Goal: Task Accomplishment & Management: Manage account settings

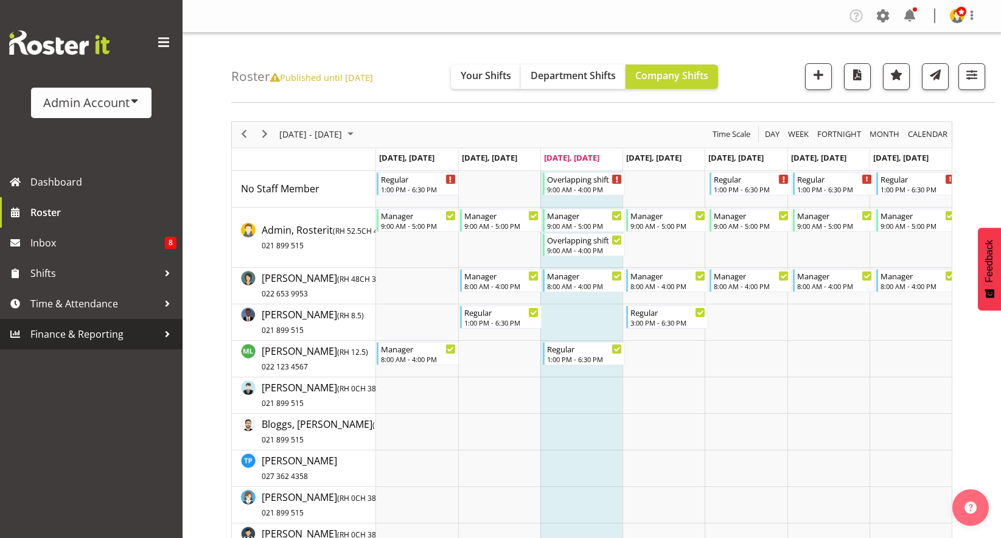
click at [63, 327] on span "Finance & Reporting" at bounding box center [94, 334] width 128 height 18
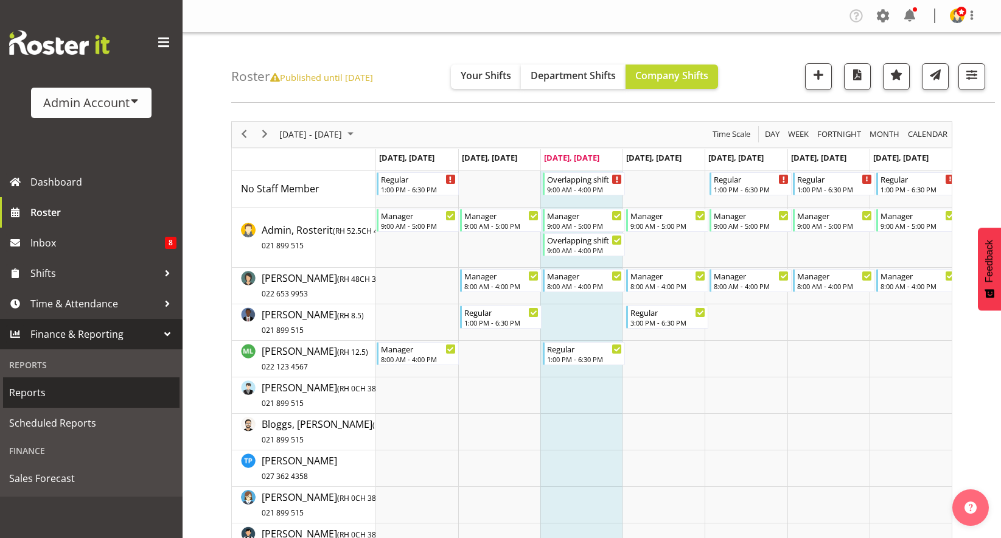
click at [34, 398] on span "Reports" at bounding box center [91, 392] width 164 height 18
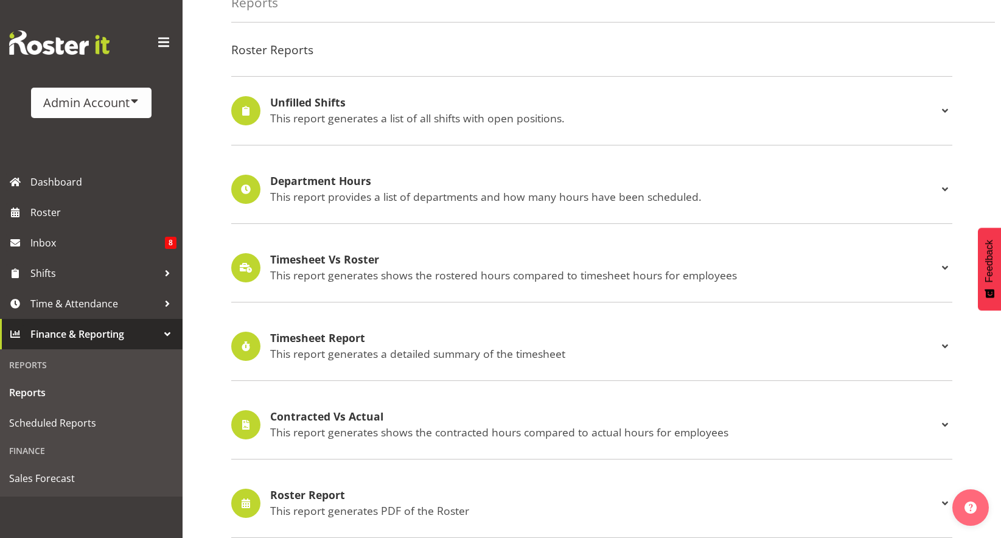
click at [328, 350] on p "This report generates a detailed summary of the timesheet" at bounding box center [603, 353] width 667 height 13
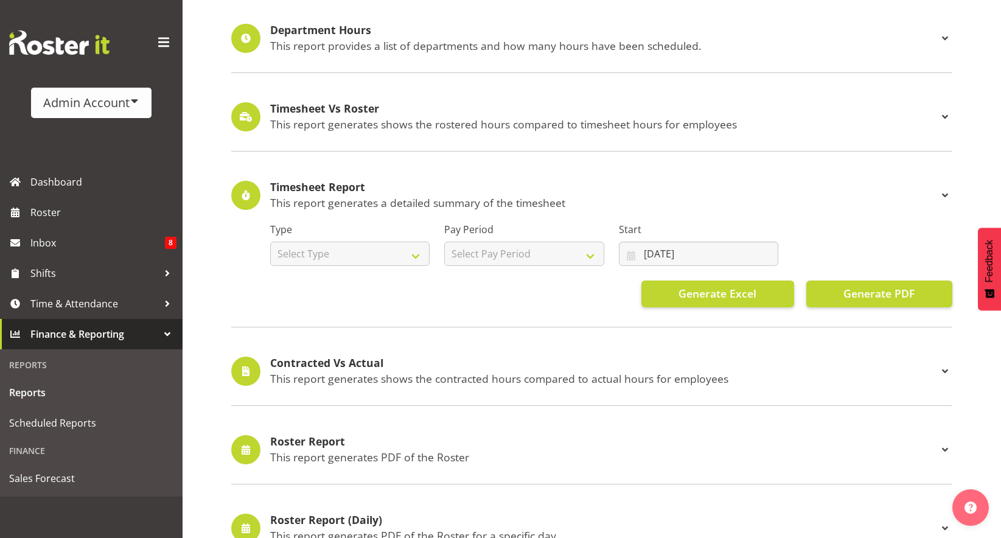
scroll to position [220, 0]
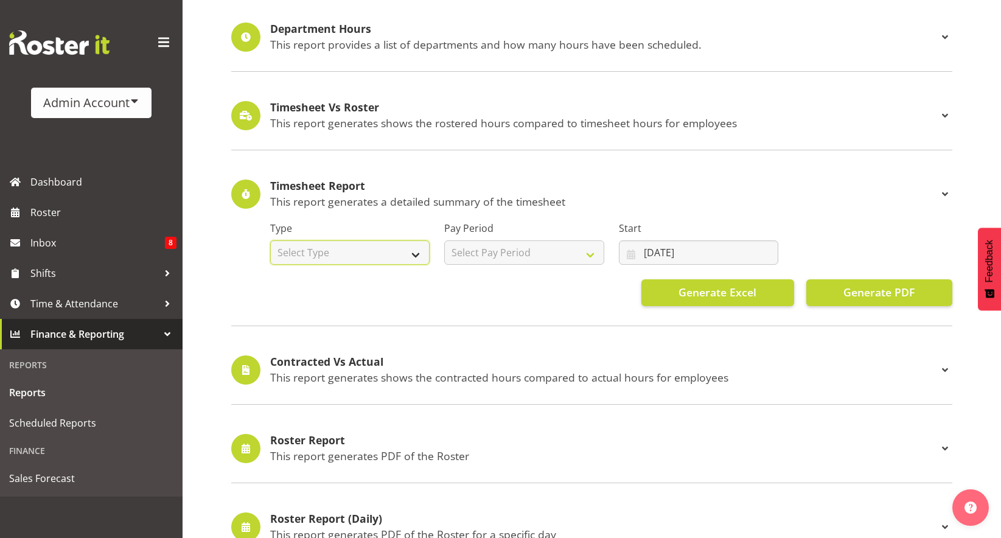
click at [374, 252] on select "Select Type Summary Detailed" at bounding box center [349, 252] width 159 height 24
select select "detailed"
click at [270, 240] on select "Select Type Summary Detailed" at bounding box center [349, 252] width 159 height 24
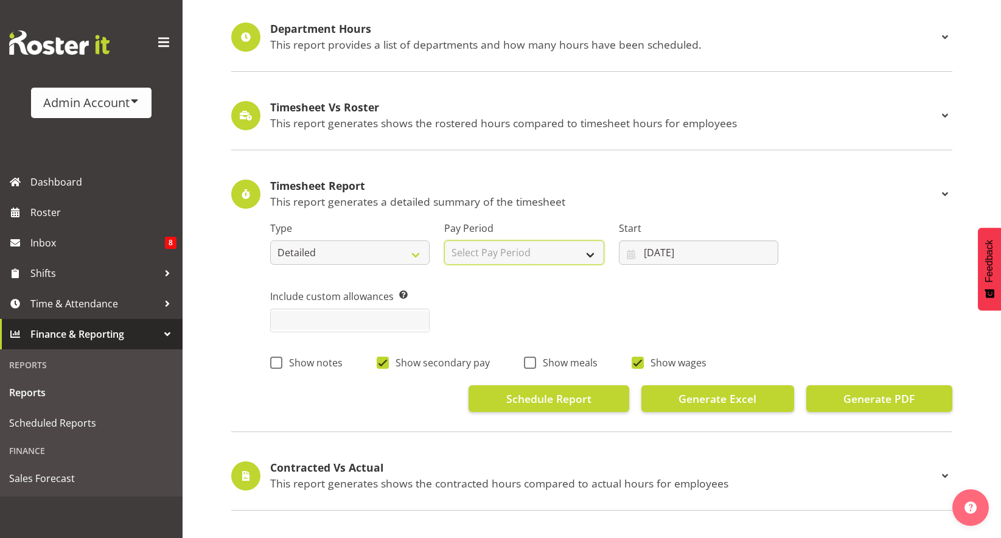
click at [494, 248] on select "Select Pay Period Weekly Fortnight Monthly" at bounding box center [523, 252] width 159 height 24
select select "1"
click at [444, 240] on select "Select Pay Period Weekly Fortnight Monthly" at bounding box center [523, 252] width 159 height 24
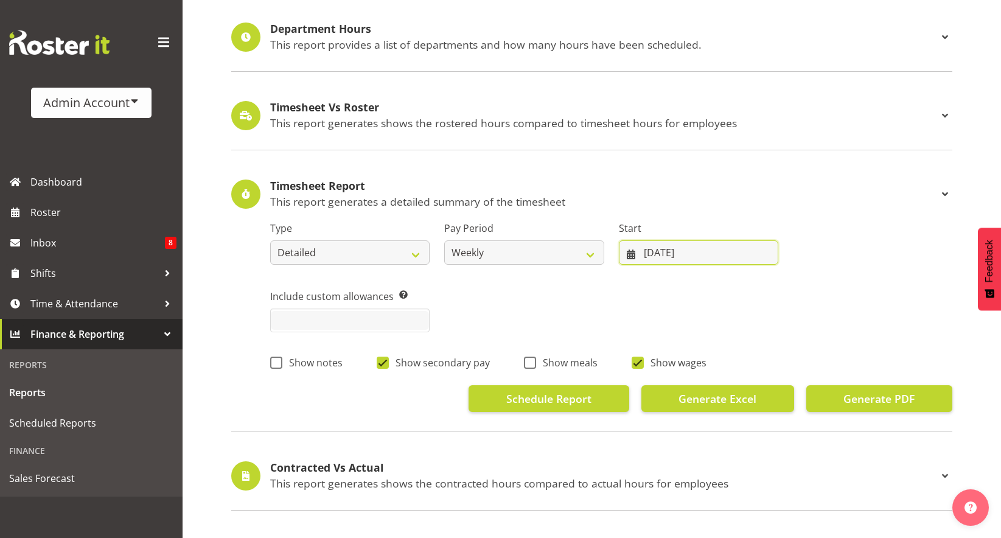
click at [671, 252] on input "08/07/2025" at bounding box center [698, 252] width 159 height 24
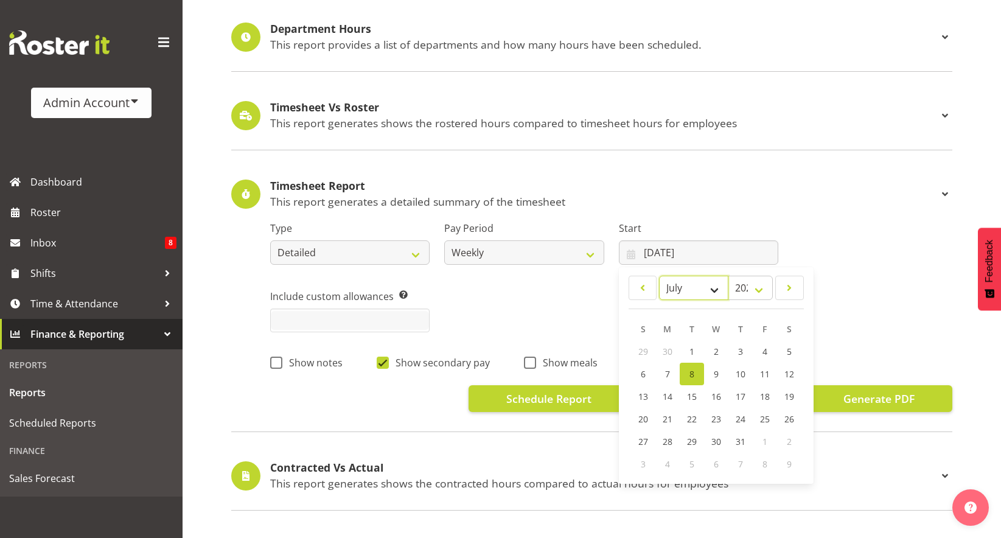
click at [677, 292] on select "January February March April May June July August September October November De…" at bounding box center [694, 288] width 70 height 24
select select "8"
click at [659, 276] on select "January February March April May June July August September October November De…" at bounding box center [694, 288] width 70 height 24
click at [662, 346] on link "1" at bounding box center [667, 351] width 24 height 23
type input "01/09/2025"
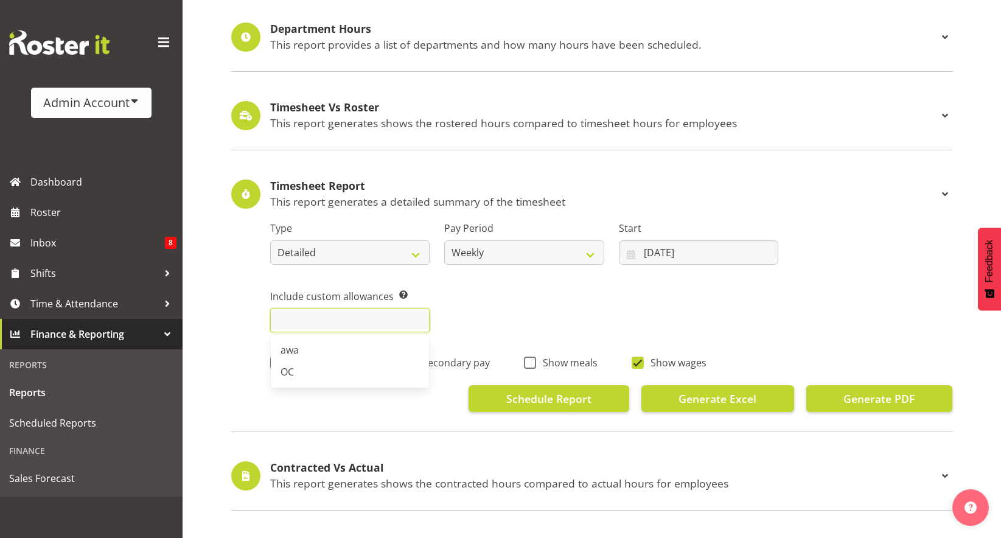
click at [389, 325] on input "text" at bounding box center [350, 320] width 158 height 19
click at [642, 317] on div "Include custom allowances Pick custom allowances that you want to include in th…" at bounding box center [611, 306] width 696 height 68
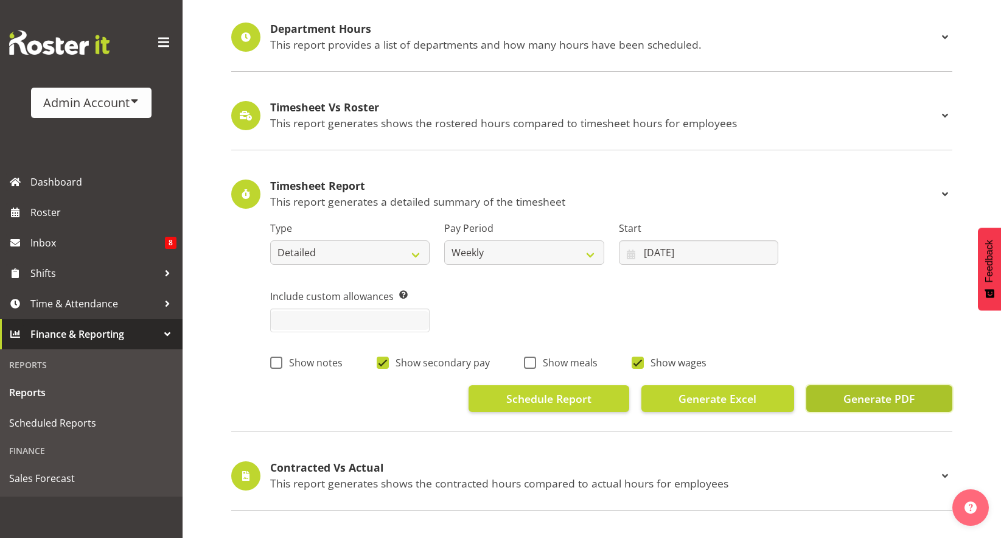
click at [907, 401] on span "Generate PDF" at bounding box center [878, 399] width 71 height 16
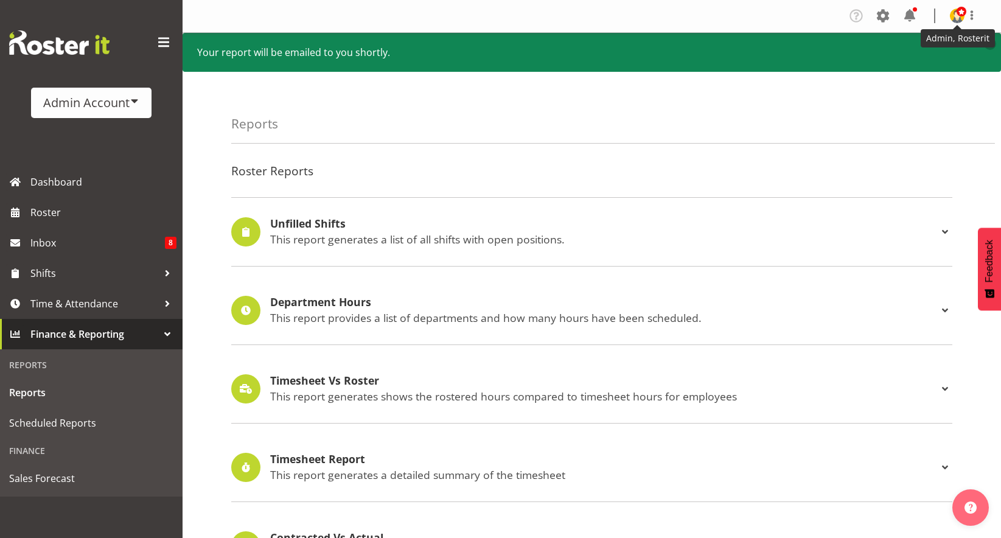
click at [957, 18] on img at bounding box center [957, 16] width 15 height 15
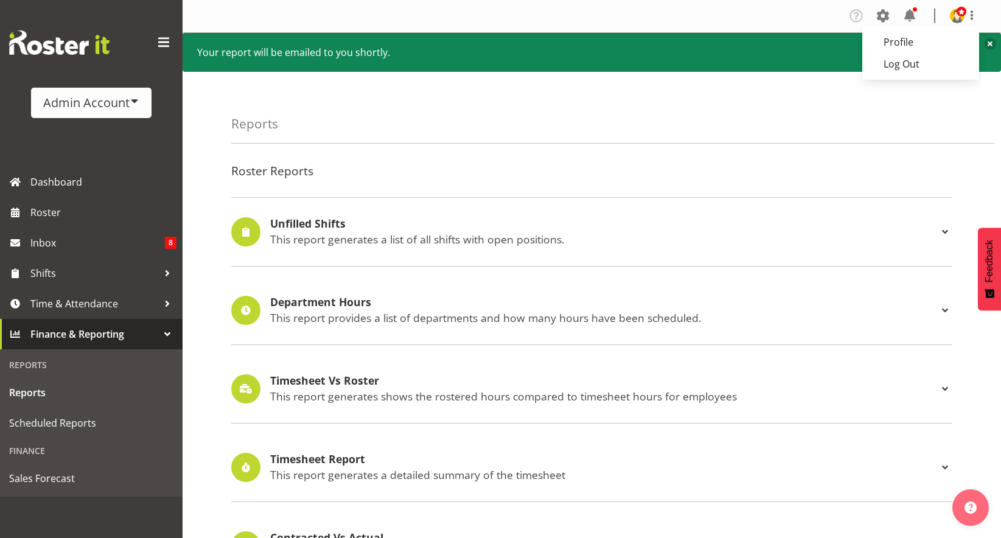
click at [589, 123] on div "Reports" at bounding box center [612, 114] width 763 height 57
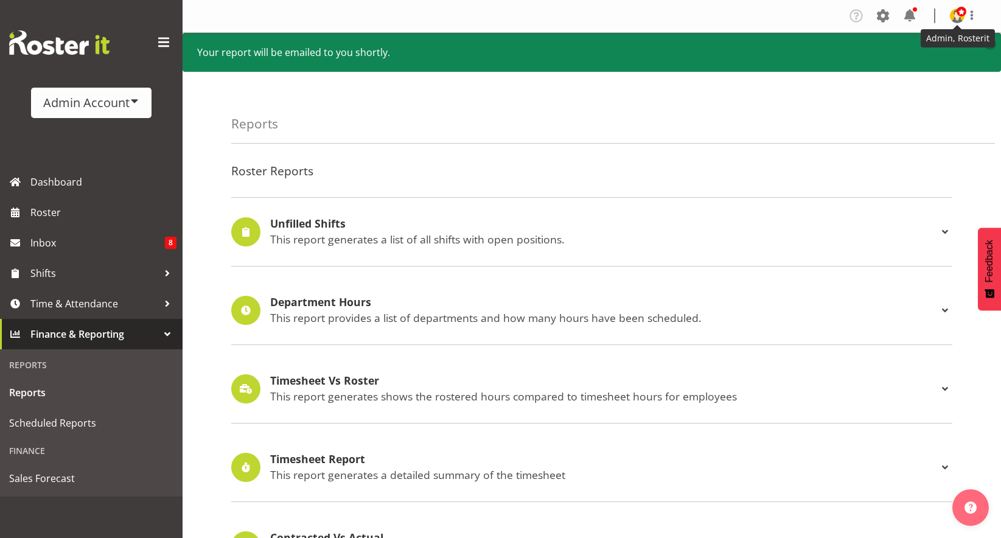
click at [960, 18] on img at bounding box center [957, 16] width 15 height 15
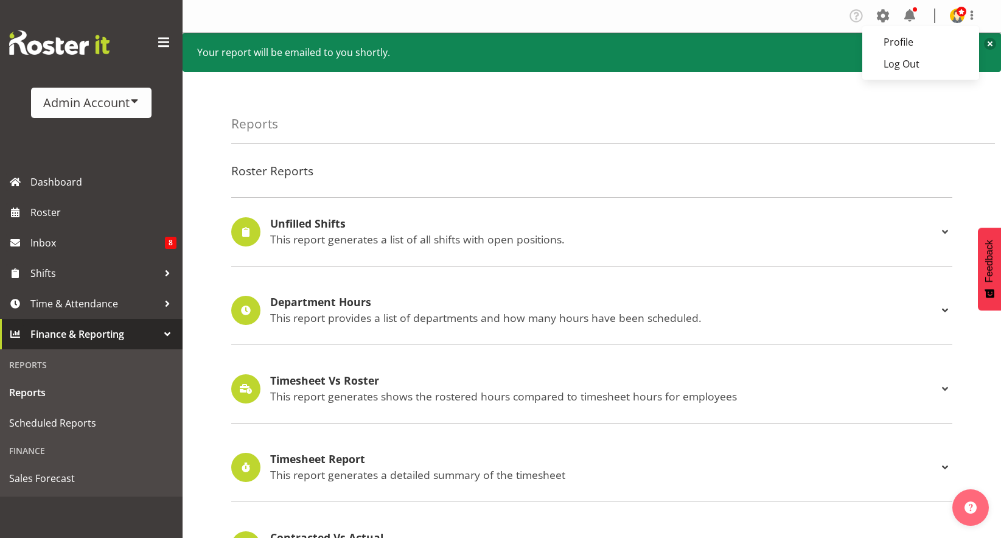
click at [553, 122] on div "Reports" at bounding box center [612, 114] width 763 height 57
click at [896, 21] on div "Company Settings Roles & Skills Tasks Jobs Employees Locations & Departments Ac…" at bounding box center [917, 16] width 142 height 20
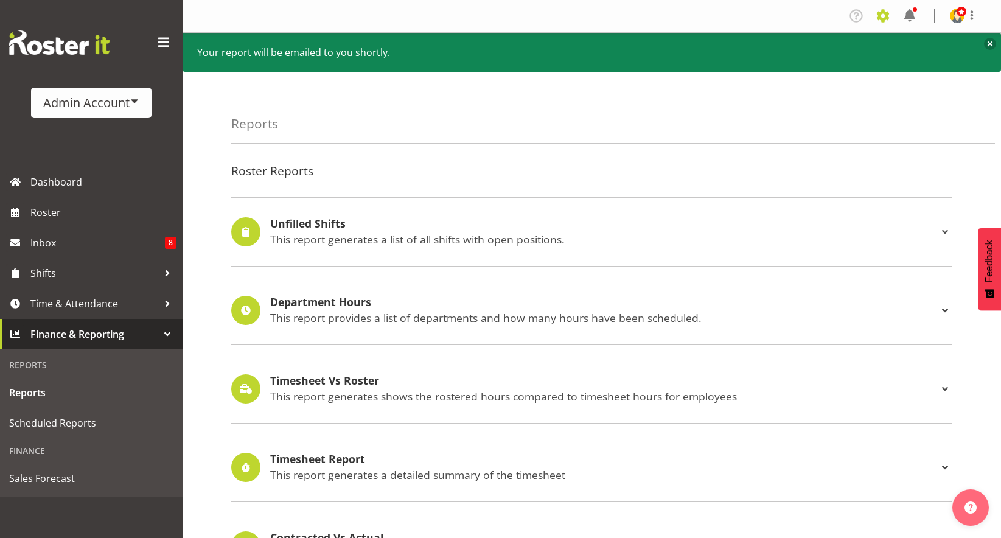
click at [892, 19] on span at bounding box center [882, 15] width 19 height 19
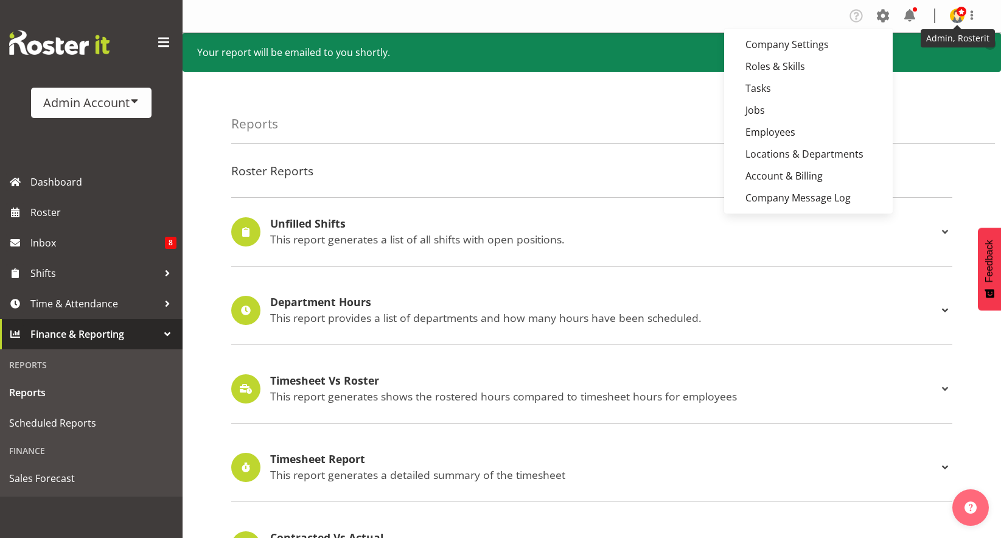
click at [960, 12] on span at bounding box center [961, 12] width 10 height 10
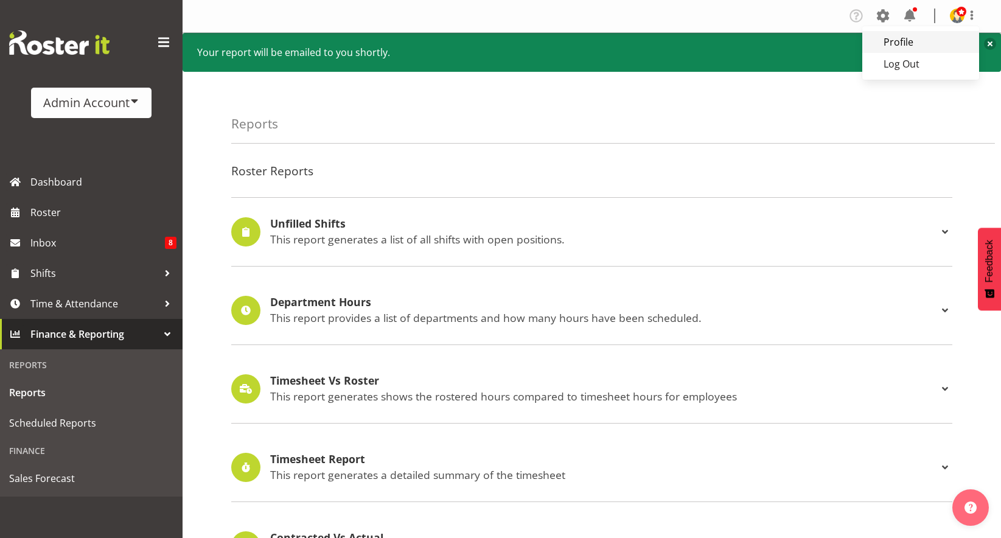
click at [934, 36] on link "Profile" at bounding box center [920, 42] width 117 height 22
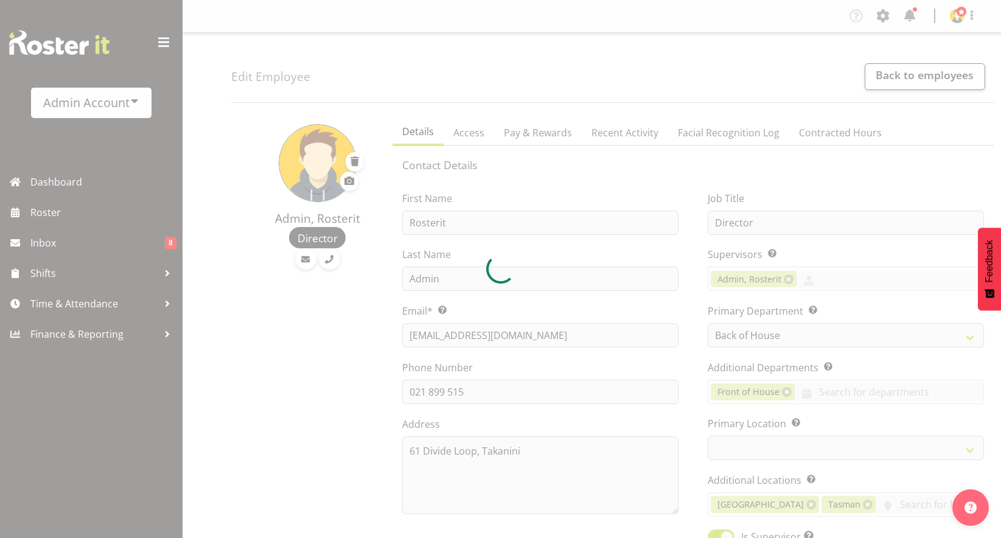
select select "1"
select select "TimelineWeek"
select select
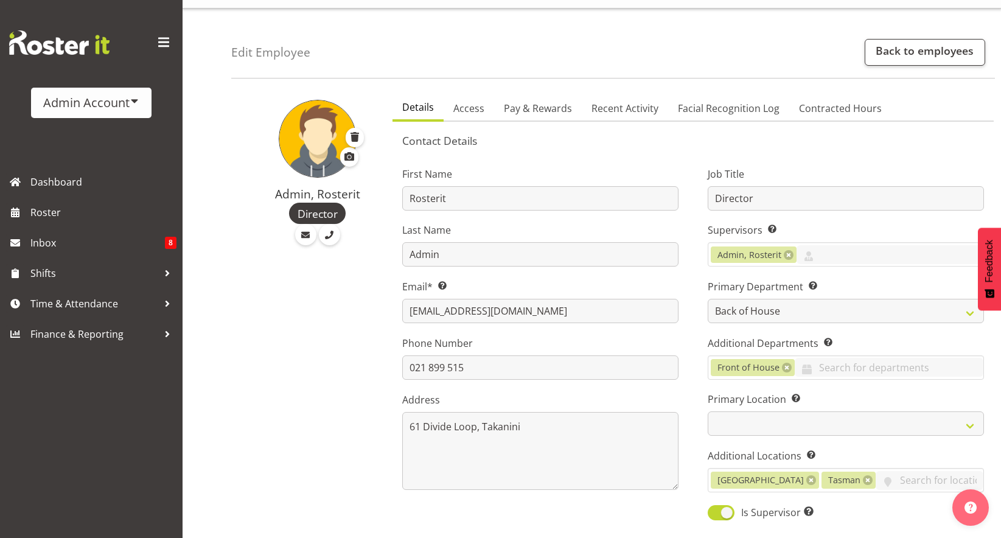
scroll to position [26, 0]
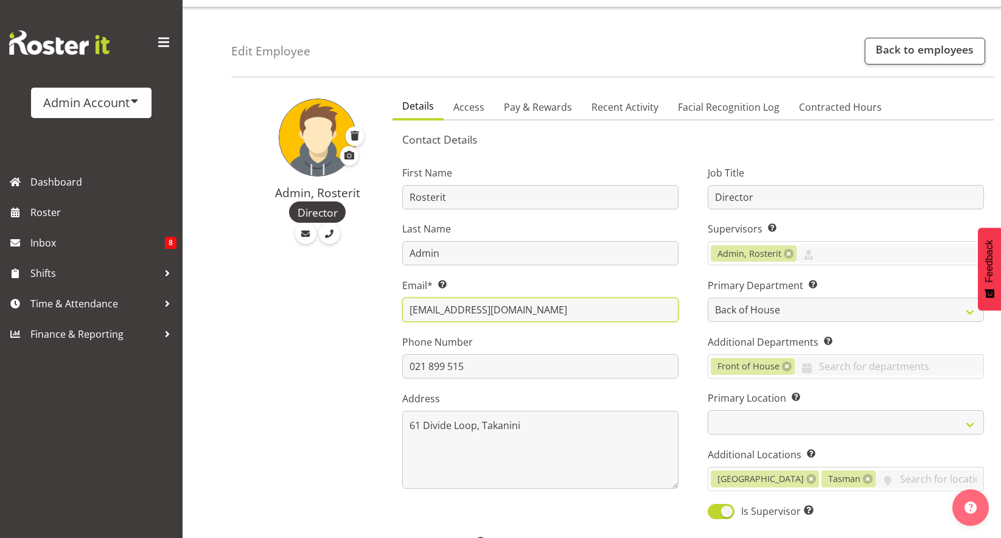
click at [532, 319] on input "accounts@rosterit.co.nz" at bounding box center [540, 309] width 276 height 24
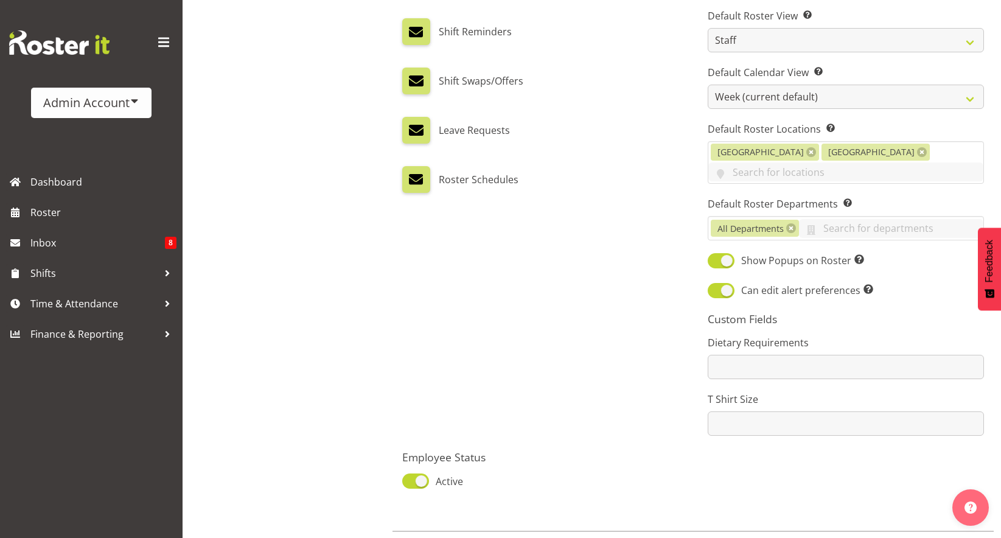
scroll to position [721, 0]
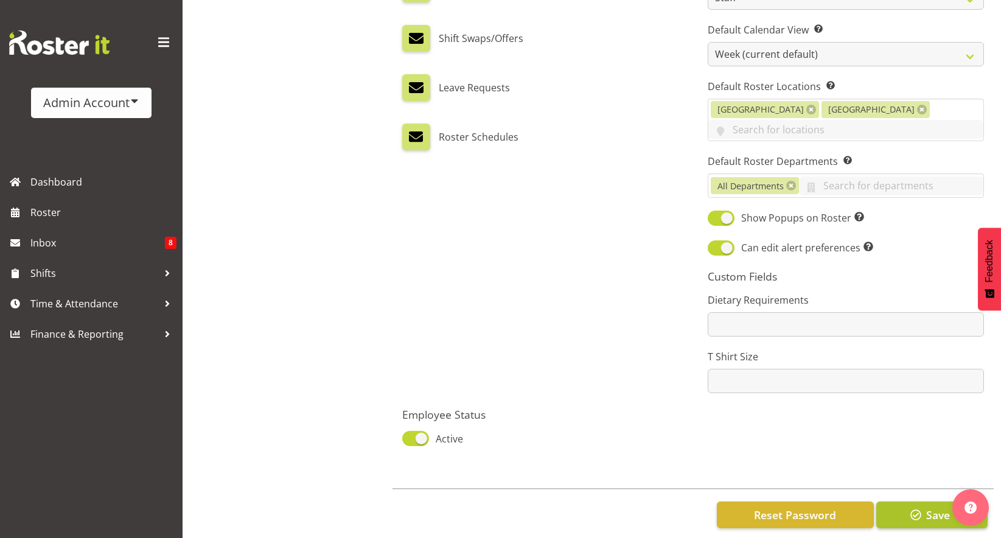
type input "mrnamthang+rosterit@gmail.com"
click at [926, 507] on span "Save" at bounding box center [938, 515] width 24 height 16
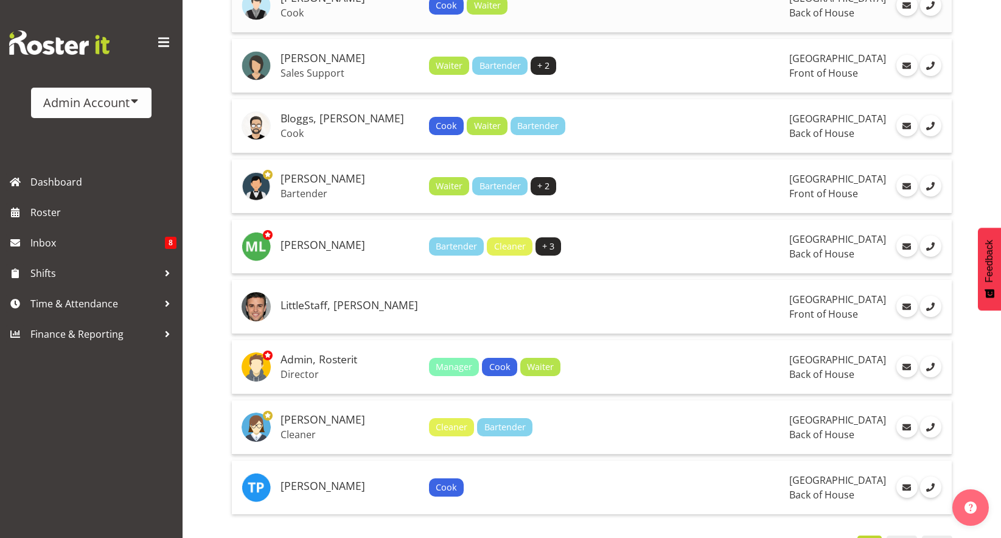
scroll to position [364, 0]
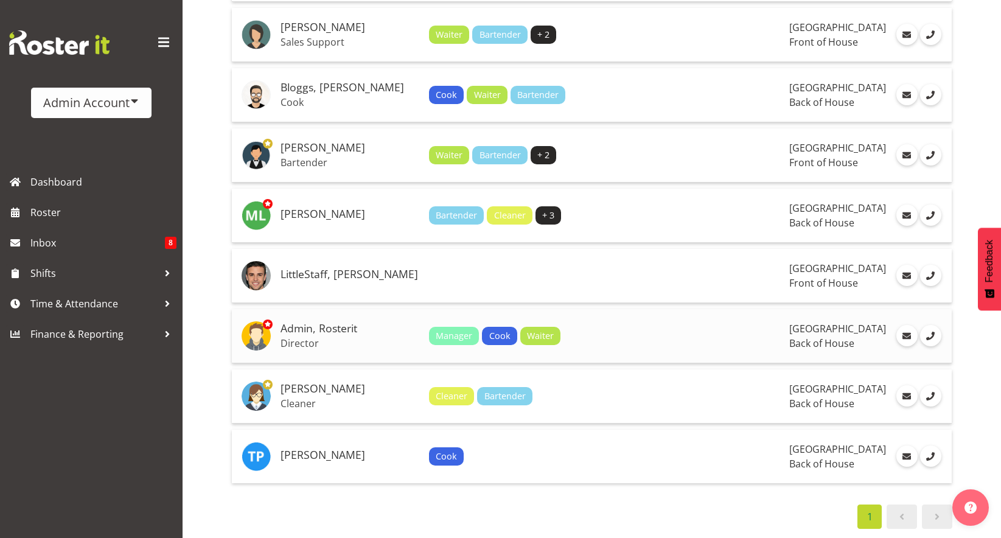
click at [339, 309] on td "Admin, Rosterit Director" at bounding box center [350, 336] width 148 height 54
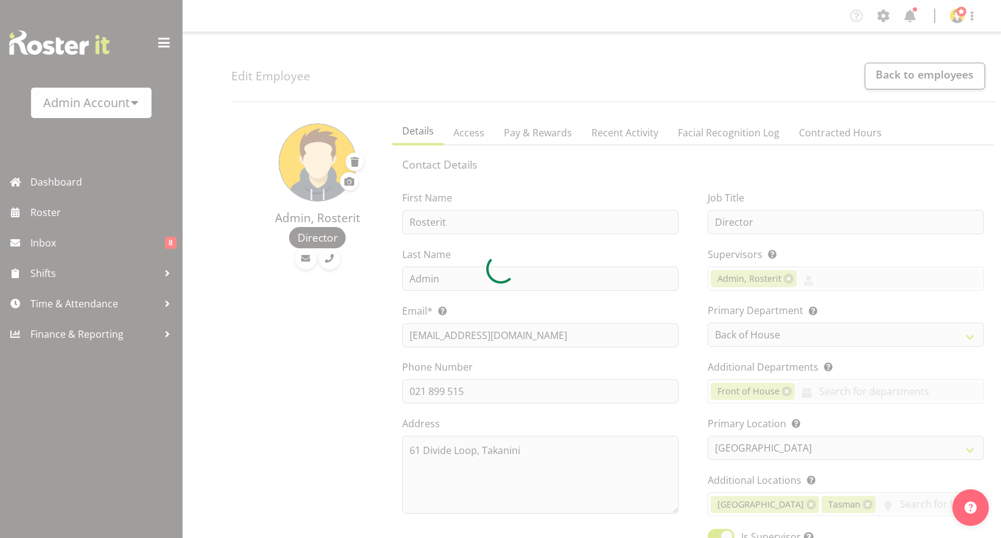
select select "1"
select select "TimelineWeek"
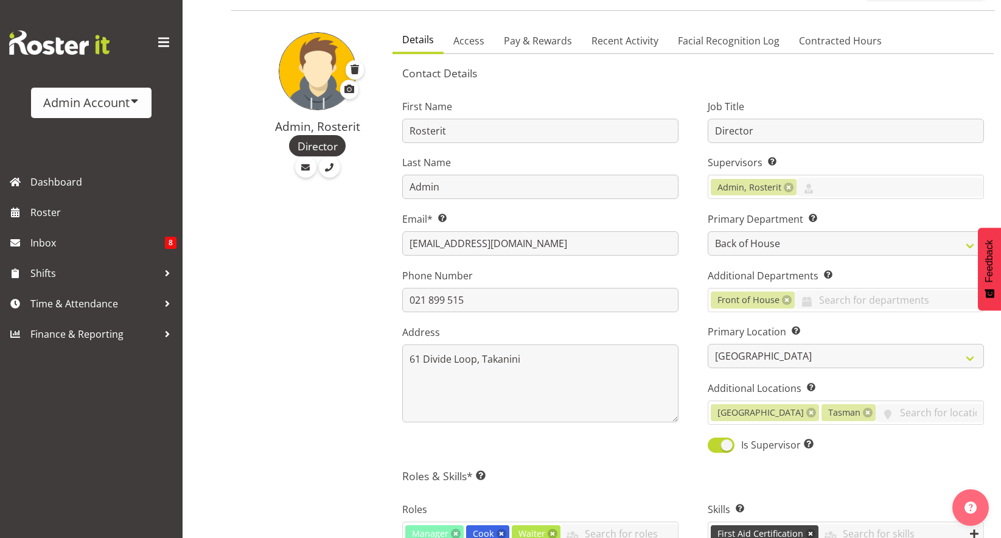
scroll to position [143, 0]
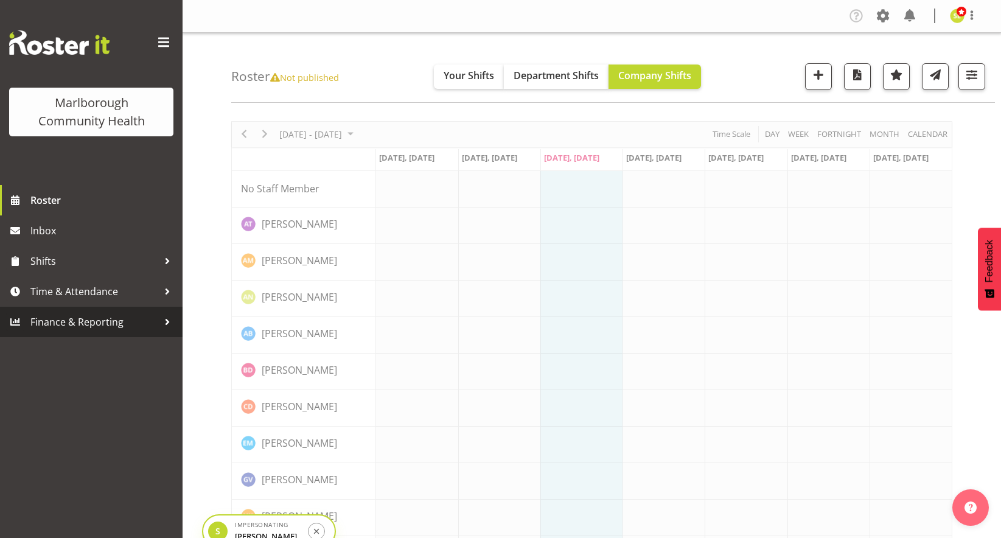
click at [68, 323] on span "Finance & Reporting" at bounding box center [94, 322] width 128 height 18
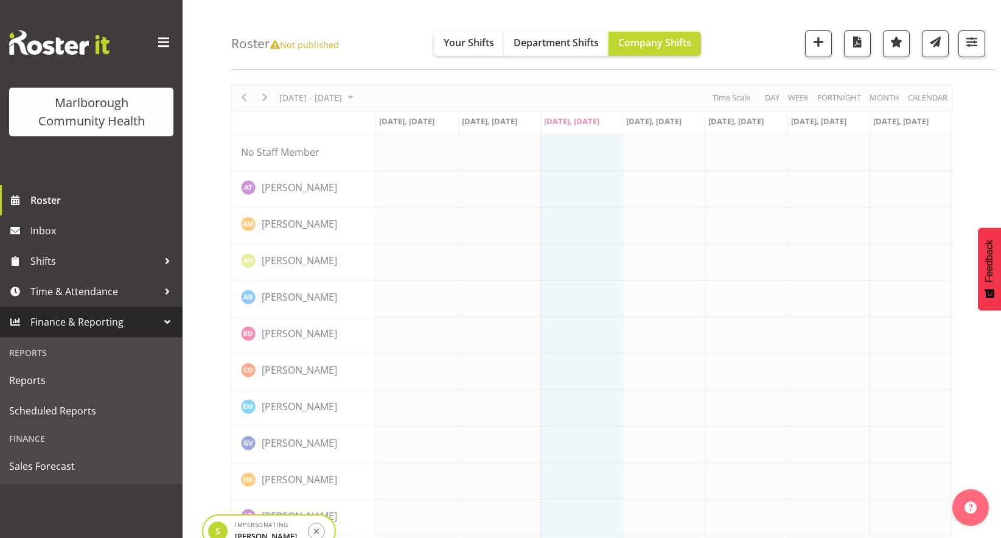
scroll to position [38, 0]
click at [57, 378] on span "Reports" at bounding box center [91, 380] width 164 height 18
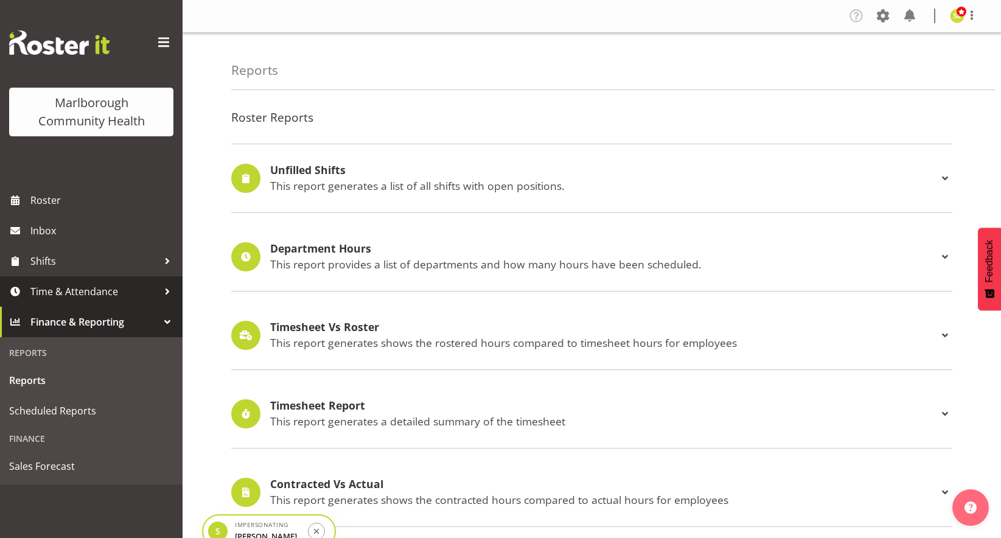
click at [103, 297] on span "Time & Attendance" at bounding box center [94, 291] width 128 height 18
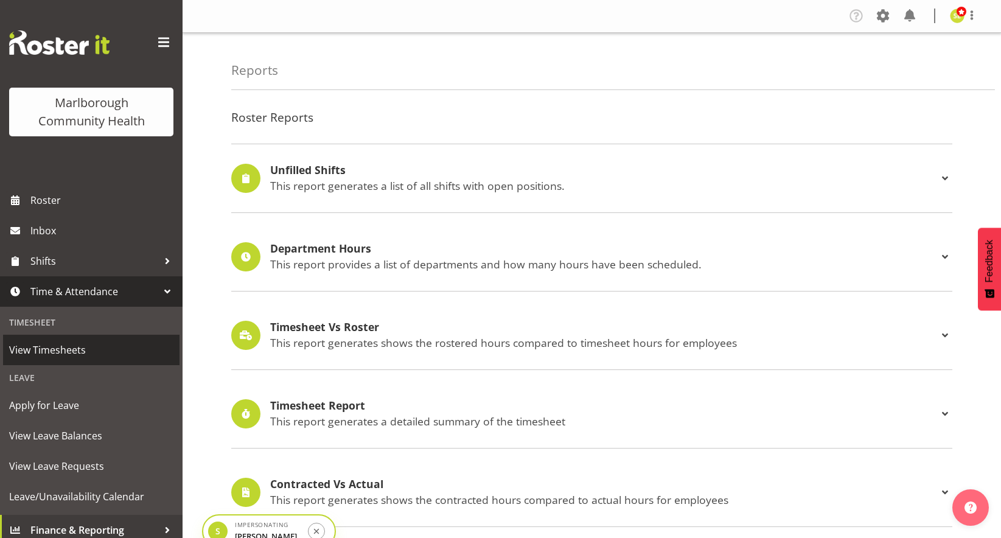
click at [88, 346] on span "View Timesheets" at bounding box center [91, 350] width 164 height 18
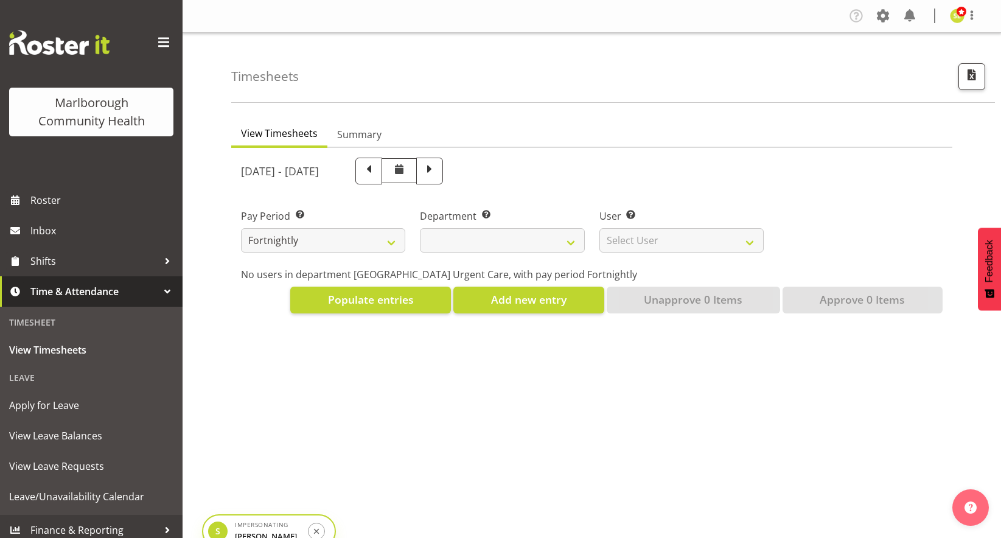
select select
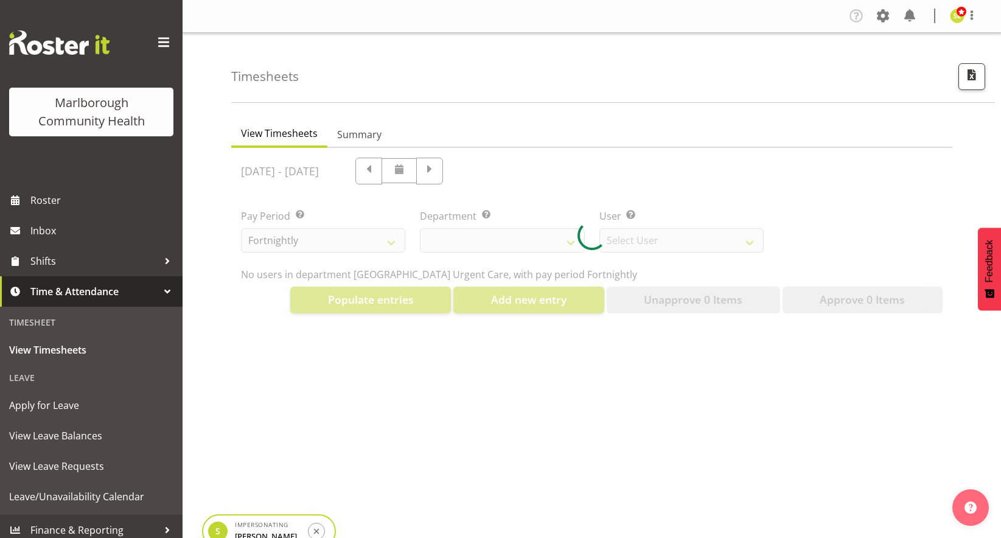
select select "11836"
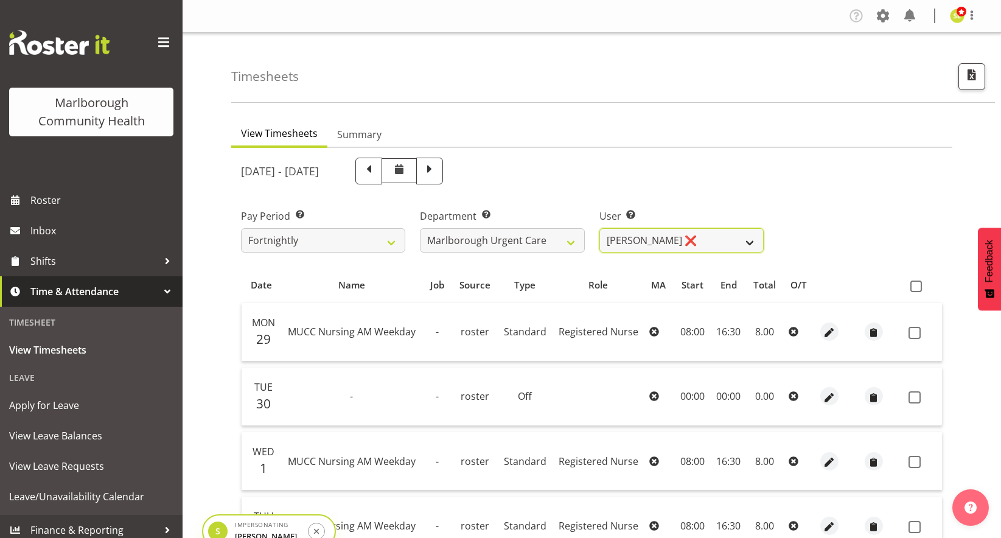
click at [684, 238] on select "Agnes Tyson ❌ Alexandra Madigan ❌ Alysia Newman-Woods ❌ Andrew Brooks ❌ Beata D…" at bounding box center [681, 240] width 164 height 24
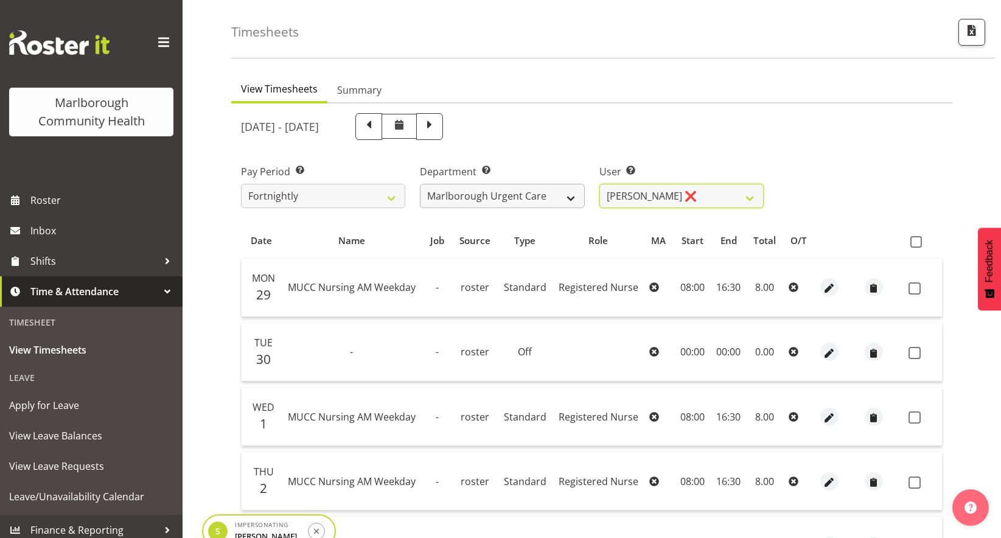
scroll to position [49, 0]
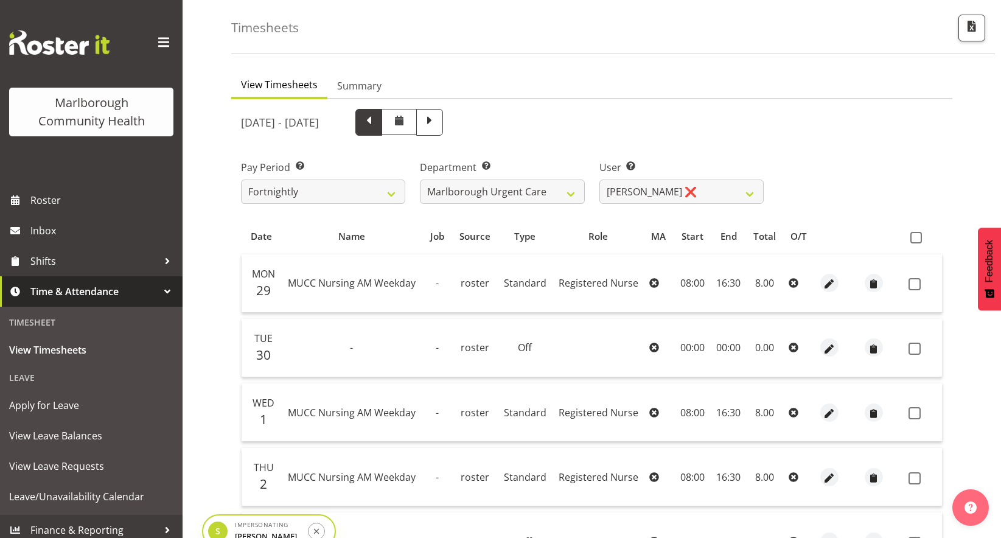
click at [377, 114] on span at bounding box center [369, 121] width 16 height 16
select select
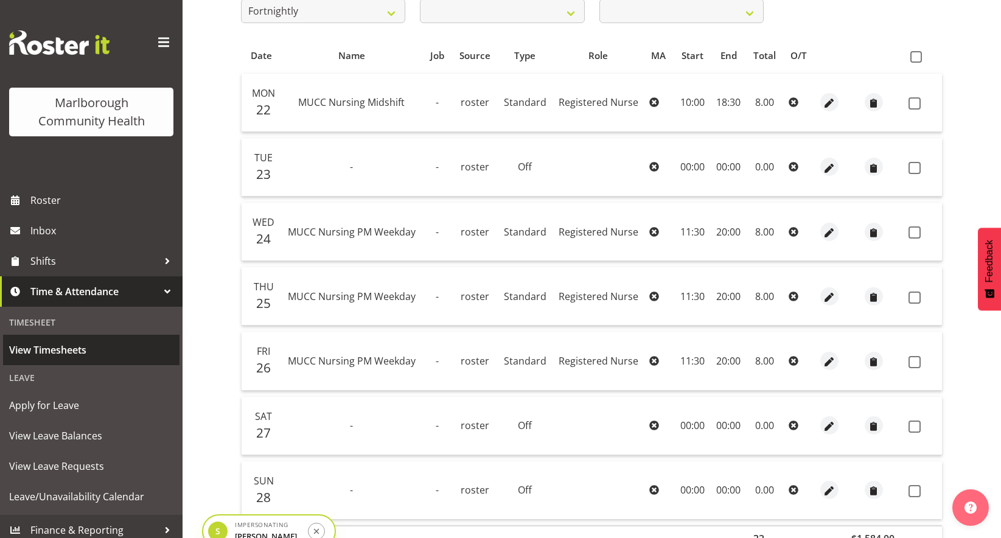
scroll to position [7, 0]
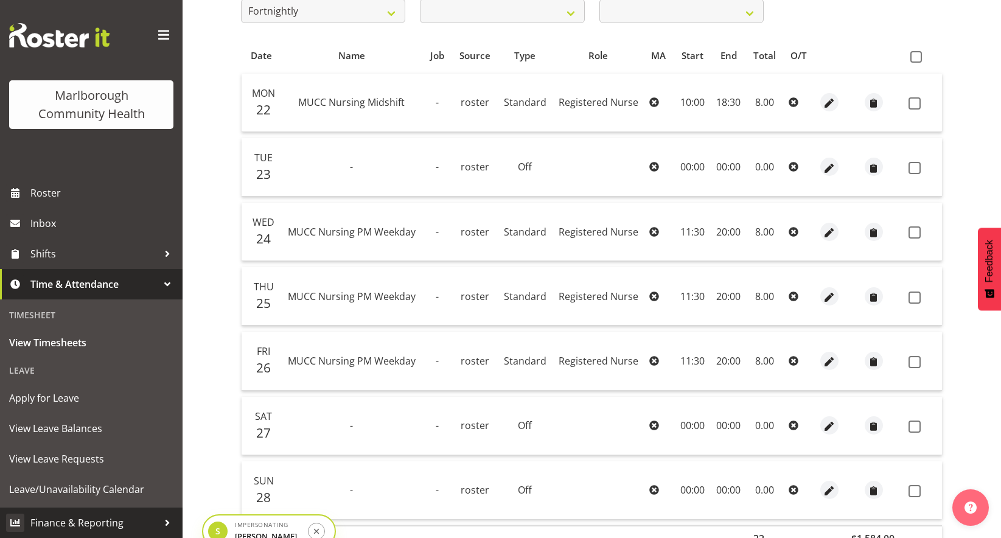
click at [87, 514] on span "Finance & Reporting" at bounding box center [94, 522] width 128 height 18
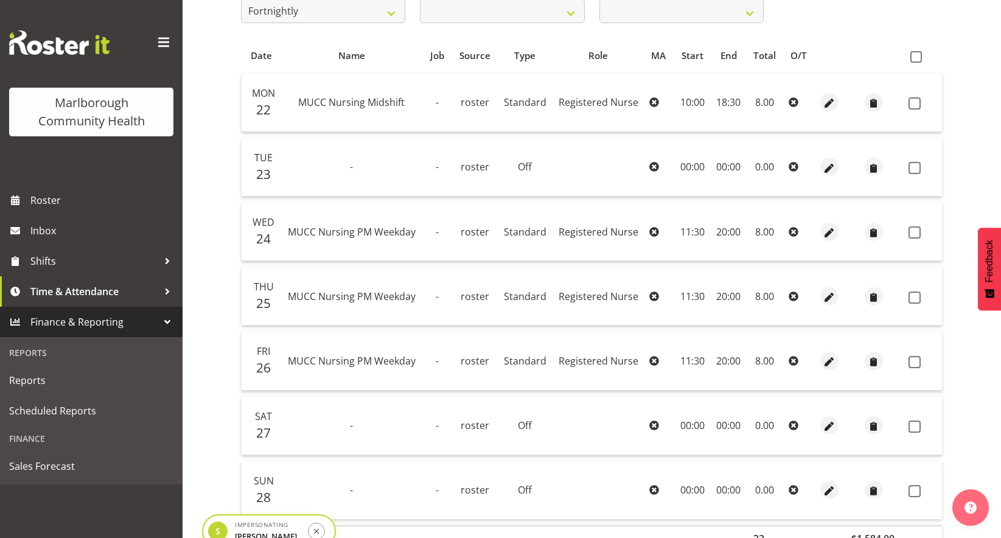
scroll to position [291, 0]
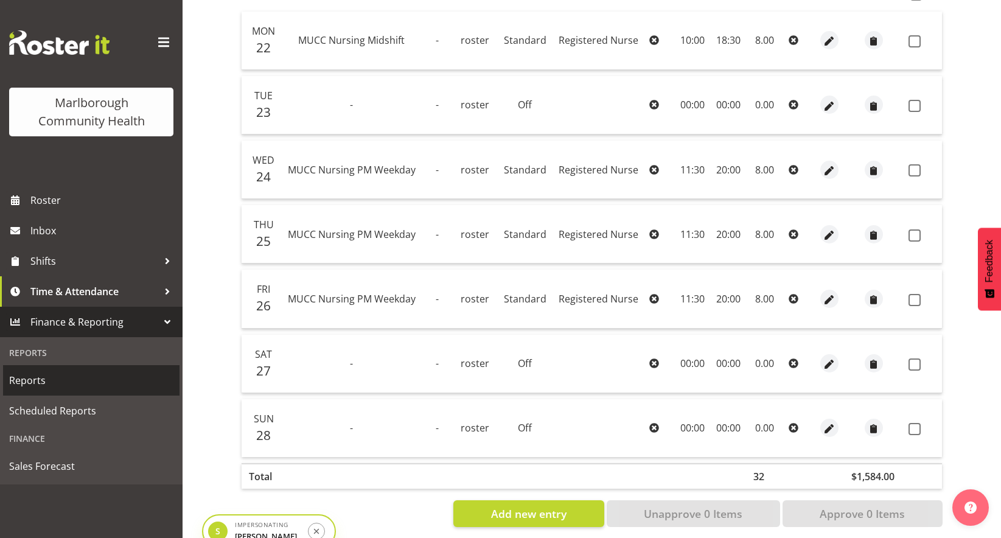
click at [72, 386] on span "Reports" at bounding box center [91, 380] width 164 height 18
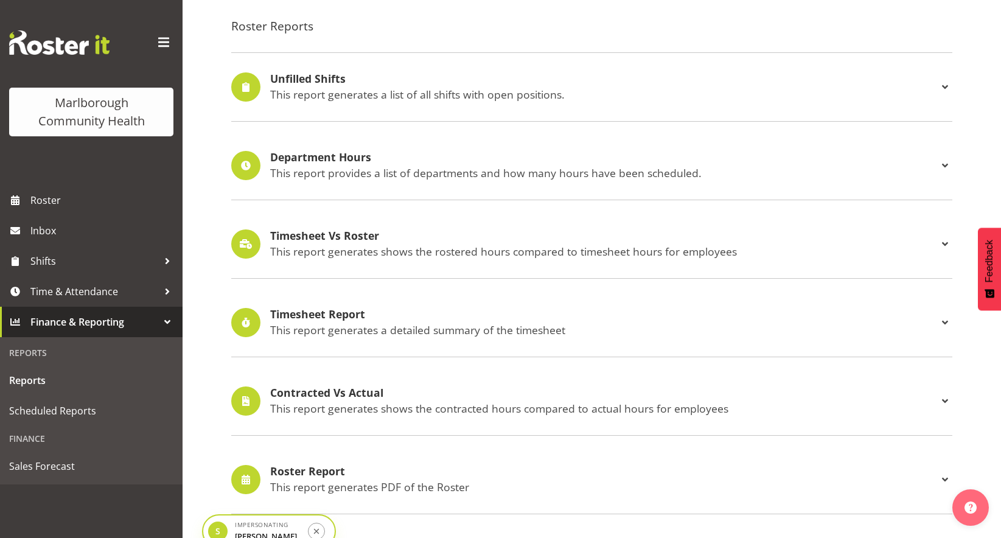
click at [417, 328] on p "This report generates a detailed summary of the timesheet" at bounding box center [603, 329] width 667 height 13
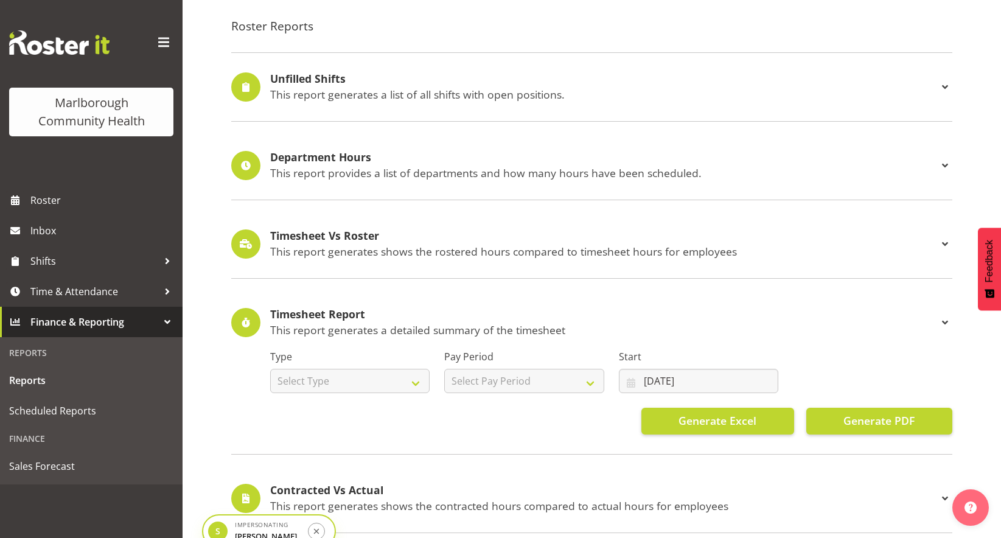
scroll to position [233, 0]
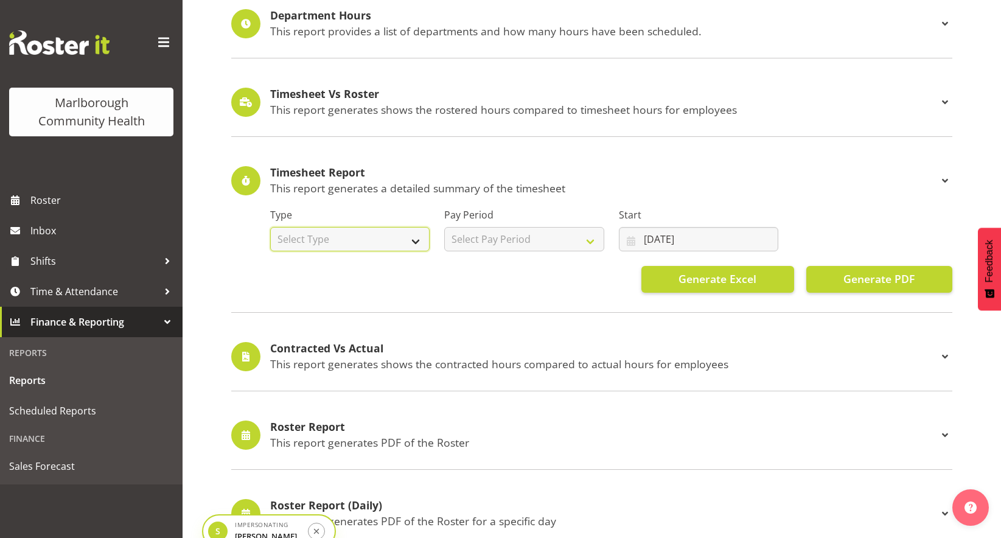
click at [371, 239] on select "Select Type Summary Detailed" at bounding box center [349, 239] width 159 height 24
select select "detailed"
click at [270, 227] on select "Select Type Summary Detailed" at bounding box center [349, 239] width 159 height 24
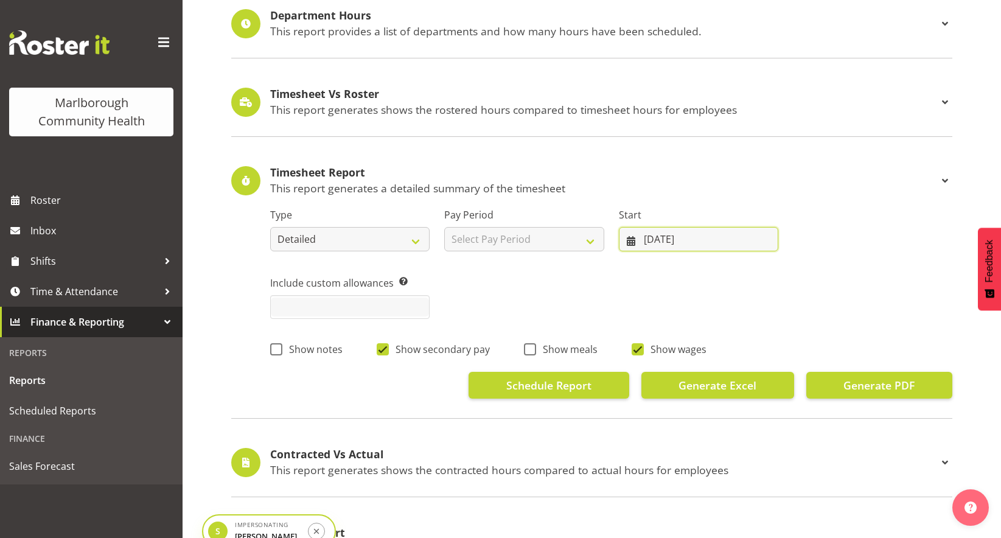
click at [667, 232] on input "[DATE]" at bounding box center [698, 239] width 159 height 24
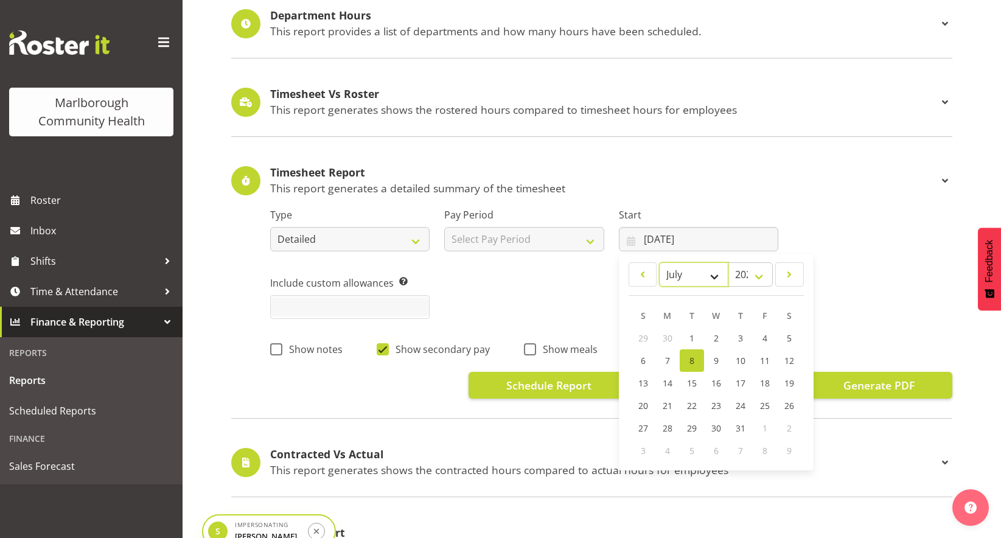
click at [708, 278] on select "January February March April May June July August September October November De…" at bounding box center [694, 274] width 70 height 24
select select "8"
click at [659, 262] on select "January February March April May June July August September October November De…" at bounding box center [694, 274] width 70 height 24
click at [674, 406] on link "22" at bounding box center [667, 405] width 24 height 23
type input "22/09/2025"
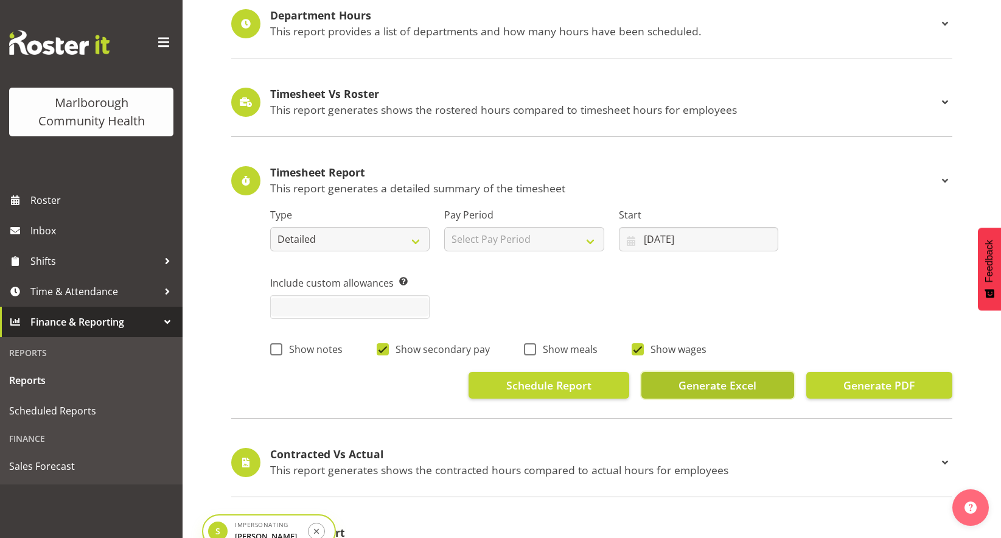
click at [728, 384] on span "Generate Excel" at bounding box center [717, 385] width 78 height 16
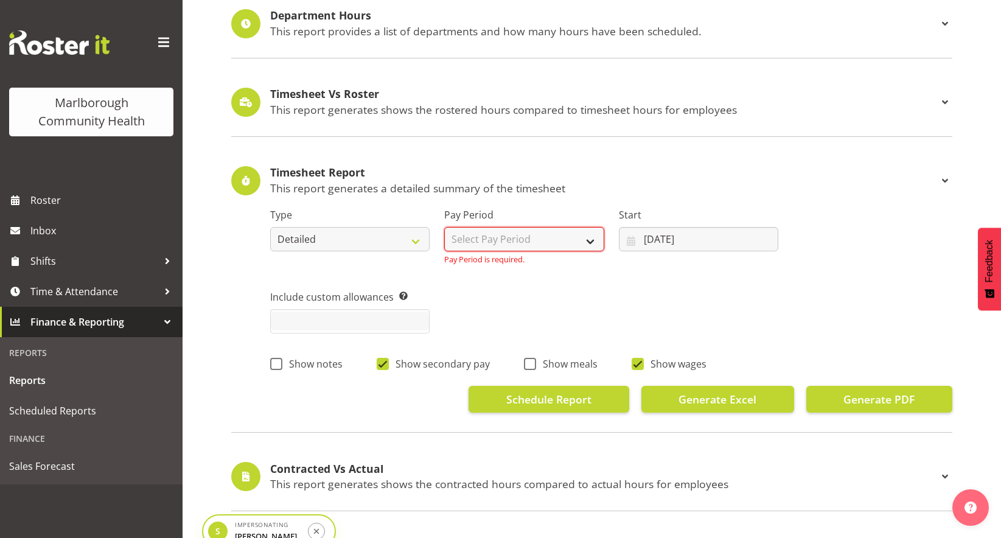
click at [532, 247] on select "Select Pay Period Fortnightly" at bounding box center [523, 239] width 159 height 24
select select "188"
click at [444, 227] on select "Select Pay Period Fortnightly" at bounding box center [523, 239] width 159 height 24
click at [697, 406] on span "Generate Excel" at bounding box center [717, 399] width 78 height 16
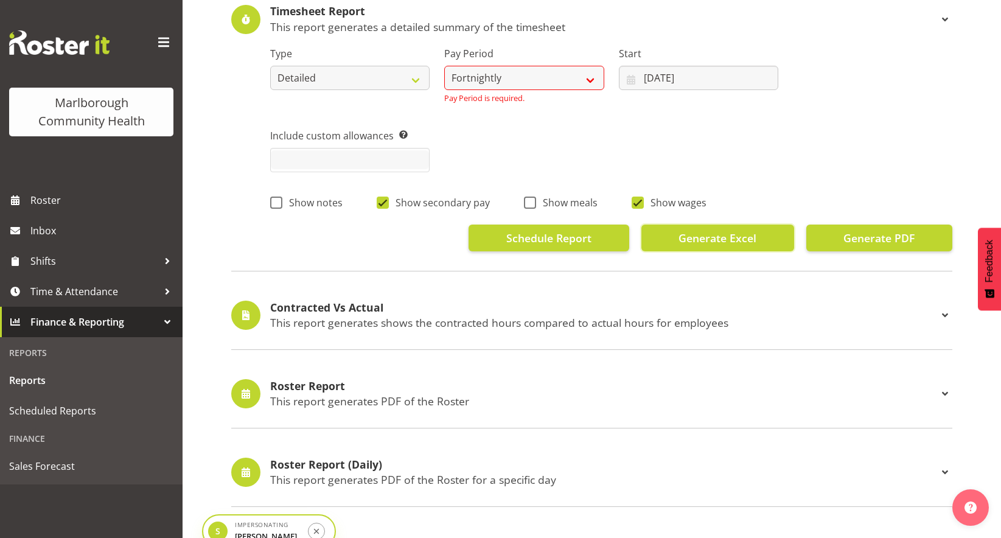
scroll to position [559, 0]
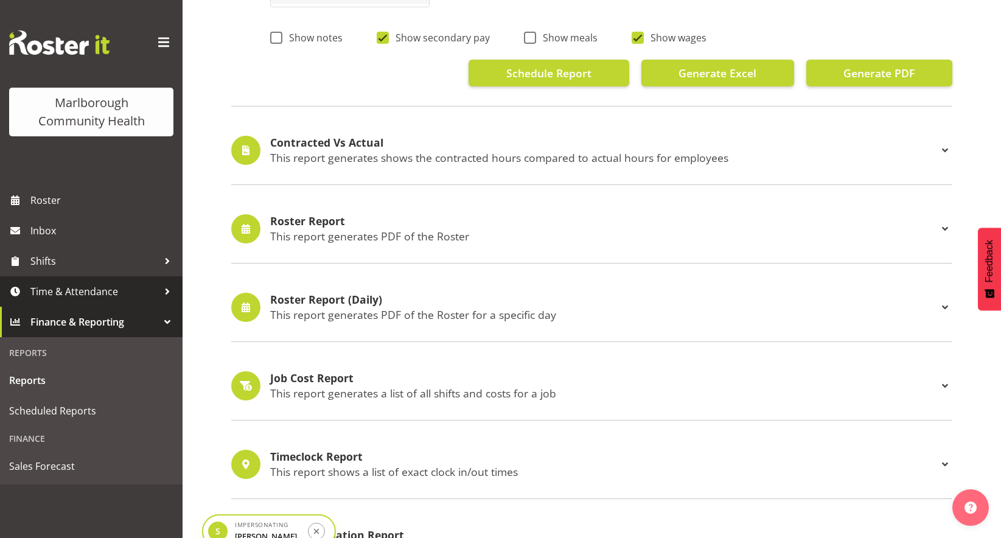
click at [61, 292] on span "Time & Attendance" at bounding box center [94, 291] width 128 height 18
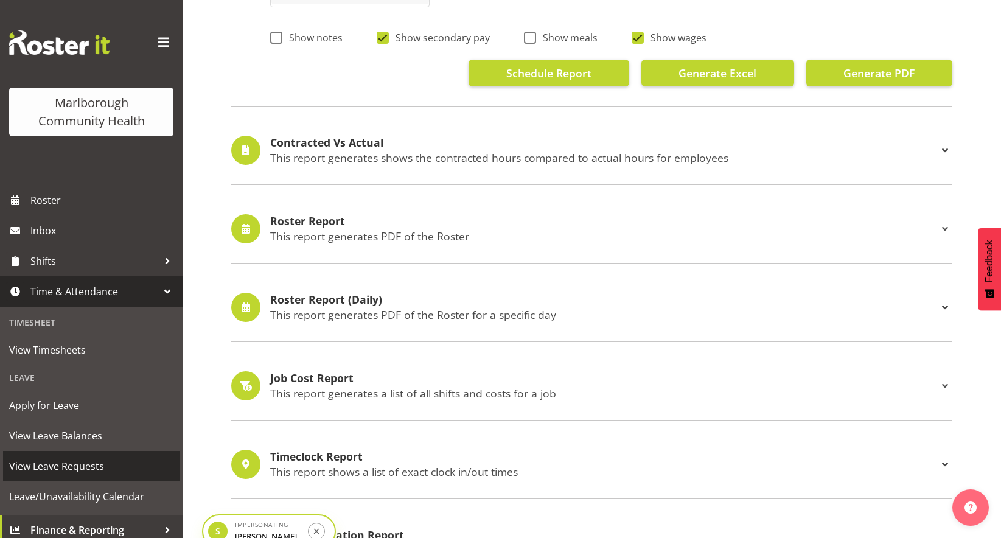
click at [70, 468] on span "View Leave Requests" at bounding box center [91, 466] width 164 height 18
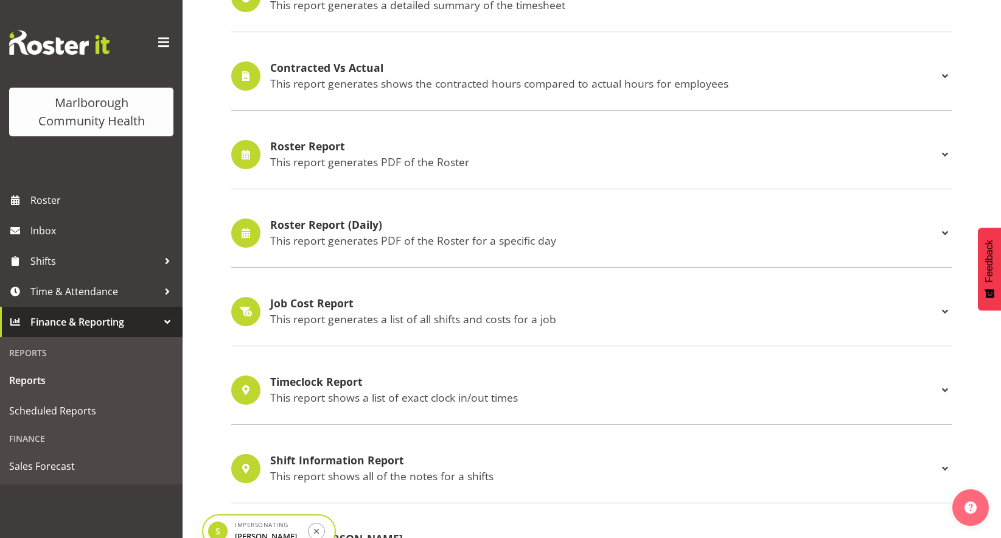
scroll to position [412, 0]
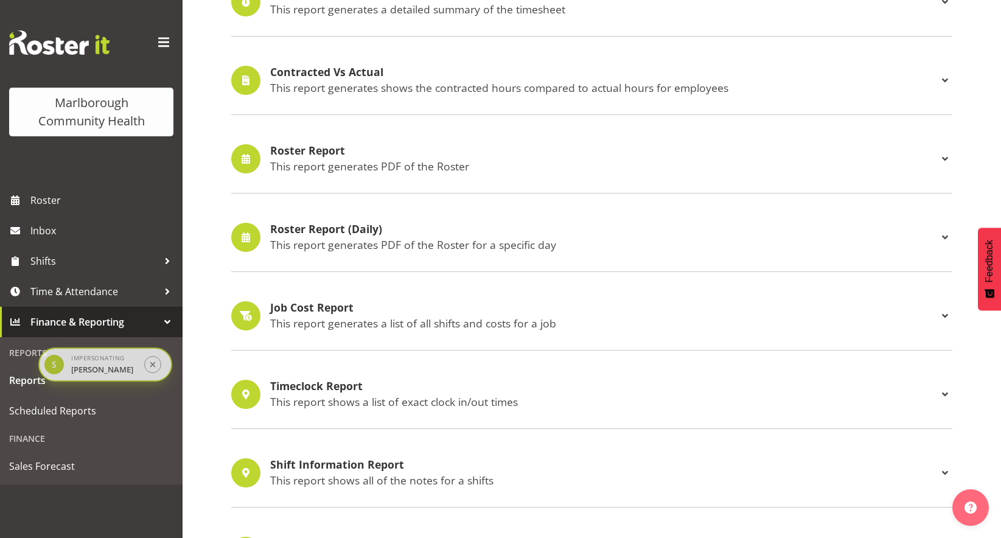
drag, startPoint x: 271, startPoint y: 519, endPoint x: 85, endPoint y: 344, distance: 255.6
click at [85, 353] on div "Impersonating [PERSON_NAME]" at bounding box center [104, 364] width 66 height 23
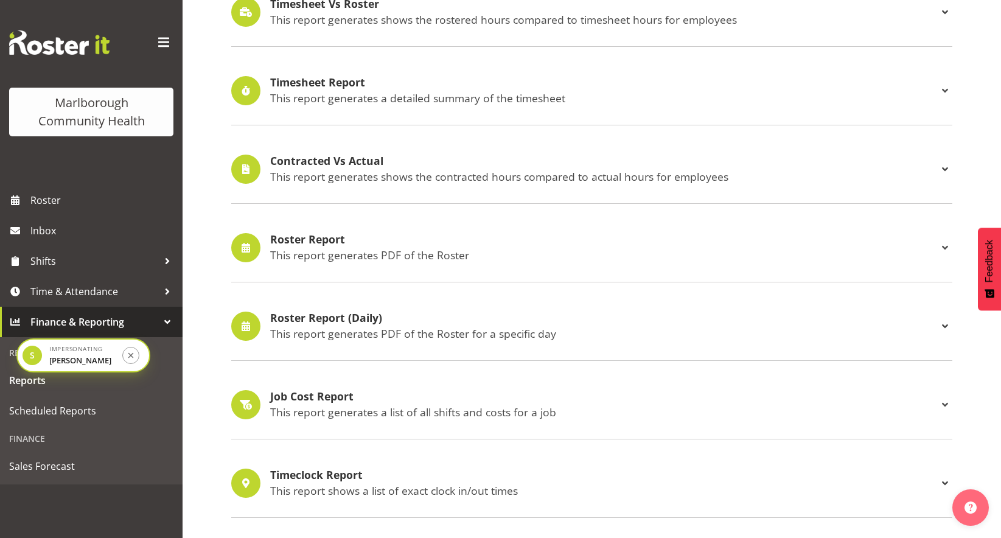
scroll to position [322, 0]
click at [346, 104] on p "This report generates a detailed summary of the timesheet" at bounding box center [603, 98] width 667 height 13
select select
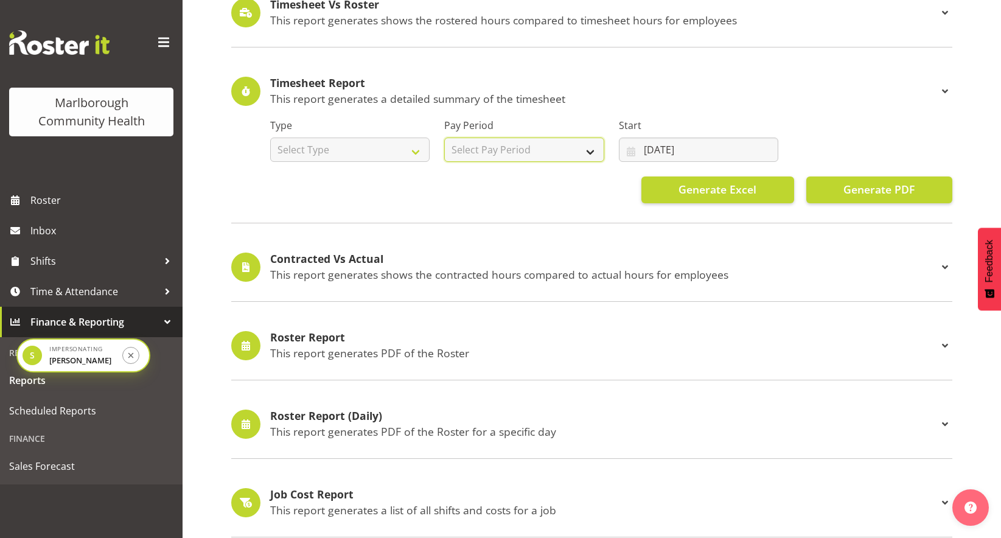
click at [480, 157] on select "Select Pay Period Fortnightly" at bounding box center [523, 149] width 159 height 24
select select "188"
click at [444, 137] on select "Select Pay Period Fortnightly" at bounding box center [523, 149] width 159 height 24
click at [351, 156] on select "Select Type Summary Detailed" at bounding box center [349, 149] width 159 height 24
select select "detailed"
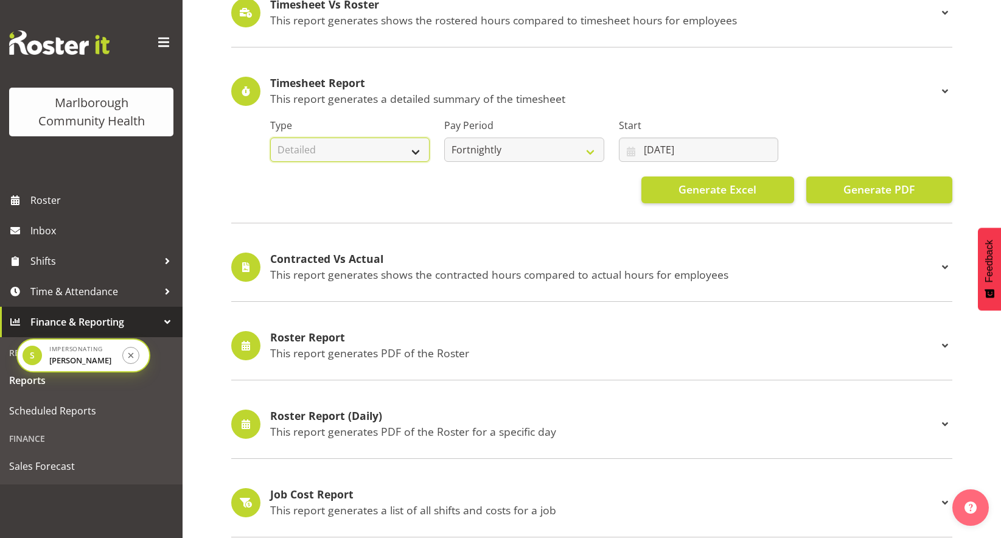
click at [270, 137] on select "Select Type Summary Detailed" at bounding box center [349, 149] width 159 height 24
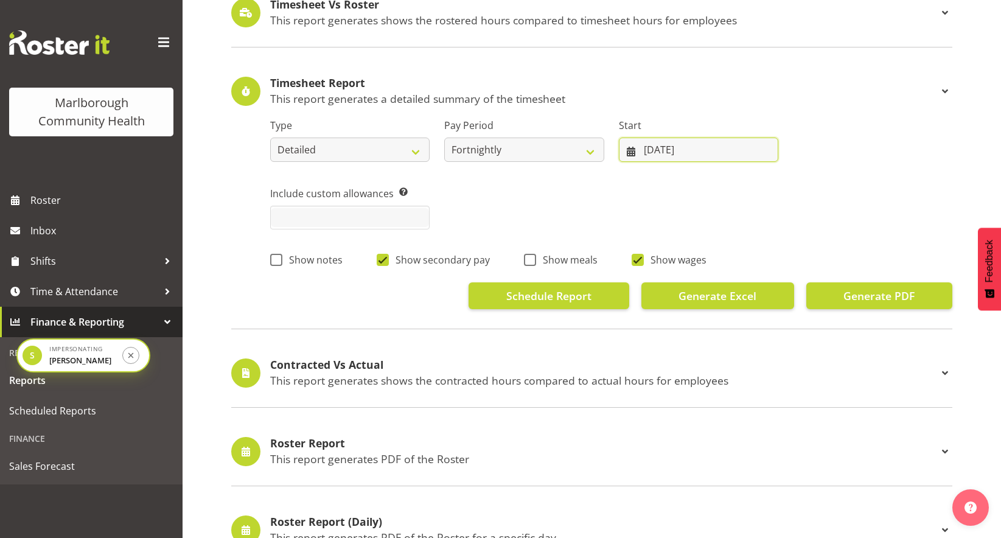
click at [678, 139] on input "08/07/2025" at bounding box center [698, 149] width 159 height 24
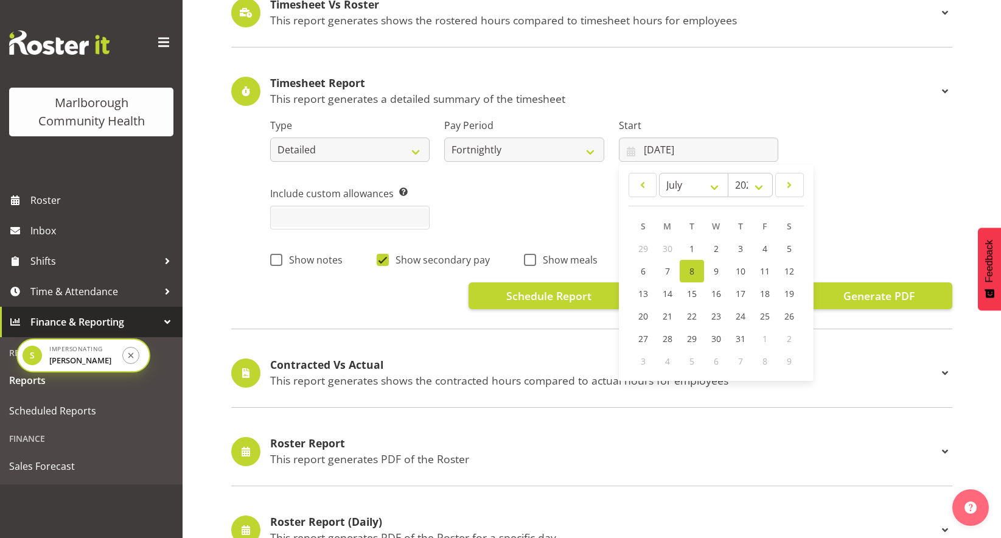
click at [695, 276] on link "8" at bounding box center [691, 271] width 24 height 23
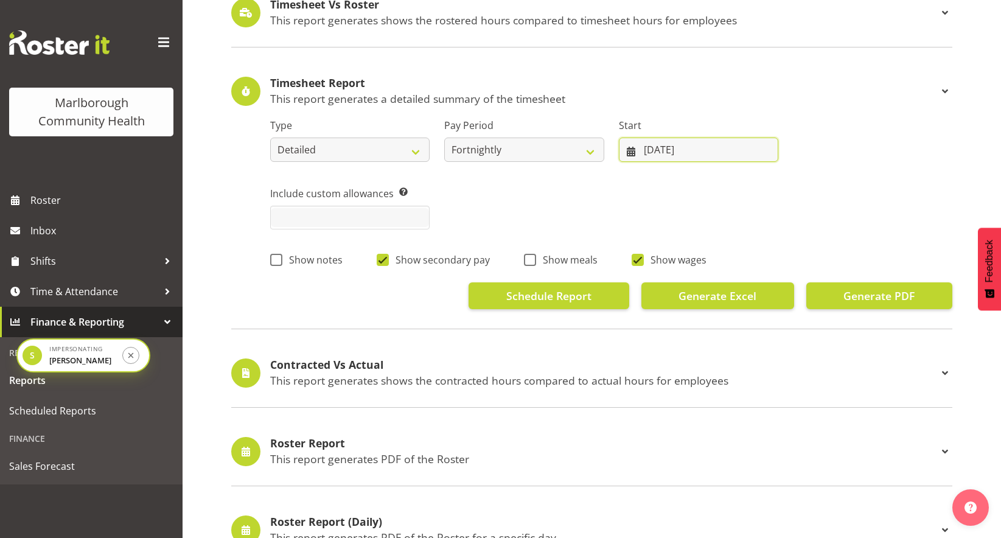
click at [693, 147] on input "08/07/2025" at bounding box center [698, 149] width 159 height 24
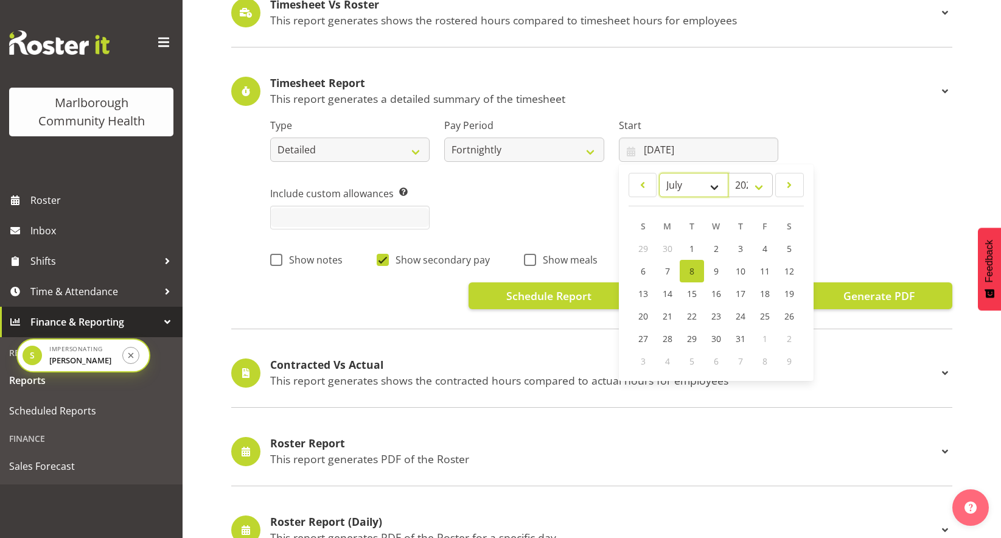
click at [690, 187] on select "January February March April May June July August September October November De…" at bounding box center [694, 185] width 70 height 24
select select "8"
click at [659, 173] on select "January February March April May June July August September October November De…" at bounding box center [694, 185] width 70 height 24
click at [668, 271] on span "8" at bounding box center [667, 271] width 5 height 12
type input "08/09/2025"
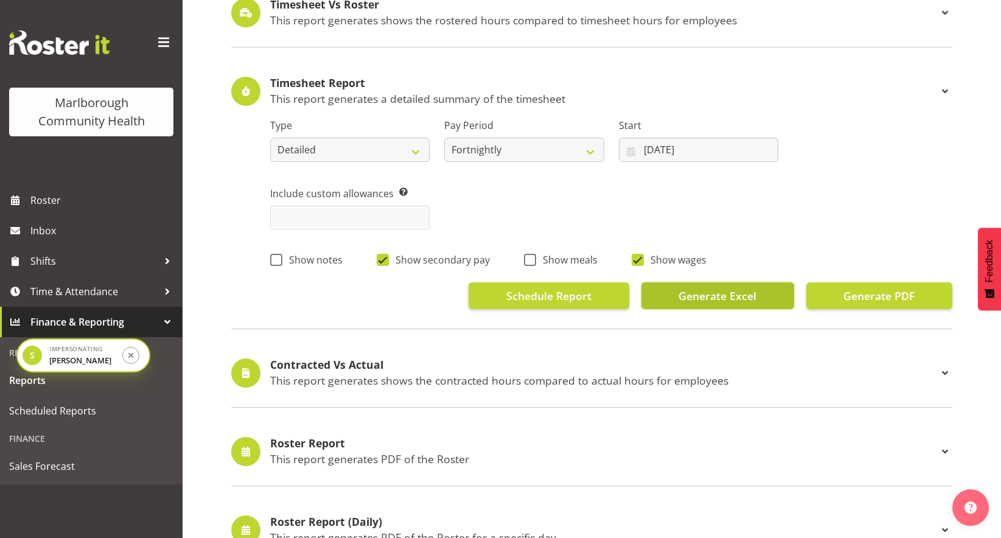
click at [769, 300] on button "Generate Excel" at bounding box center [717, 295] width 153 height 27
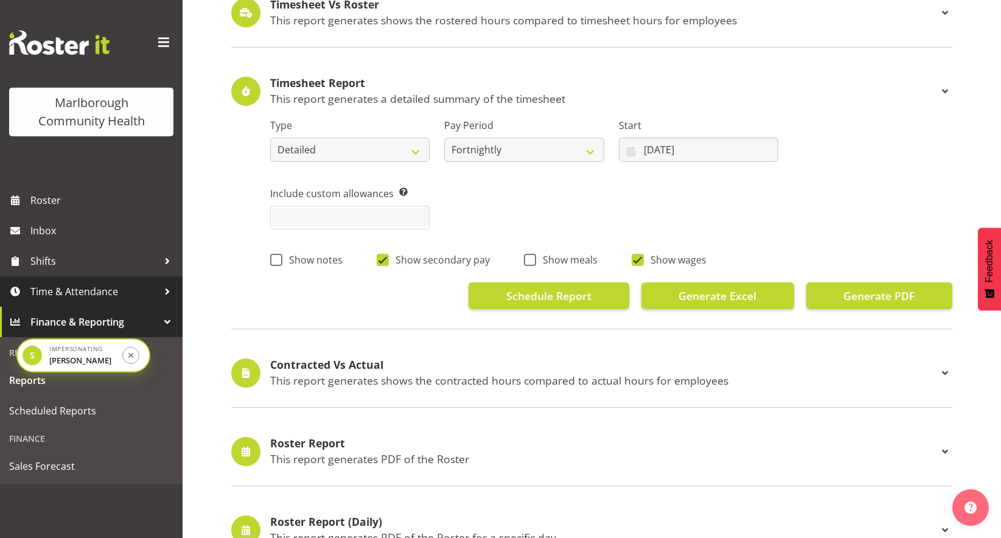
click at [67, 290] on span "Time & Attendance" at bounding box center [94, 291] width 128 height 18
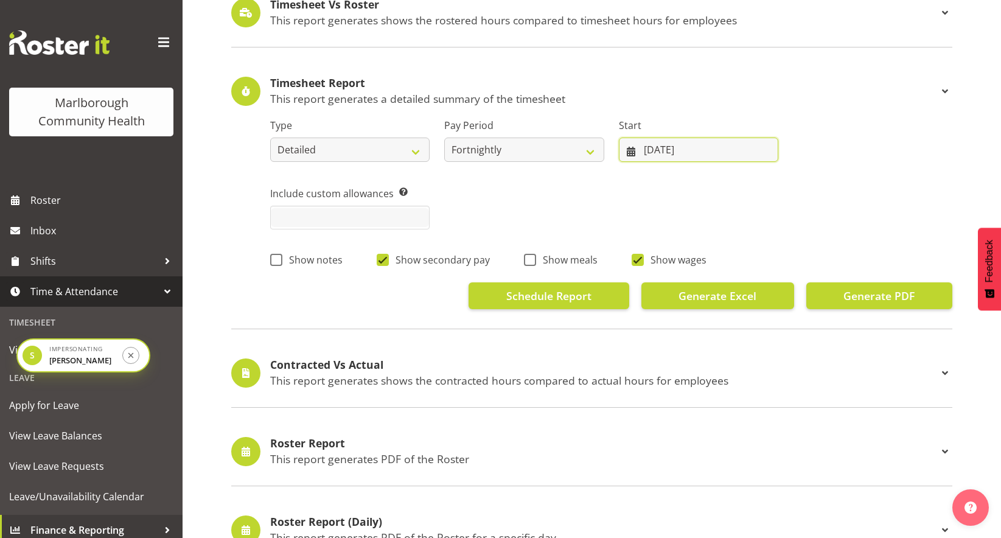
click at [687, 151] on input "08/09/2025" at bounding box center [698, 149] width 159 height 24
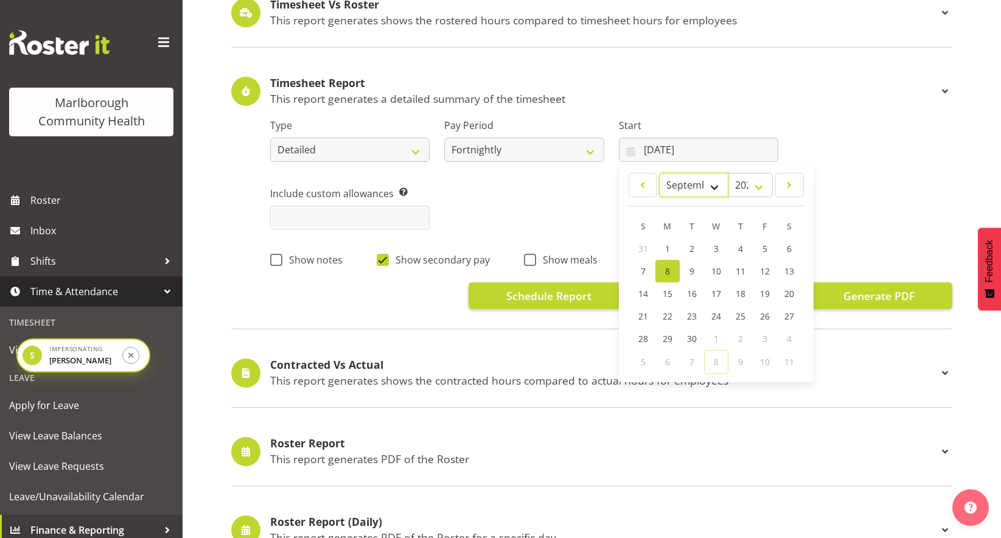
click at [709, 187] on select "January February March April May June July August September October November De…" at bounding box center [694, 185] width 70 height 24
select select "9"
click at [659, 173] on select "January February March April May June July August September October November De…" at bounding box center [694, 185] width 70 height 24
click at [715, 273] on span "8" at bounding box center [716, 272] width 5 height 12
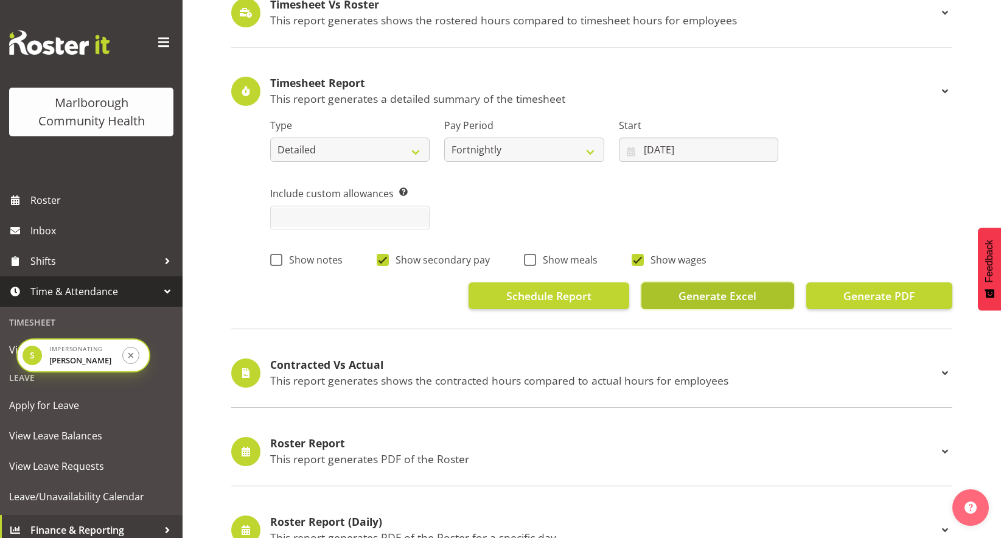
click at [711, 296] on span "Generate Excel" at bounding box center [717, 296] width 78 height 16
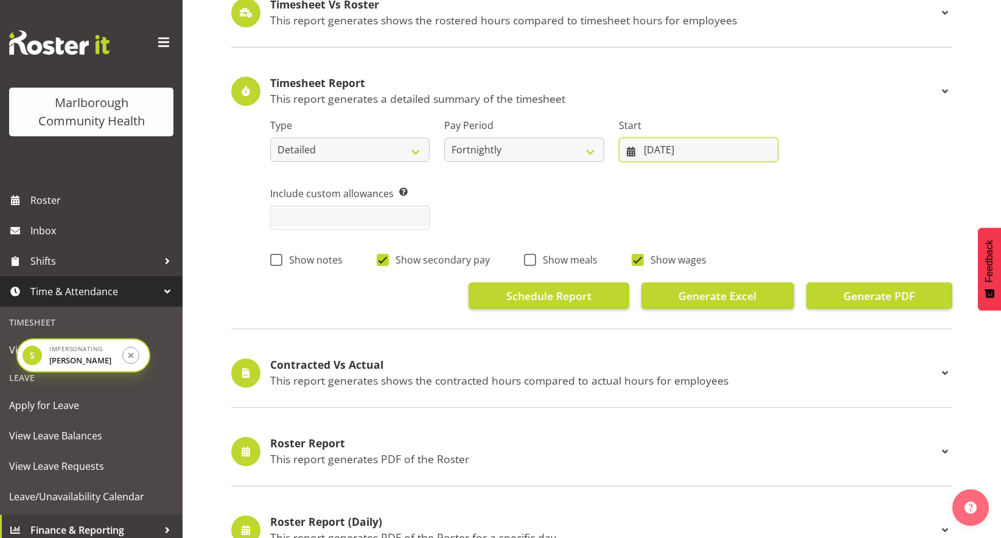
click at [655, 150] on input "08/10/2025" at bounding box center [698, 149] width 159 height 24
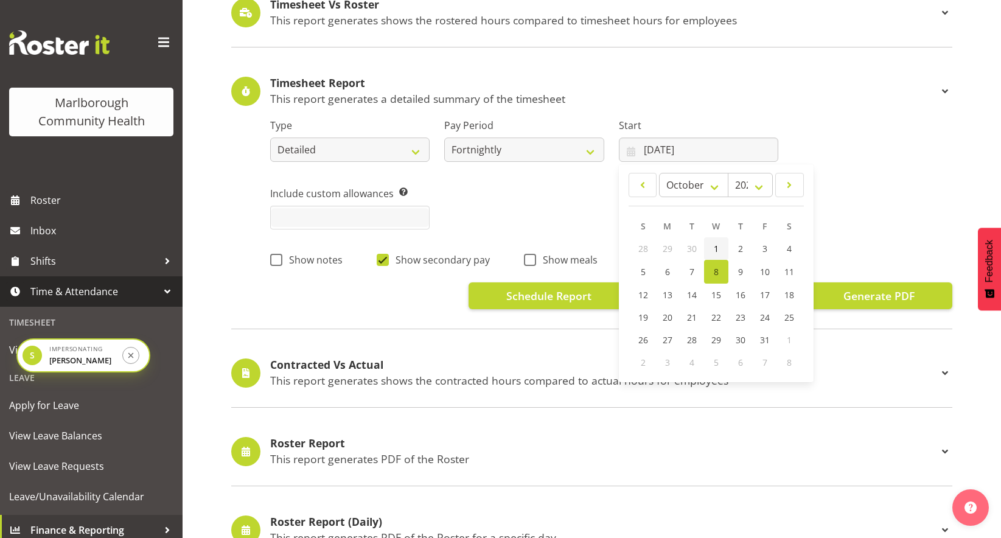
click at [717, 252] on span "1" at bounding box center [716, 249] width 5 height 12
type input "01/10/2025"
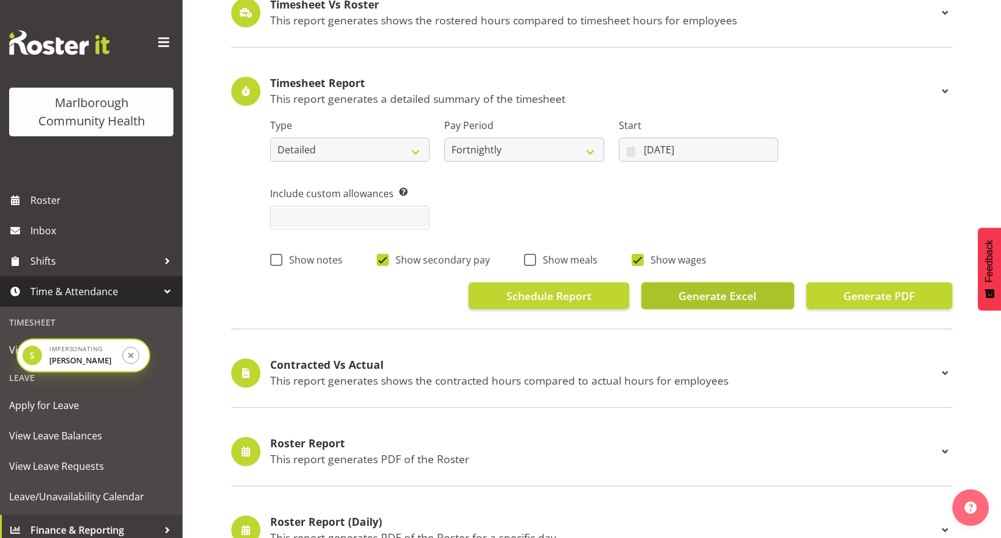
click at [700, 293] on span "Generate Excel" at bounding box center [717, 296] width 78 height 16
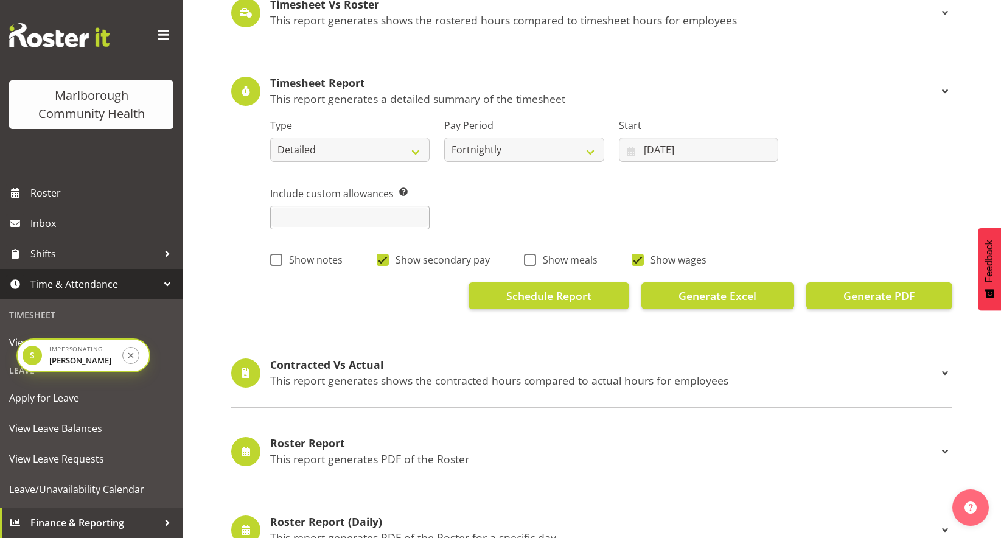
scroll to position [4, 0]
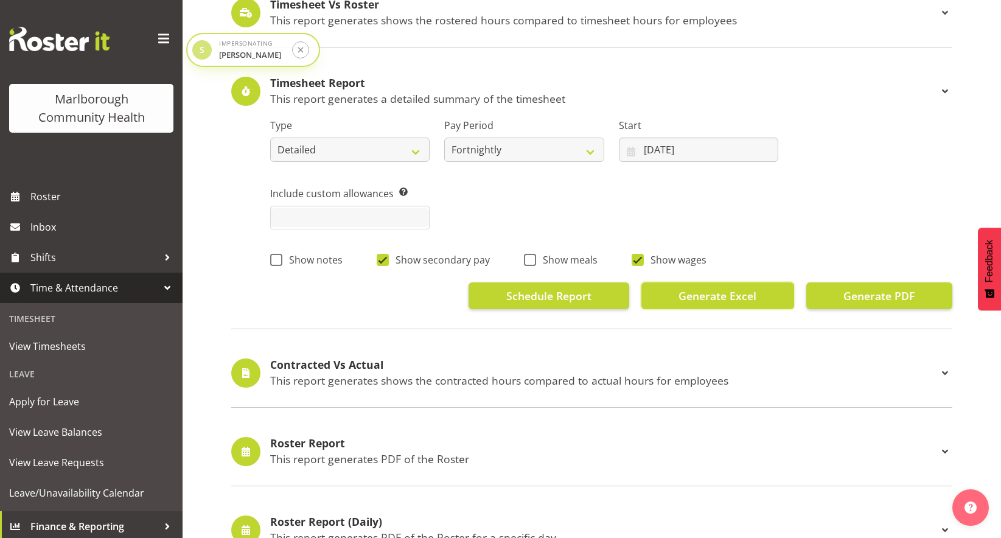
drag, startPoint x: 31, startPoint y: 358, endPoint x: 201, endPoint y: 52, distance: 350.7
click at [201, 52] on div "S" at bounding box center [201, 49] width 19 height 19
click at [58, 460] on span "View Leave Requests" at bounding box center [91, 462] width 164 height 18
click at [675, 151] on input "01/10/2025" at bounding box center [698, 149] width 159 height 24
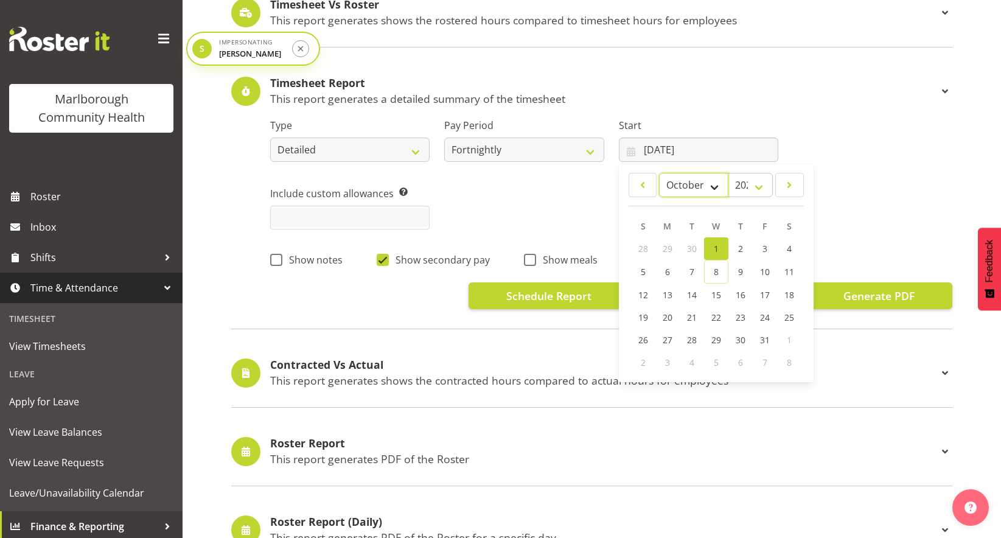
click at [687, 184] on select "January February March April May June July August September October November De…" at bounding box center [694, 185] width 70 height 24
select select "8"
click at [659, 173] on select "January February March April May June July August September October November De…" at bounding box center [694, 185] width 70 height 24
click at [786, 274] on span "13" at bounding box center [789, 271] width 10 height 12
type input "13/09/2025"
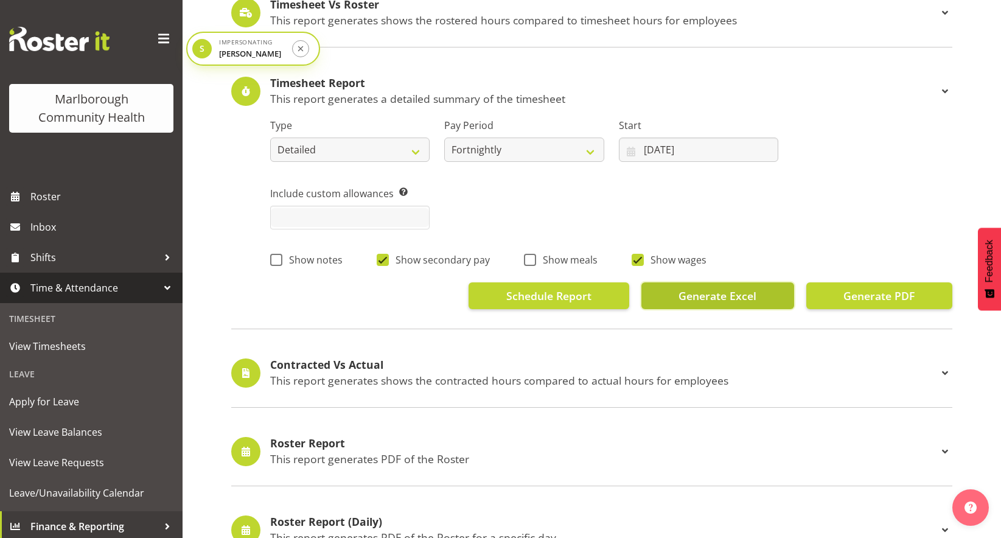
click at [771, 292] on button "Generate Excel" at bounding box center [717, 295] width 153 height 27
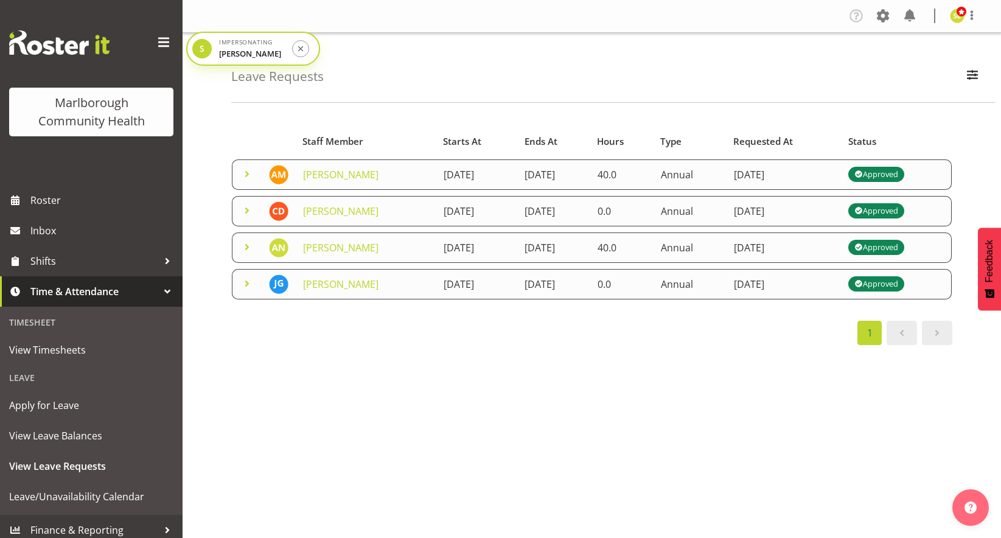
click at [590, 240] on td "[DATE]" at bounding box center [553, 247] width 73 height 30
click at [590, 253] on td "[DATE]" at bounding box center [553, 247] width 73 height 30
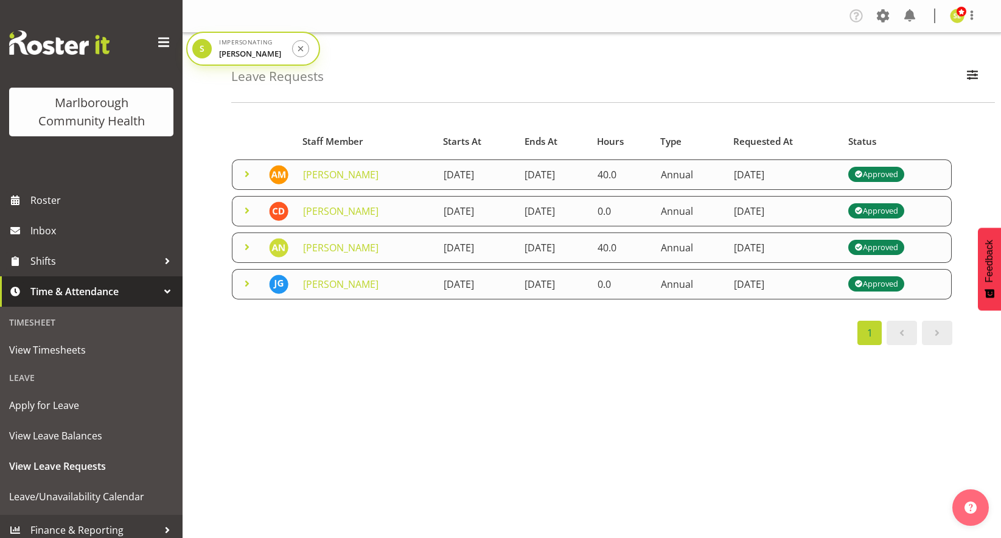
click at [496, 253] on td "[DATE]" at bounding box center [477, 247] width 82 height 30
click at [487, 289] on td "[DATE]" at bounding box center [477, 284] width 82 height 30
click at [240, 247] on span at bounding box center [247, 247] width 15 height 15
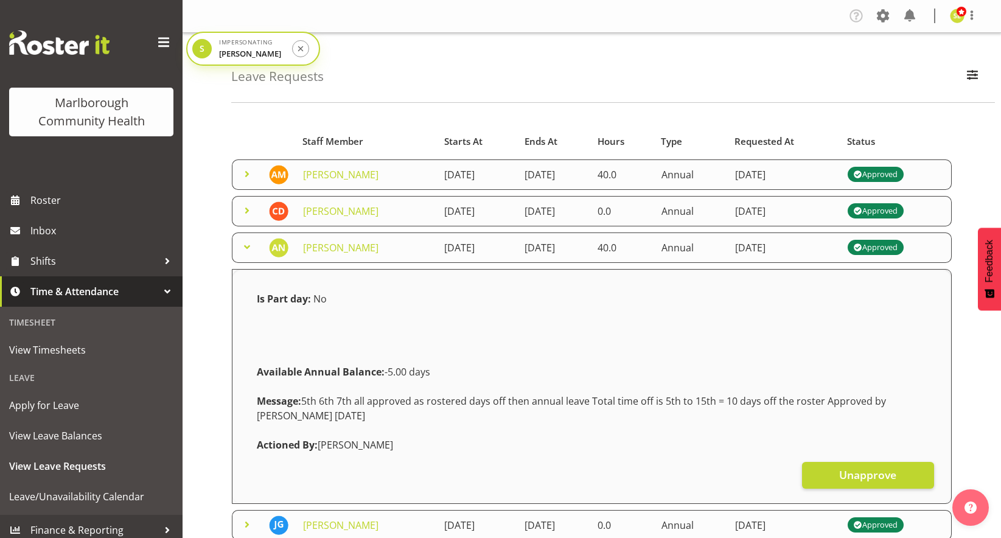
click at [240, 249] on span at bounding box center [247, 247] width 15 height 15
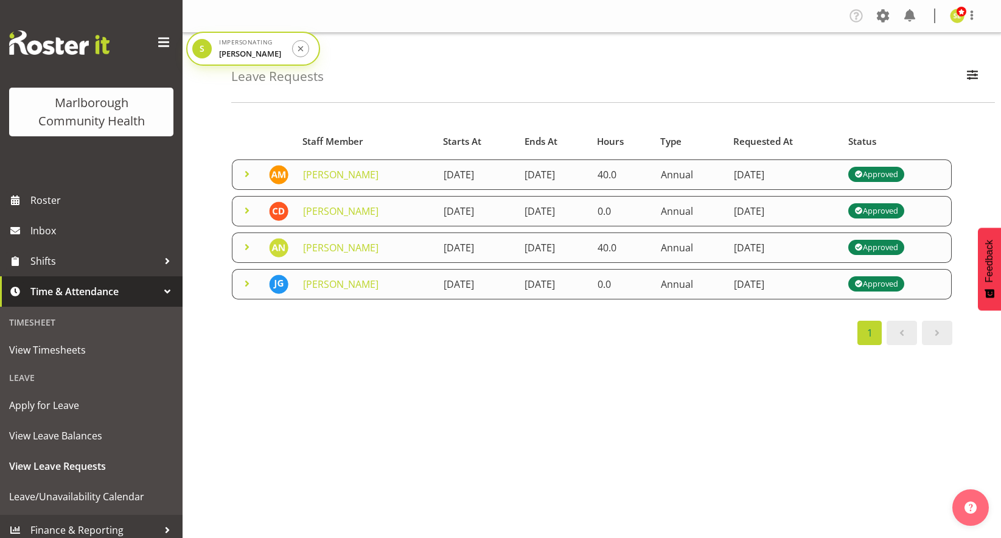
click at [332, 270] on td "[PERSON_NAME]" at bounding box center [366, 284] width 141 height 30
click at [245, 210] on span at bounding box center [247, 210] width 15 height 15
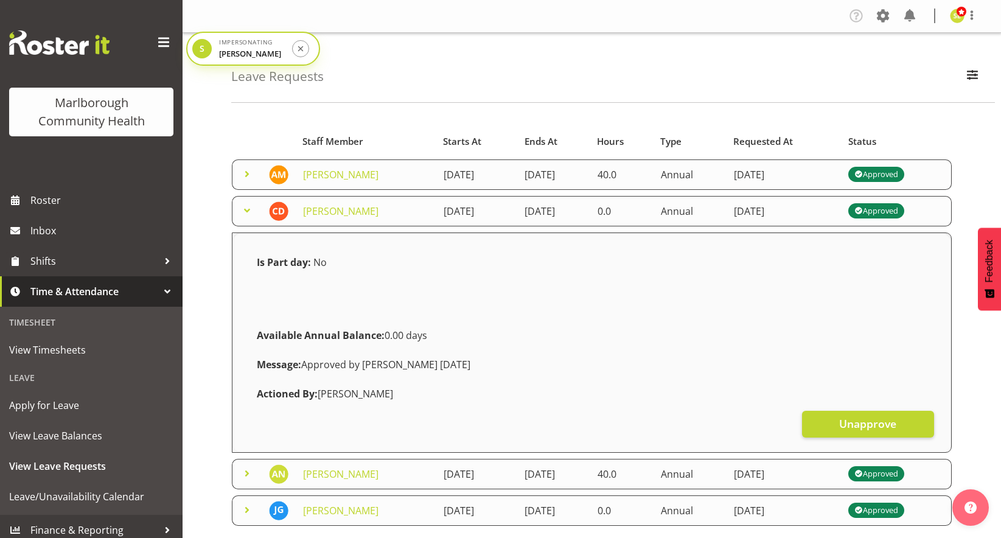
click at [245, 210] on span at bounding box center [247, 210] width 15 height 15
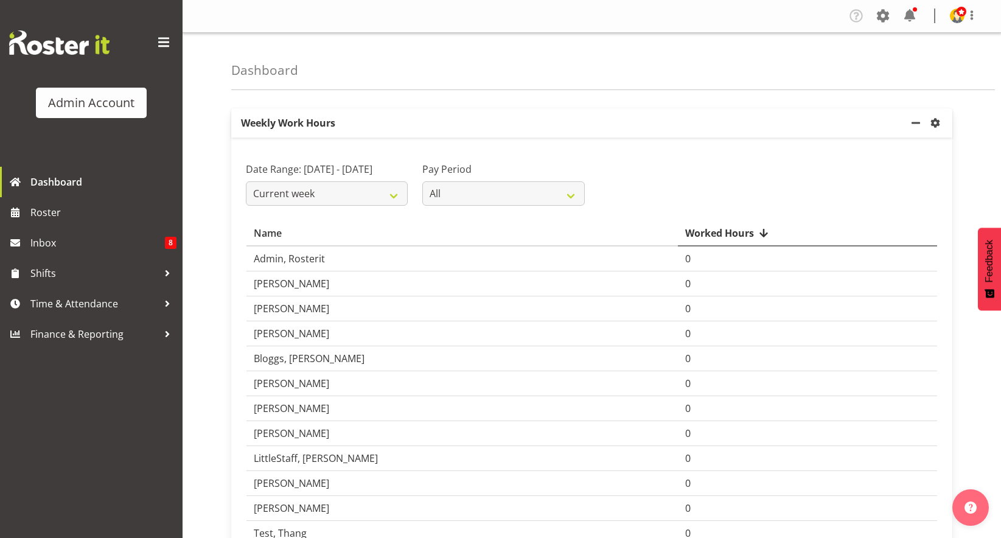
click at [541, 104] on div "Weekly Work Hours Week start day [DATE] [DATE] [DATE] [DATE] [DATE] [DATE] [DAT…" at bounding box center [615, 342] width 769 height 487
click at [60, 307] on span "Time & Attendance" at bounding box center [94, 303] width 128 height 18
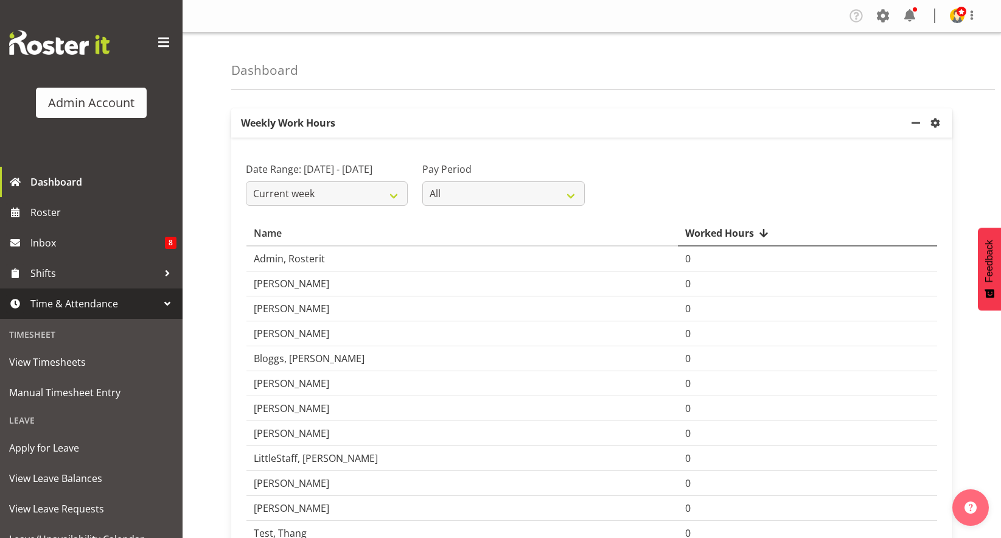
click at [59, 303] on span "Time & Attendance" at bounding box center [94, 303] width 128 height 18
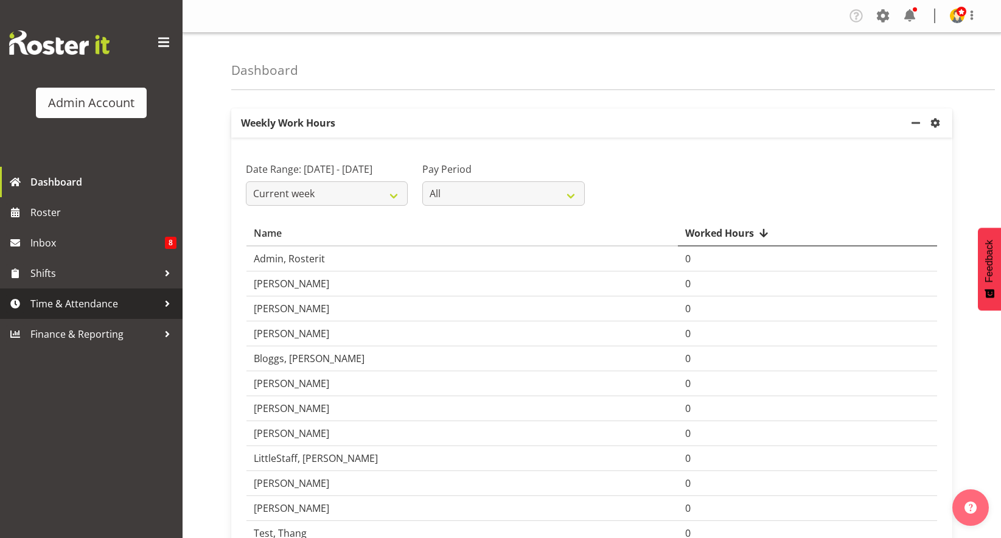
click at [59, 303] on span "Time & Attendance" at bounding box center [94, 303] width 128 height 18
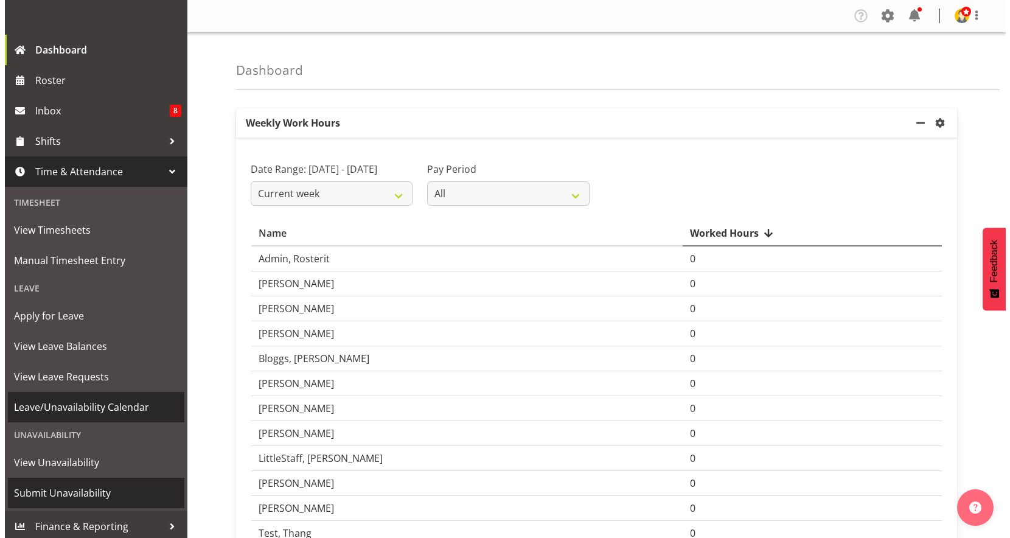
scroll to position [136, 0]
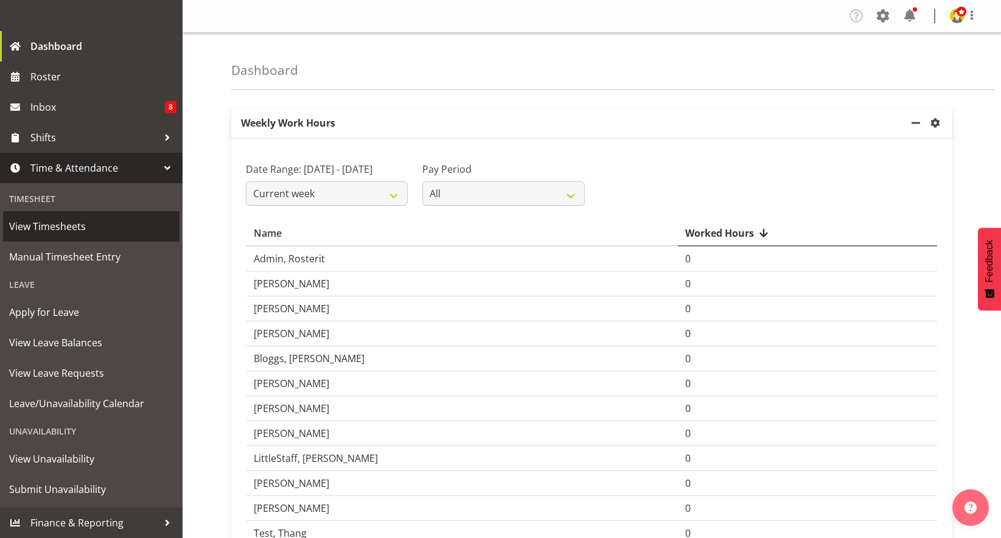
click at [84, 231] on span "View Timesheets" at bounding box center [91, 226] width 164 height 18
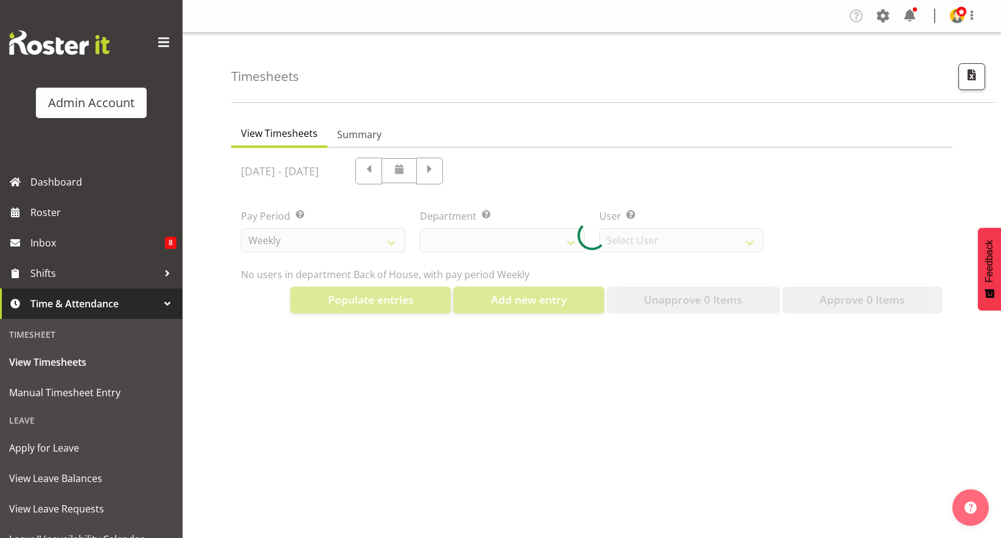
select select "2042"
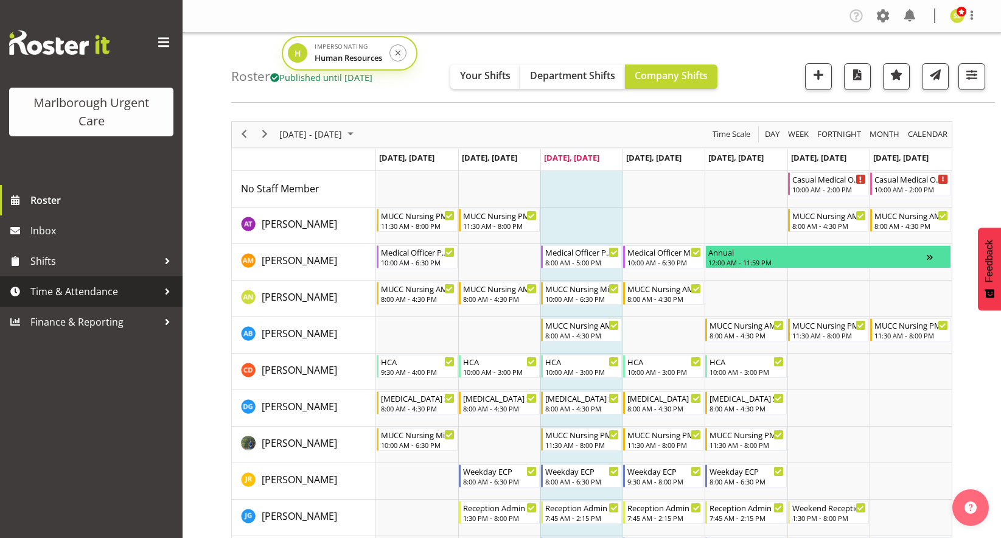
click at [104, 291] on span "Time & Attendance" at bounding box center [94, 291] width 128 height 18
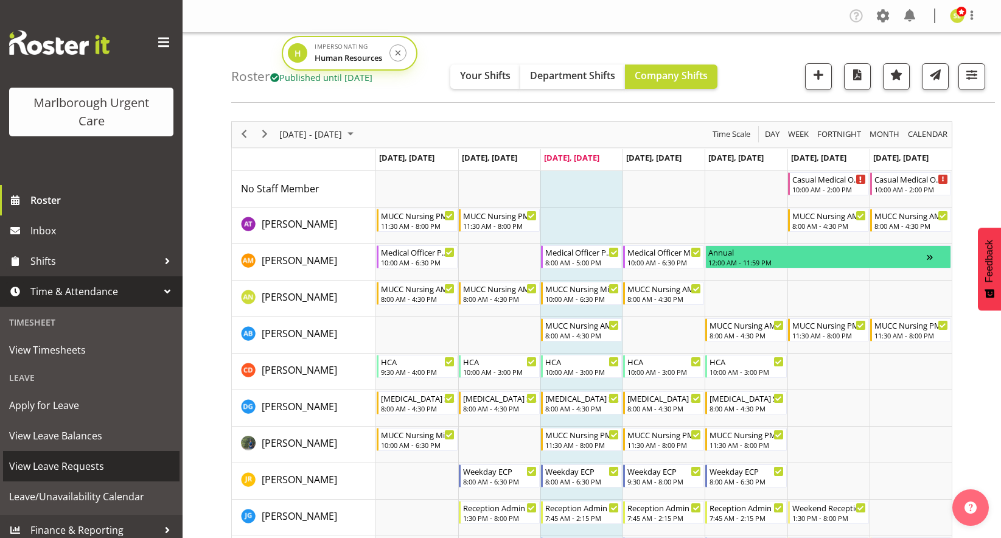
click at [64, 463] on span "View Leave Requests" at bounding box center [91, 466] width 164 height 18
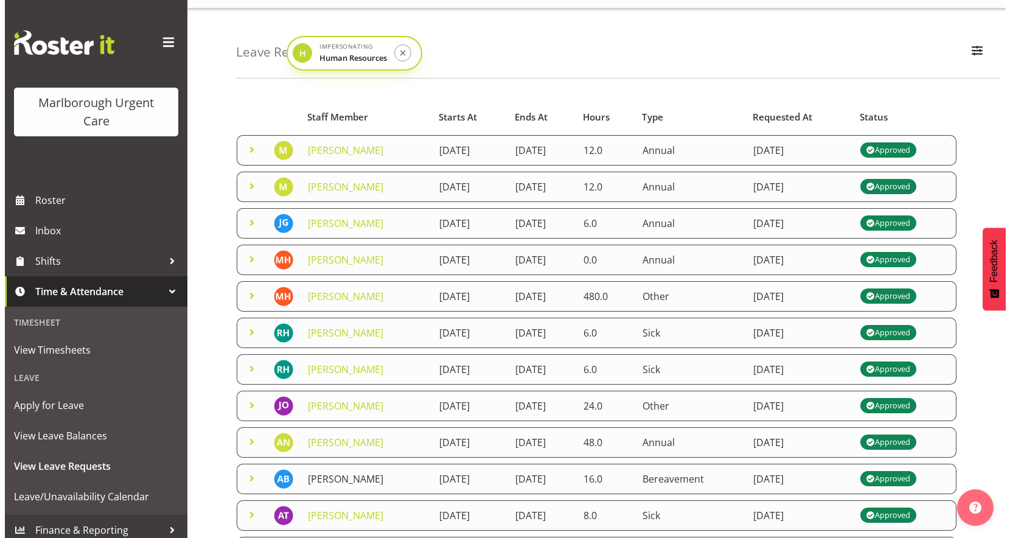
scroll to position [8, 0]
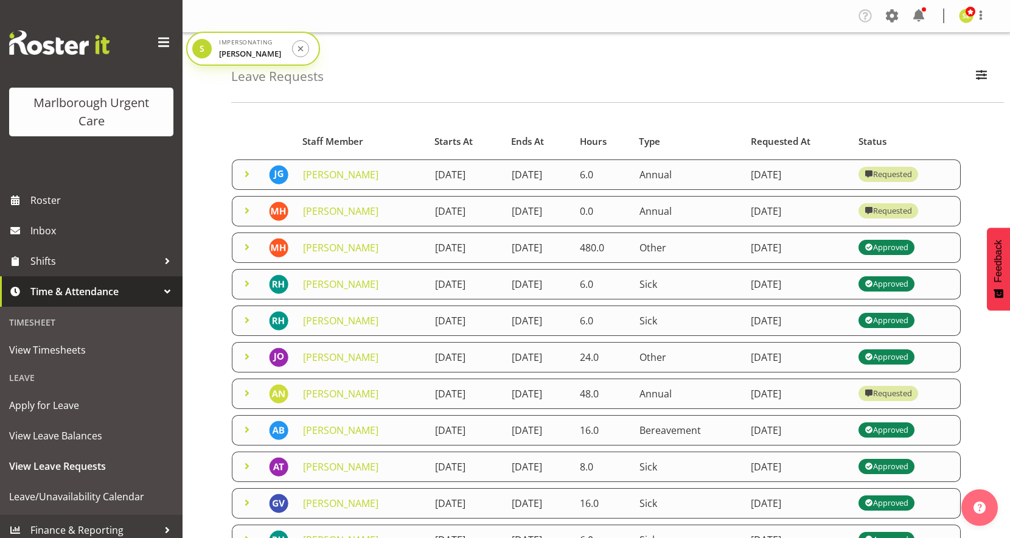
click at [248, 245] on span at bounding box center [247, 247] width 15 height 15
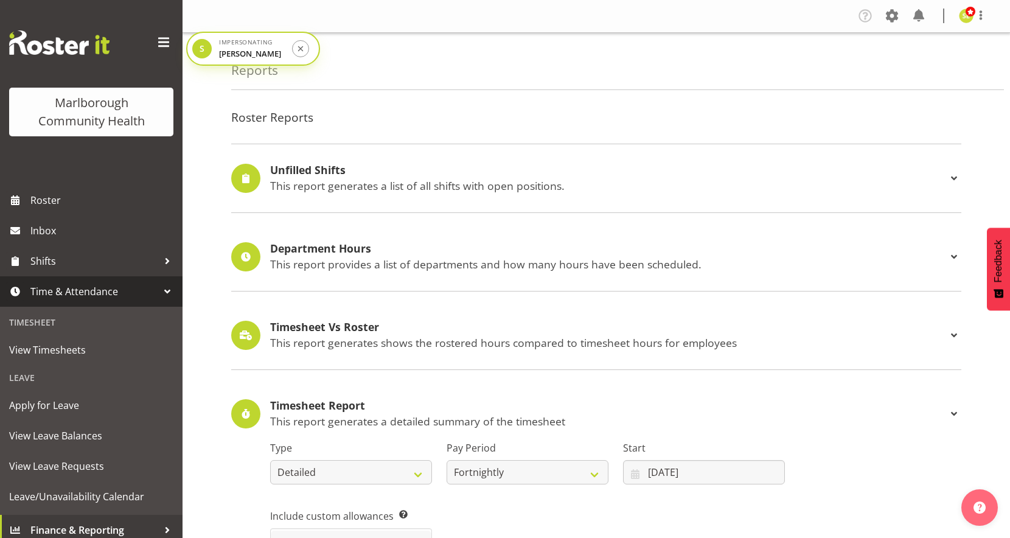
select select "detailed"
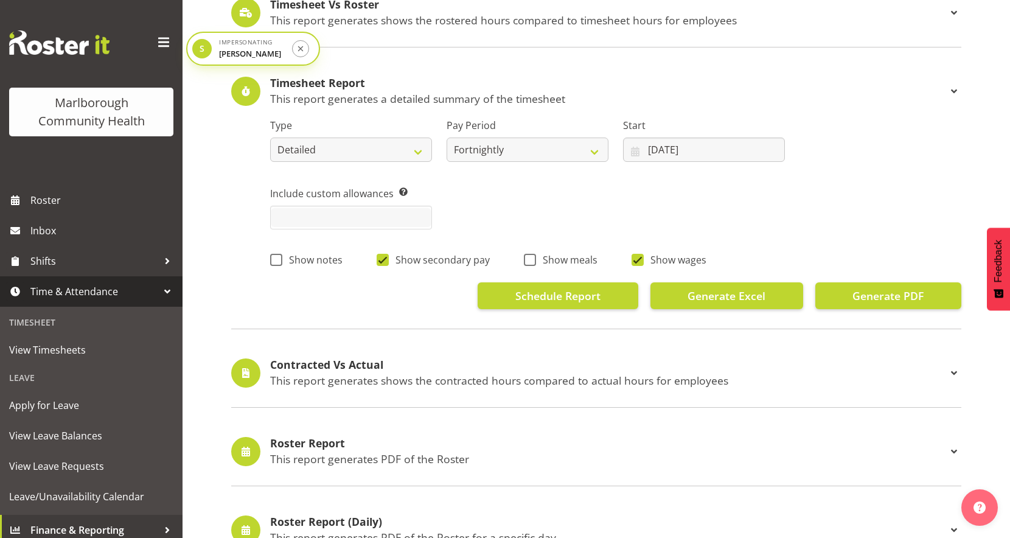
scroll to position [4, 0]
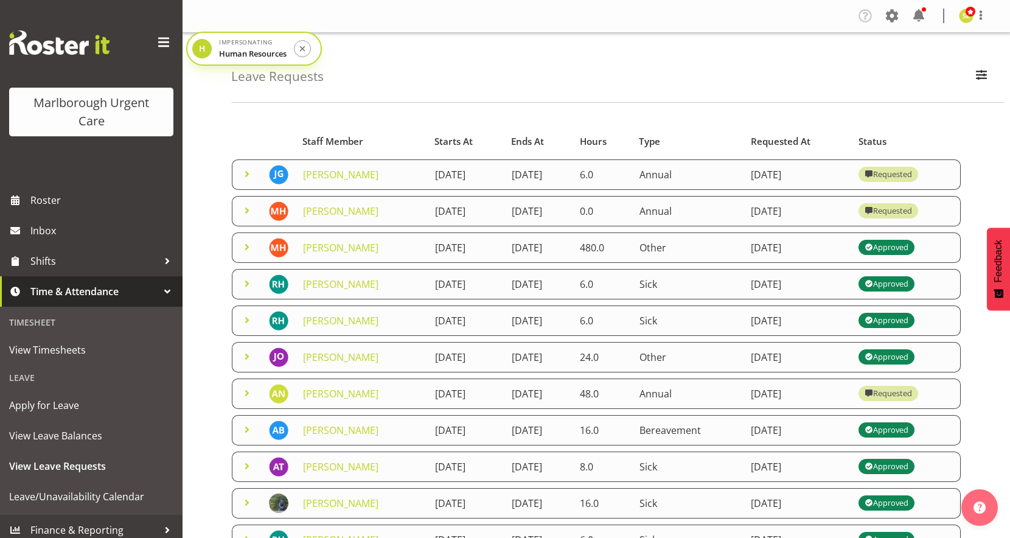
click at [440, 145] on span "Starts At" at bounding box center [453, 141] width 38 height 14
click at [446, 147] on span "Starts At" at bounding box center [454, 141] width 41 height 14
click at [316, 150] on th "Staff Member" at bounding box center [361, 141] width 131 height 23
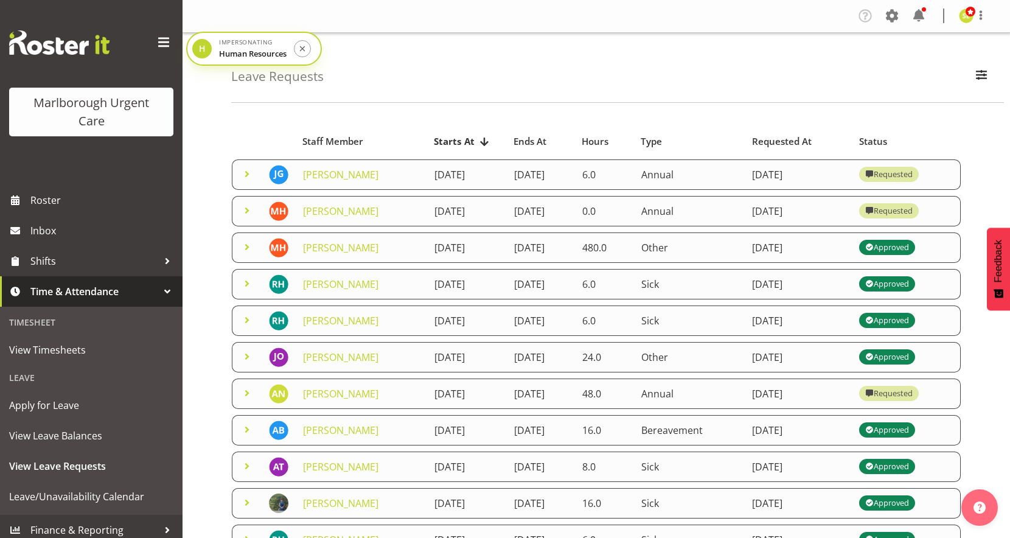
scroll to position [51, 0]
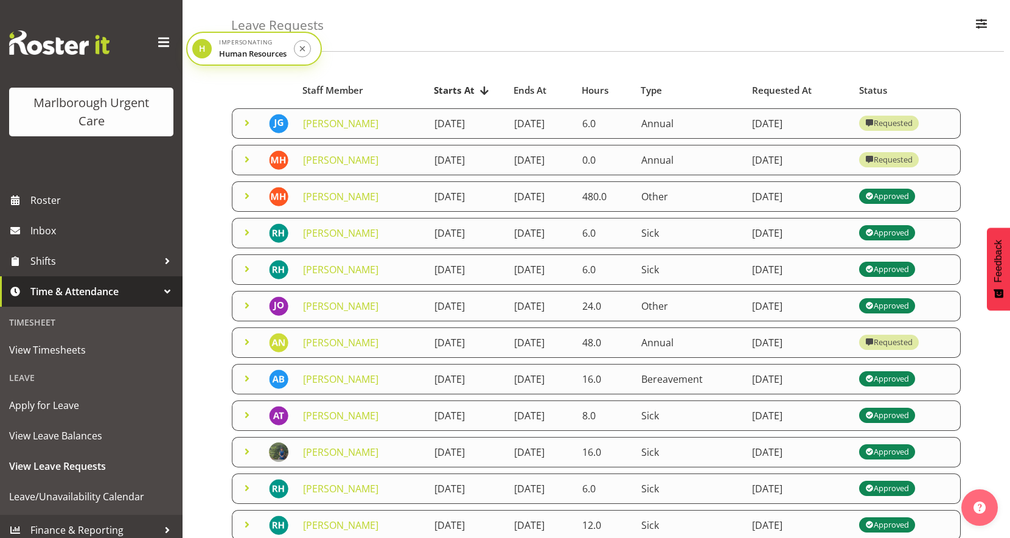
click at [810, 89] on span "Requested At" at bounding box center [782, 90] width 60 height 14
click at [810, 92] on span "Requested At" at bounding box center [779, 90] width 63 height 14
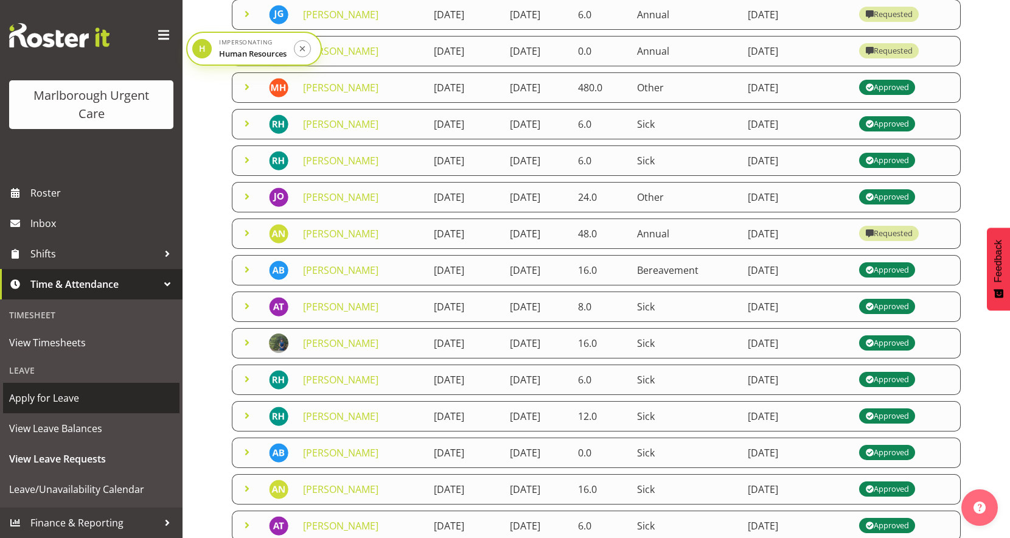
scroll to position [5, 0]
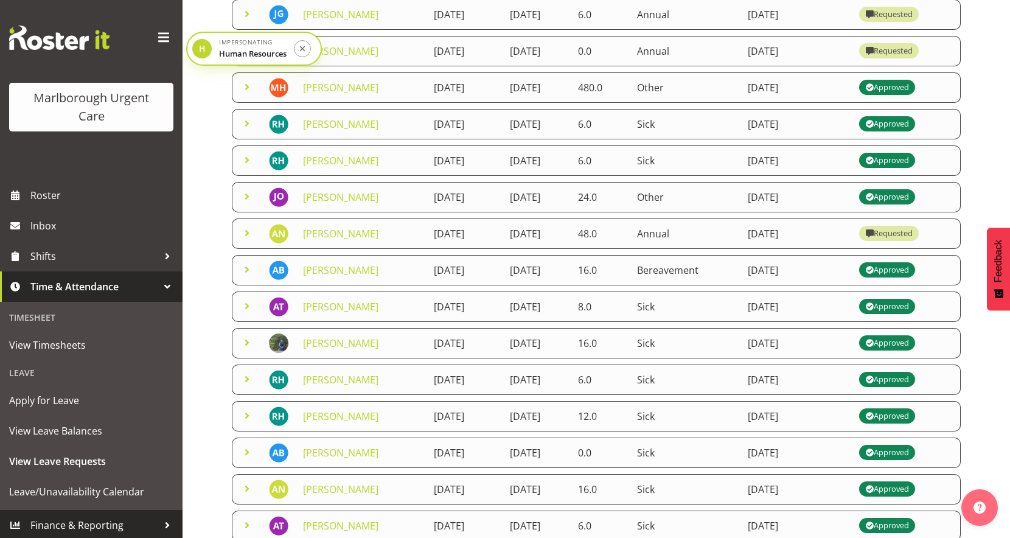
click at [78, 522] on span "Finance & Reporting" at bounding box center [94, 525] width 128 height 18
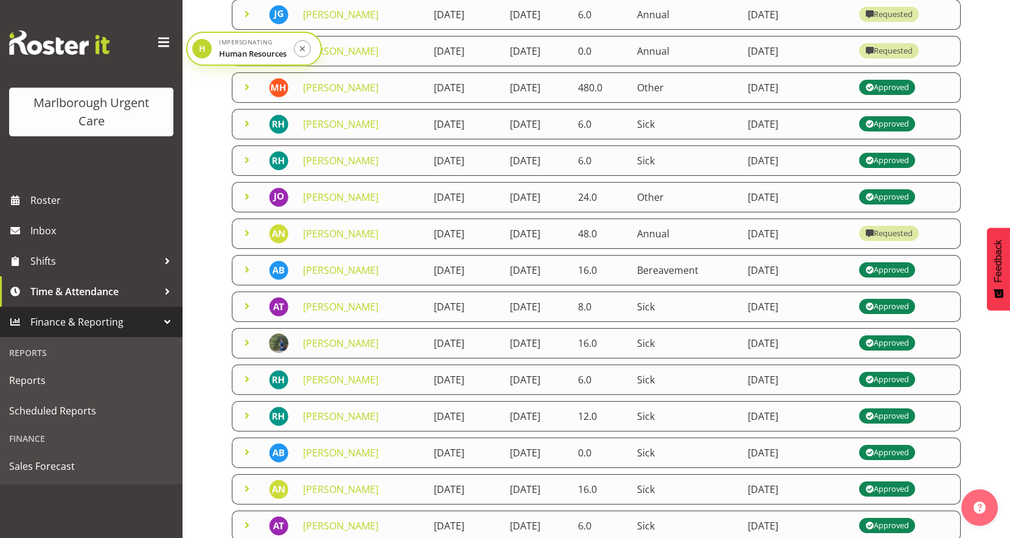
scroll to position [0, 0]
click at [48, 375] on span "Reports" at bounding box center [91, 380] width 164 height 18
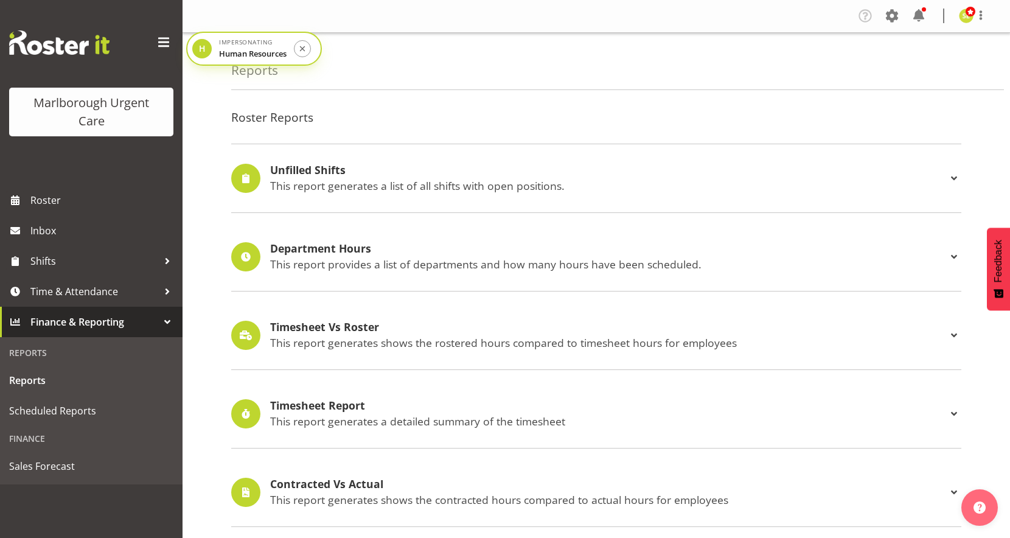
click at [321, 415] on p "This report generates a detailed summary of the timesheet" at bounding box center [608, 420] width 676 height 13
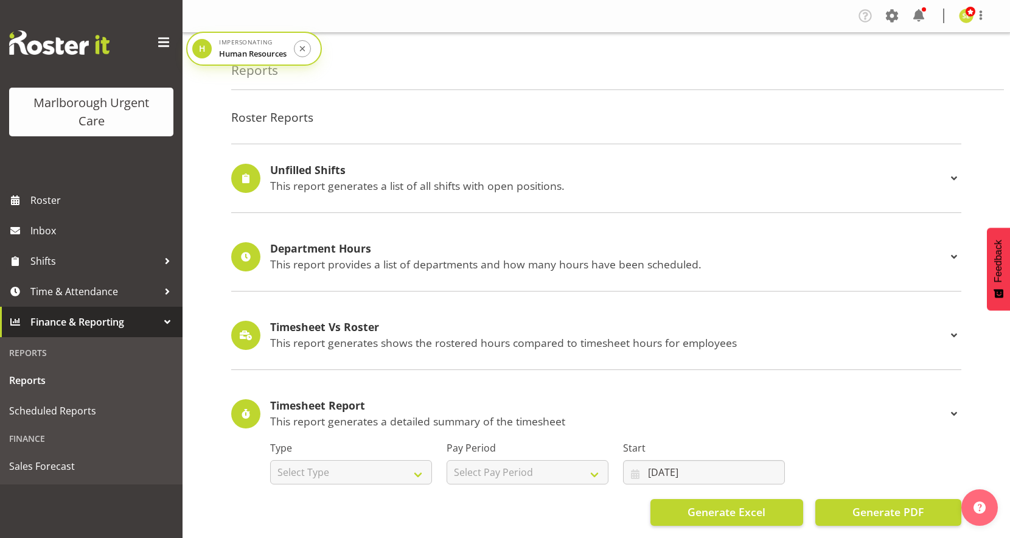
scroll to position [237, 0]
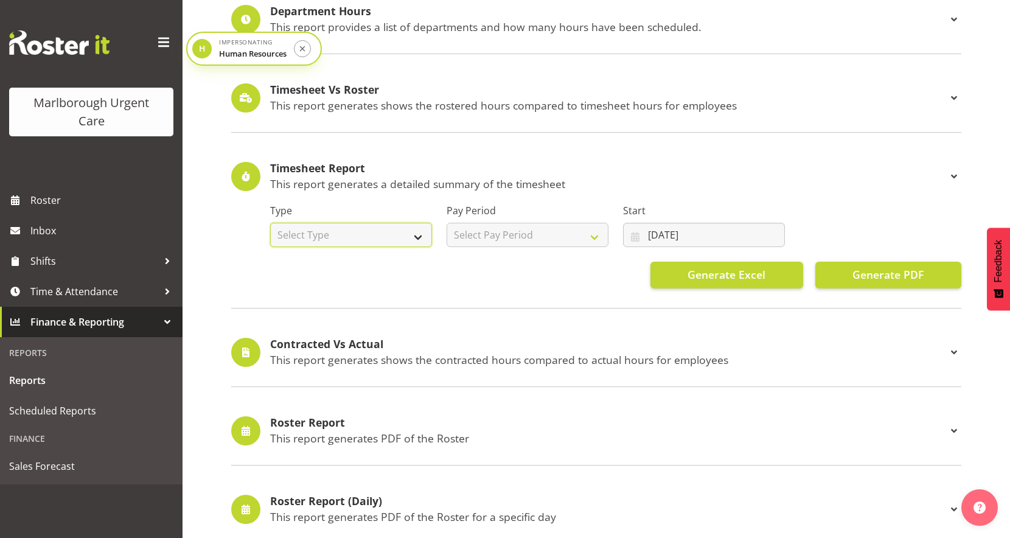
click at [320, 245] on select "Select Type Summary Detailed" at bounding box center [351, 235] width 162 height 24
select select "detailed"
click at [270, 223] on select "Select Type Summary Detailed" at bounding box center [351, 235] width 162 height 24
click at [495, 235] on select "Select Pay Period Fortnightly MPHO - [MEDICAL_DATA] Contractors MUCC MUCC Casua…" at bounding box center [527, 235] width 162 height 24
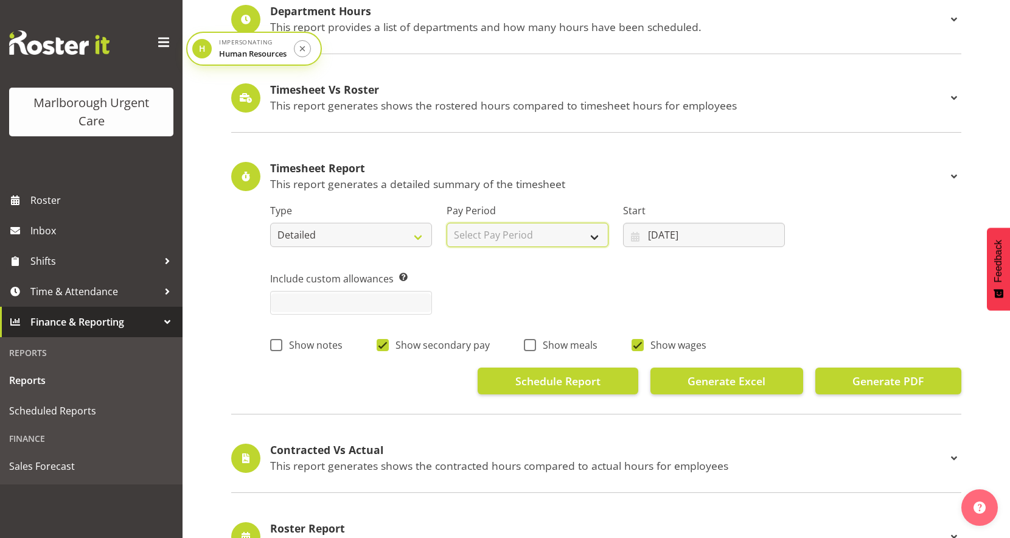
select select "188"
click at [446, 223] on select "Select Pay Period Fortnightly MPHO - [MEDICAL_DATA] Contractors MUCC MUCC Casua…" at bounding box center [527, 235] width 162 height 24
click at [674, 237] on input "08/07/2025" at bounding box center [704, 235] width 162 height 24
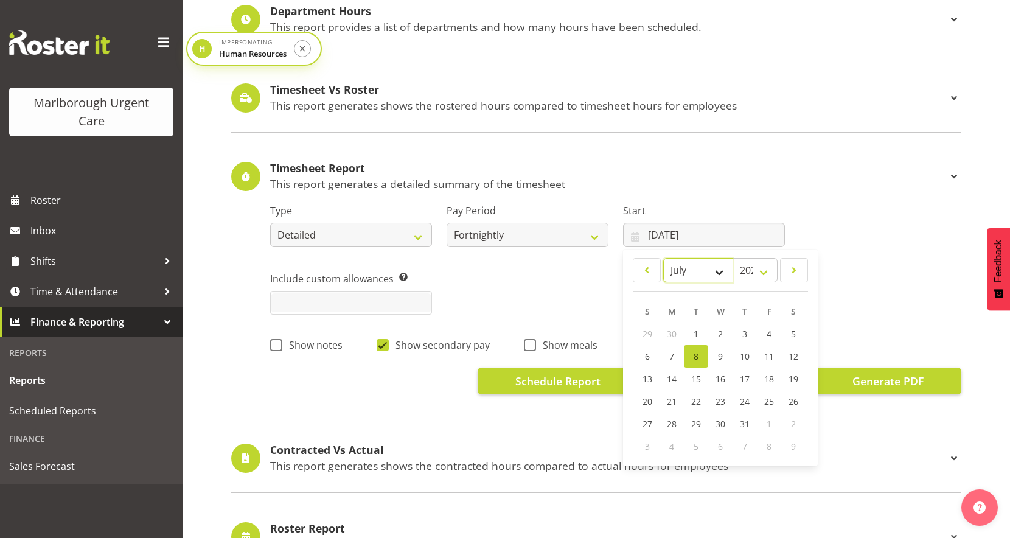
click at [691, 265] on select "January February March April May June July August September October November De…" at bounding box center [698, 270] width 70 height 24
select select "8"
click at [663, 258] on select "January February March April May June July August September October November De…" at bounding box center [698, 270] width 70 height 24
click at [721, 400] on span "24" at bounding box center [720, 401] width 10 height 12
type input "24/09/2025"
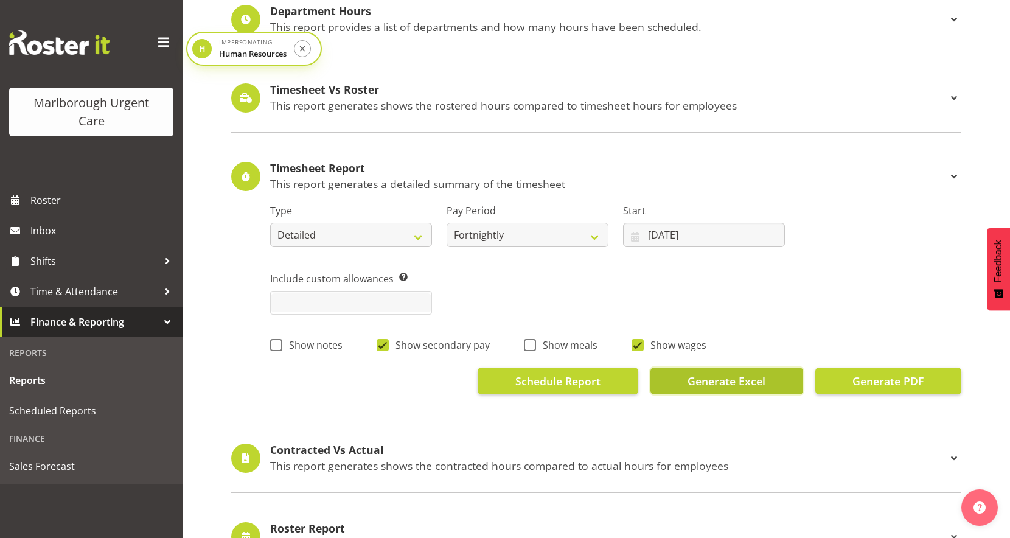
click at [716, 391] on button "Generate Excel" at bounding box center [726, 380] width 153 height 27
click at [510, 240] on select "Fortnightly MPHO - Haemodialysis Contractors MUCC MUCC Casuals MPHO Admin - nev…" at bounding box center [527, 235] width 162 height 24
click at [509, 237] on select "Fortnightly MPHO - Haemodialysis Contractors MUCC MUCC Casuals MPHO Admin - nev…" at bounding box center [527, 235] width 162 height 24
click at [446, 223] on select "Fortnightly MPHO - Haemodialysis Contractors MUCC MUCC Casuals MPHO Admin - nev…" at bounding box center [527, 235] width 162 height 24
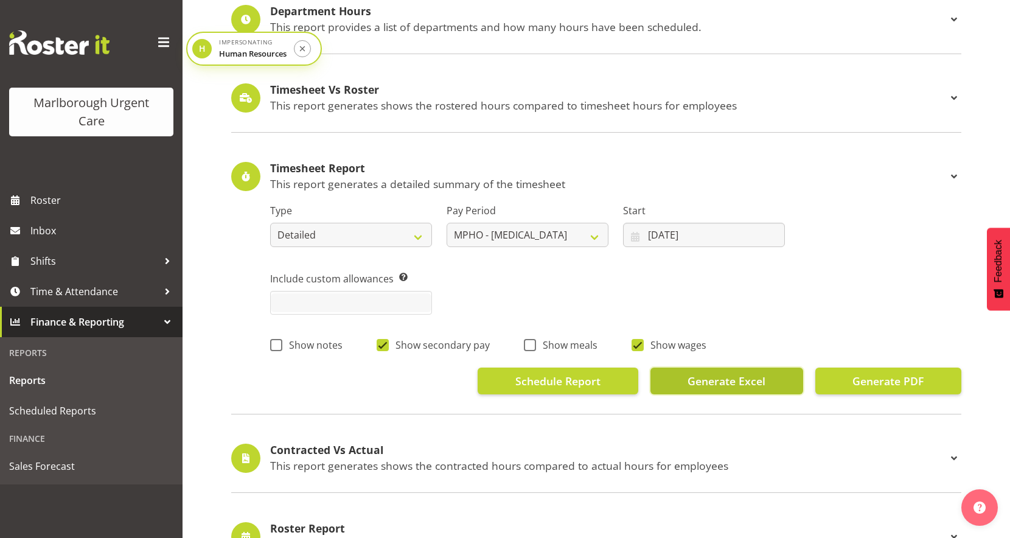
click at [743, 380] on span "Generate Excel" at bounding box center [726, 381] width 78 height 16
click at [569, 245] on select "Fortnightly MPHO - Haemodialysis Contractors MUCC MUCC Casuals MPHO Admin - nev…" at bounding box center [527, 235] width 162 height 24
click at [446, 223] on select "Fortnightly MPHO - Haemodialysis Contractors MUCC MUCC Casuals MPHO Admin - nev…" at bounding box center [527, 235] width 162 height 24
click at [723, 373] on span "Generate Excel" at bounding box center [726, 381] width 78 height 16
click at [540, 242] on select "Fortnightly MPHO - Haemodialysis Contractors MUCC MUCC Casuals MPHO Admin - nev…" at bounding box center [527, 235] width 162 height 24
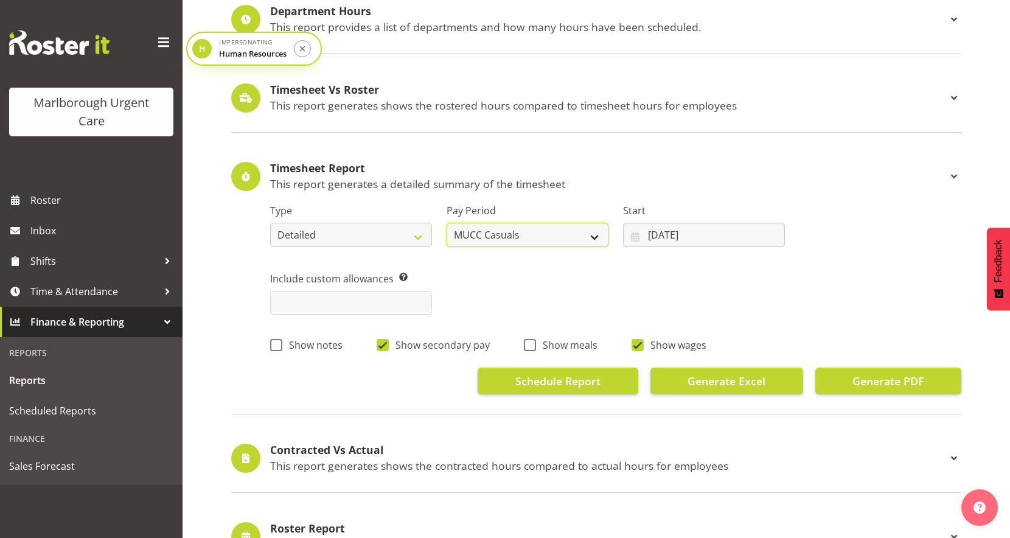
click at [540, 242] on select "Fortnightly MPHO - Haemodialysis Contractors MUCC MUCC Casuals MPHO Admin - nev…" at bounding box center [527, 235] width 162 height 24
click at [523, 239] on select "Fortnightly MPHO - Haemodialysis Contractors MUCC MUCC Casuals MPHO Admin - nev…" at bounding box center [527, 235] width 162 height 24
click at [446, 223] on select "Fortnightly MPHO - Haemodialysis Contractors MUCC MUCC Casuals MPHO Admin - nev…" at bounding box center [527, 235] width 162 height 24
click at [772, 389] on button "Generate Excel" at bounding box center [726, 380] width 153 height 27
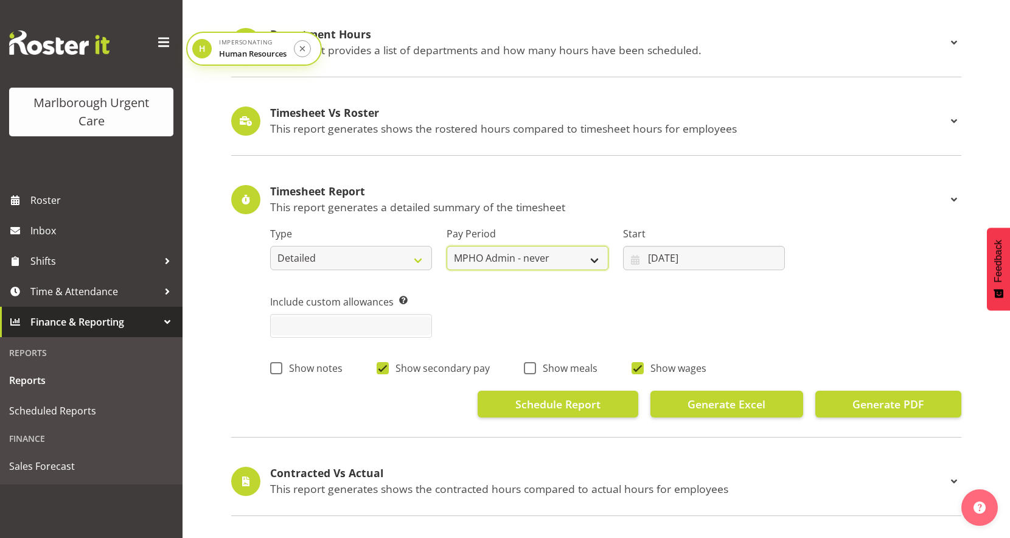
click at [573, 262] on select "Fortnightly MPHO - Haemodialysis Contractors MUCC MUCC Casuals MPHO Admin - nev…" at bounding box center [527, 258] width 162 height 24
click at [446, 246] on select "Fortnightly MPHO - Haemodialysis Contractors MUCC MUCC Casuals MPHO Admin - nev…" at bounding box center [527, 258] width 162 height 24
click at [697, 416] on button "Generate Excel" at bounding box center [726, 404] width 153 height 27
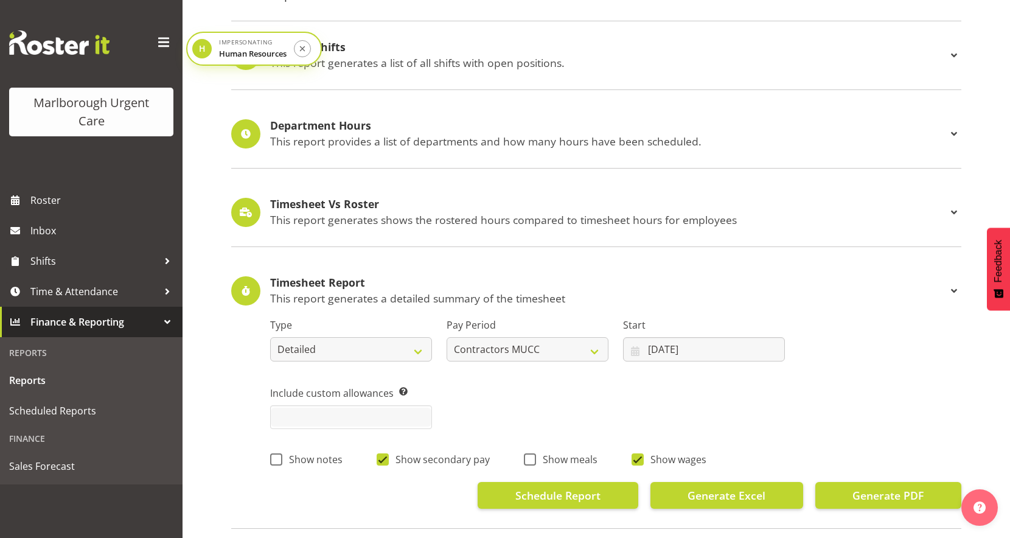
scroll to position [114, 0]
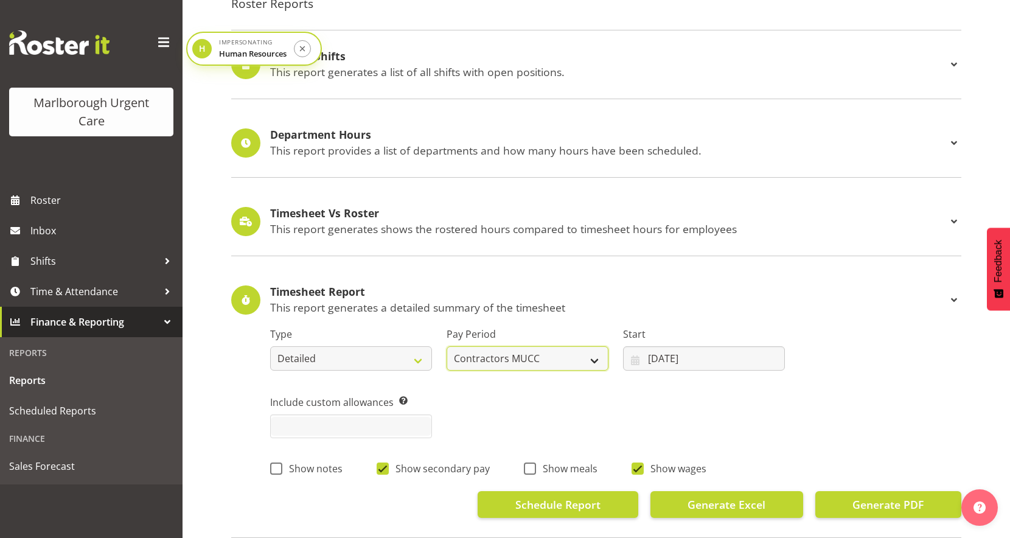
click at [507, 347] on select "Fortnightly MPHO - Haemodialysis Contractors MUCC MUCC Casuals MPHO Admin - nev…" at bounding box center [527, 358] width 162 height 24
select select "188"
click at [446, 346] on select "Fortnightly MPHO - Haemodialysis Contractors MUCC MUCC Casuals MPHO Admin - nev…" at bounding box center [527, 358] width 162 height 24
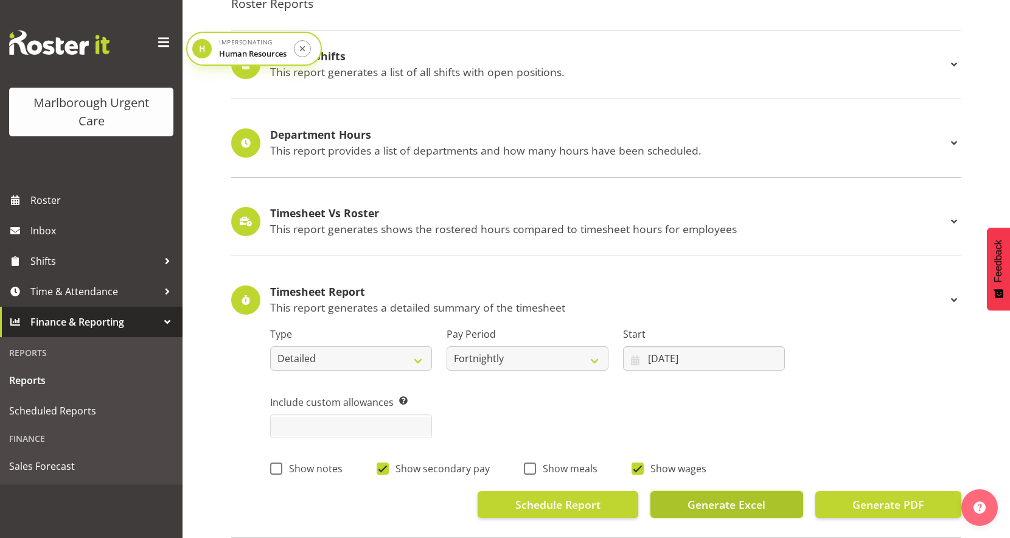
click at [755, 501] on span "Generate Excel" at bounding box center [726, 504] width 78 height 16
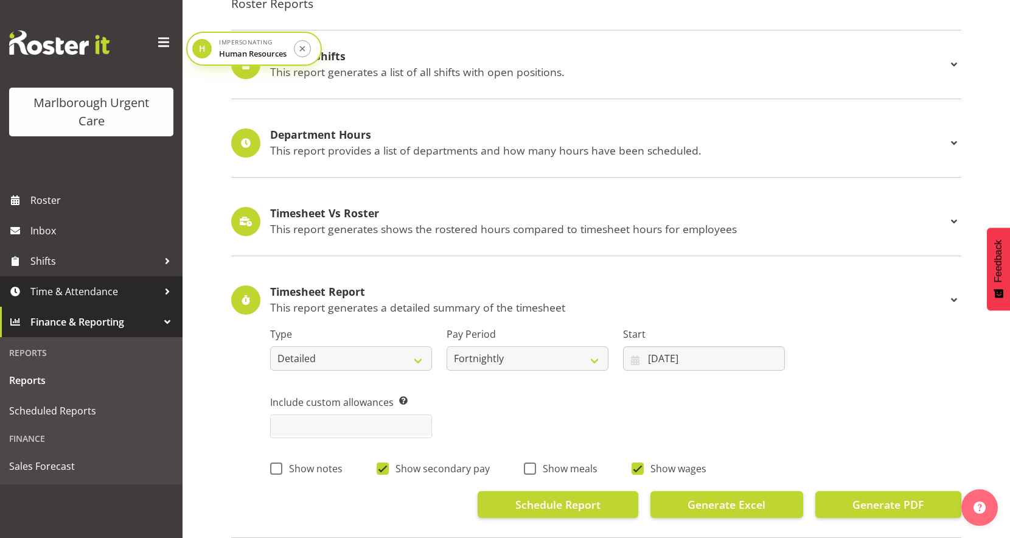
click at [97, 289] on span "Time & Attendance" at bounding box center [94, 291] width 128 height 18
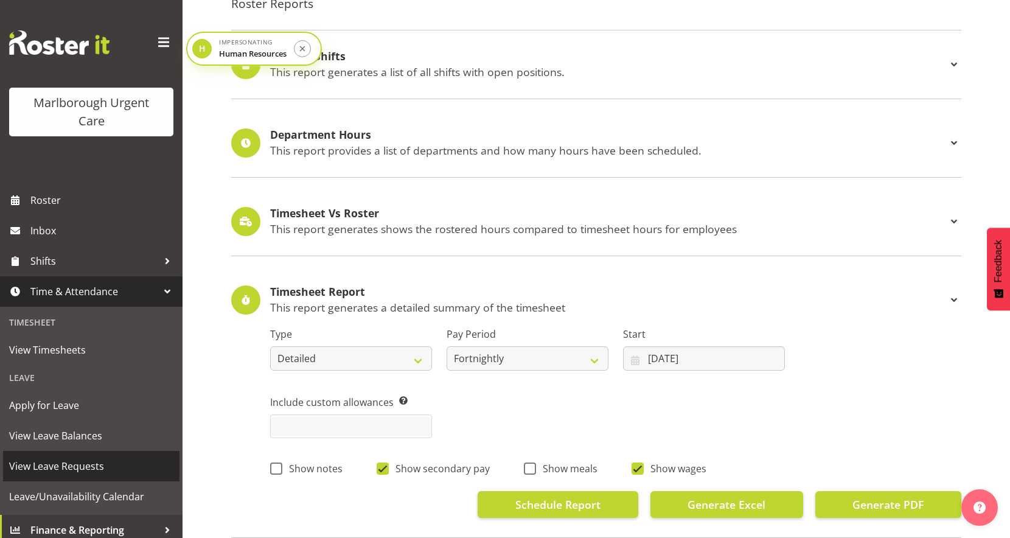
click at [60, 460] on span "View Leave Requests" at bounding box center [91, 466] width 164 height 18
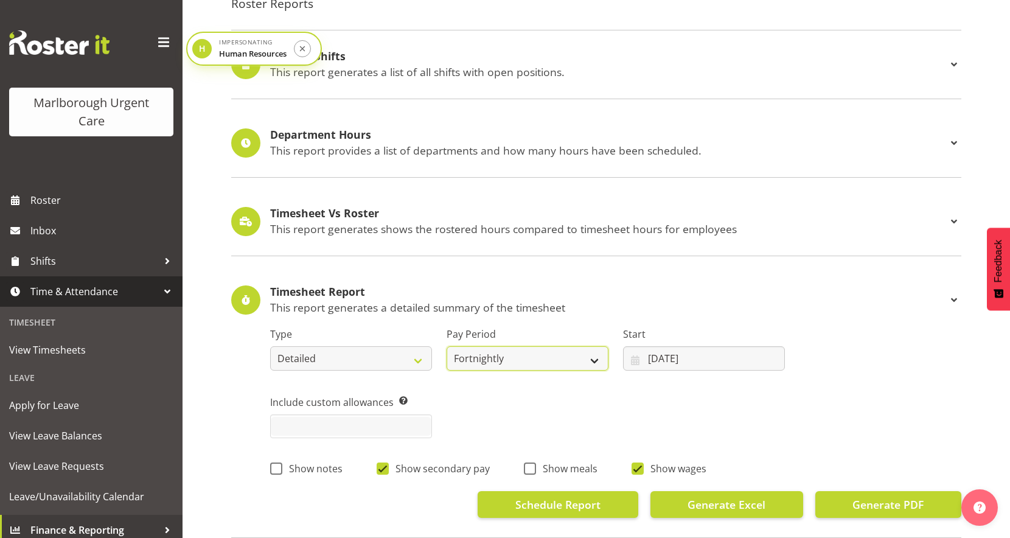
click at [491, 363] on select "Fortnightly MPHO - Haemodialysis Contractors MUCC MUCC Casuals MPHO Admin - nev…" at bounding box center [527, 358] width 162 height 24
click at [446, 346] on select "Fortnightly MPHO - Haemodialysis Contractors MUCC MUCC Casuals MPHO Admin - nev…" at bounding box center [527, 358] width 162 height 24
click at [648, 354] on input "24/09/2025" at bounding box center [704, 358] width 162 height 24
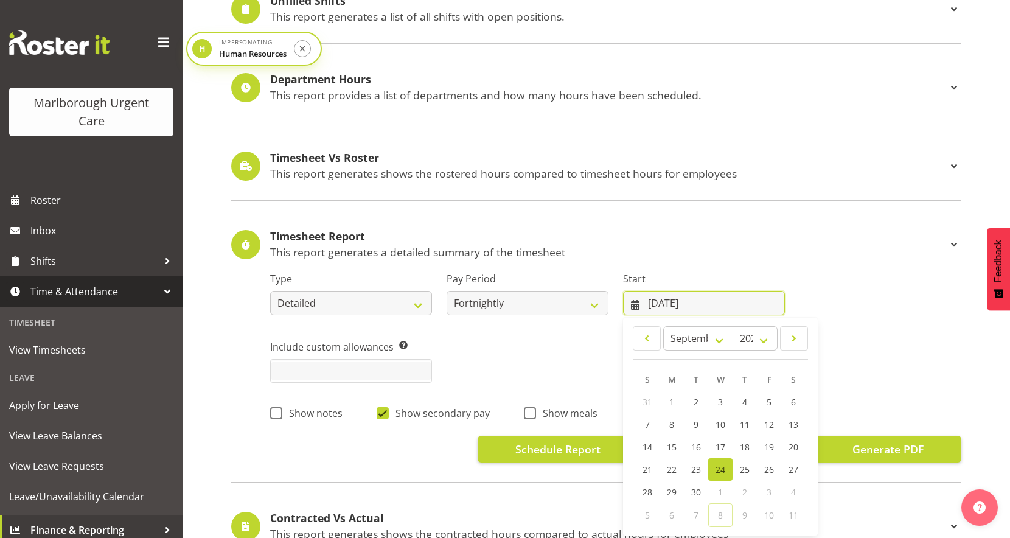
scroll to position [171, 0]
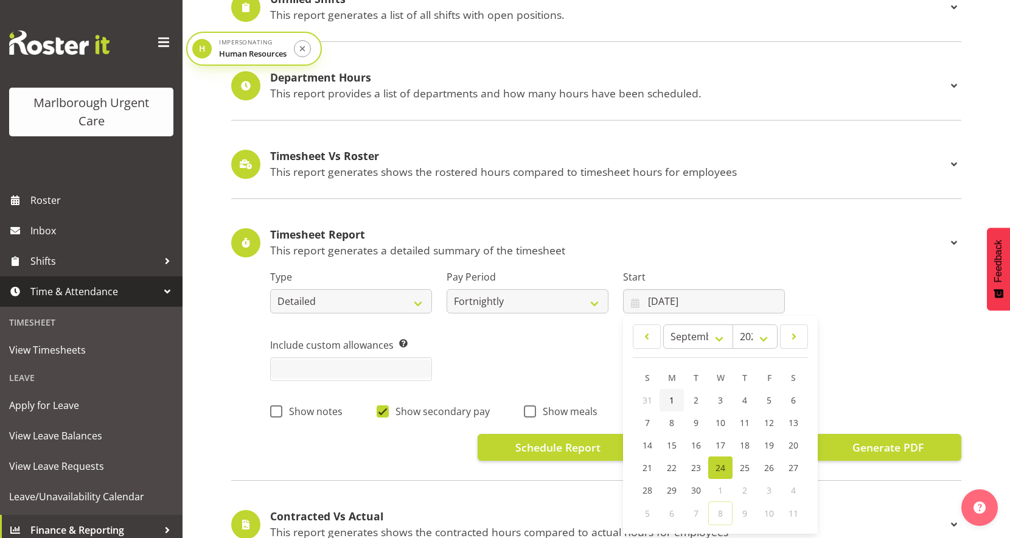
click at [676, 397] on link "1" at bounding box center [671, 400] width 24 height 23
type input "01/09/2025"
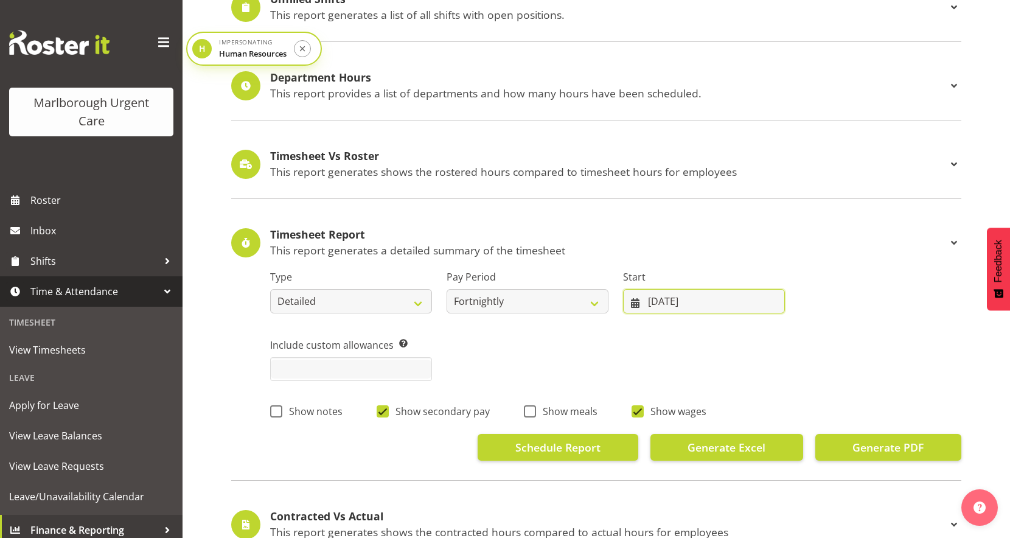
click at [689, 304] on input "01/09/2025" at bounding box center [704, 301] width 162 height 24
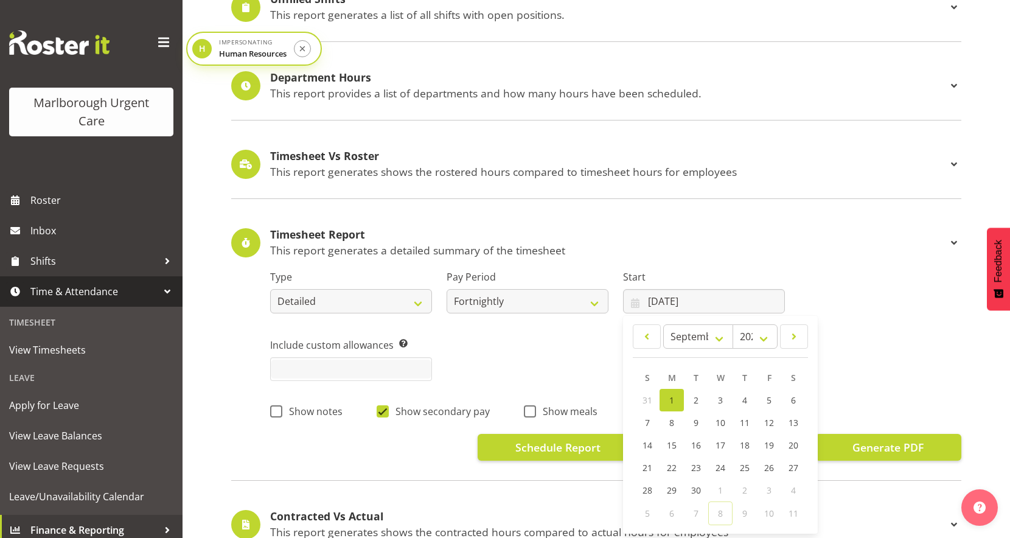
click at [723, 238] on h4 "Timesheet Report" at bounding box center [608, 235] width 676 height 12
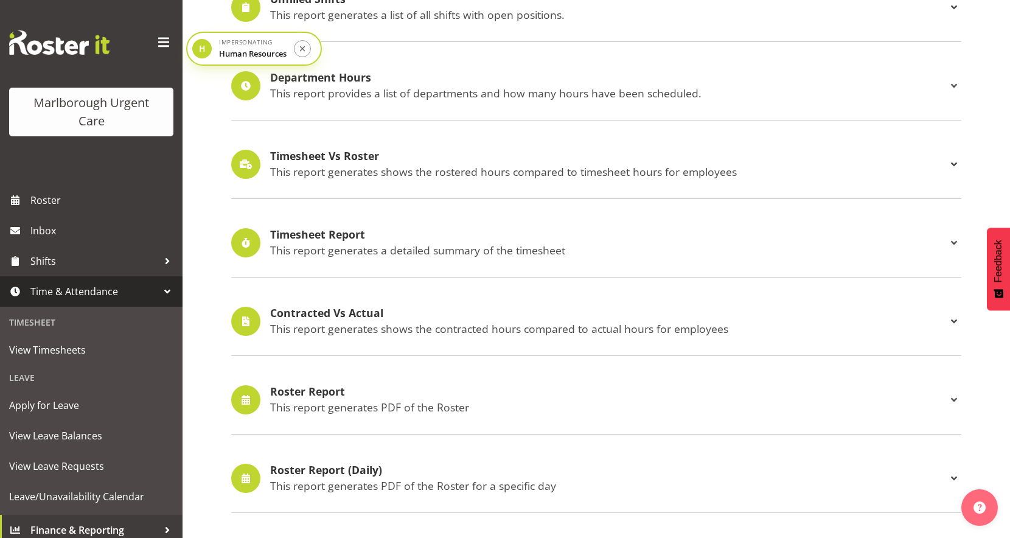
click at [595, 257] on div "Timesheet Report This report generates a detailed summary of the timesheet Type…" at bounding box center [596, 243] width 730 height 69
click at [530, 249] on p "This report generates a detailed summary of the timesheet" at bounding box center [608, 249] width 676 height 13
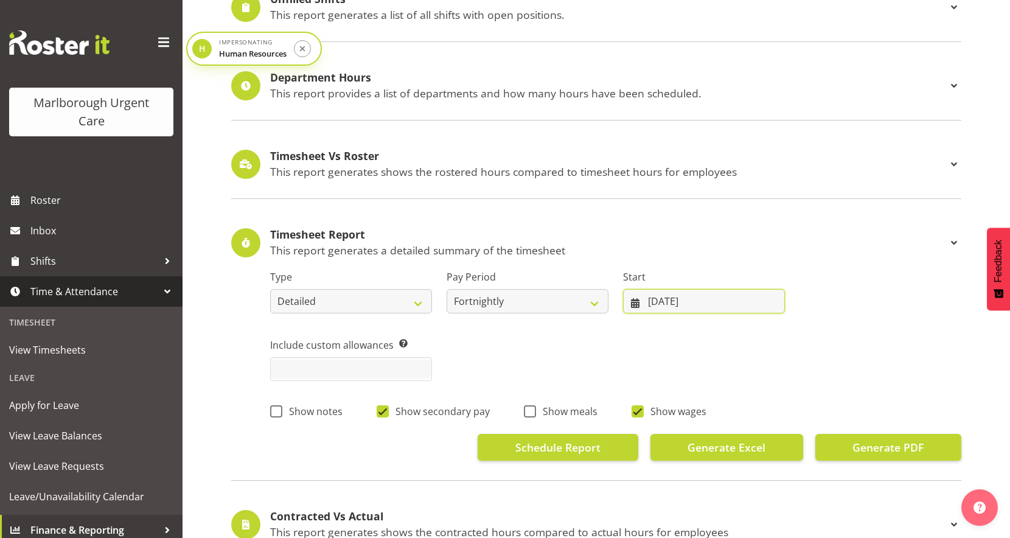
click at [695, 300] on input "01/09/2025" at bounding box center [704, 301] width 162 height 24
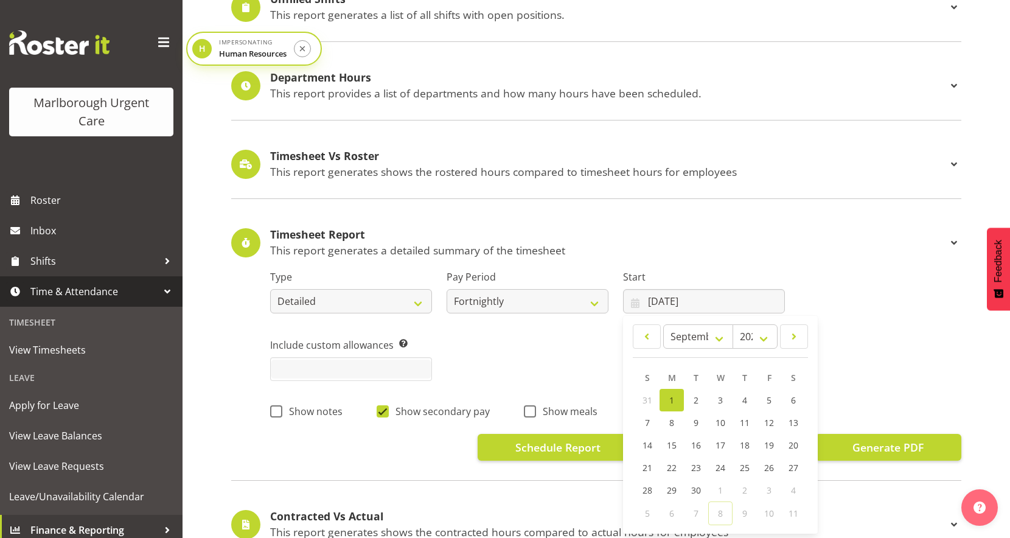
click at [667, 241] on div "Timesheet Report This report generates a detailed summary of the timesheet" at bounding box center [608, 243] width 676 height 28
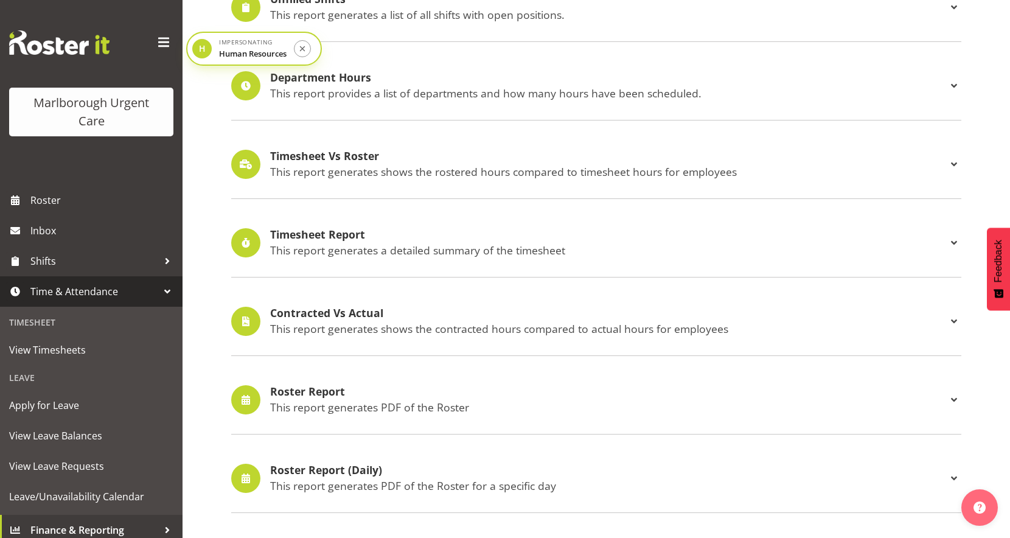
click at [521, 264] on div "Timesheet Report This report generates a detailed summary of the timesheet Type…" at bounding box center [596, 243] width 730 height 69
click at [485, 251] on p "This report generates a detailed summary of the timesheet" at bounding box center [608, 249] width 676 height 13
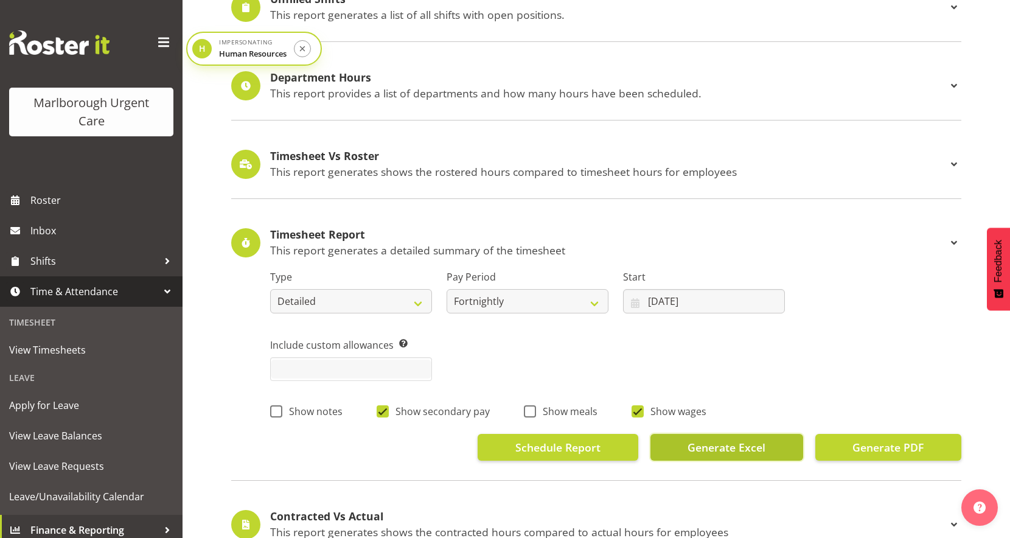
click at [752, 454] on span "Generate Excel" at bounding box center [726, 447] width 78 height 16
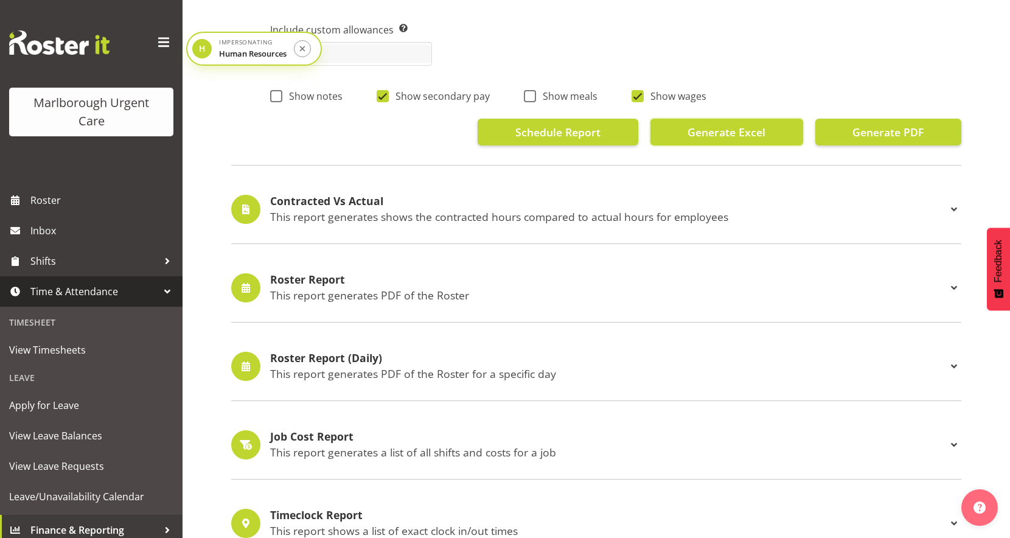
scroll to position [0, 0]
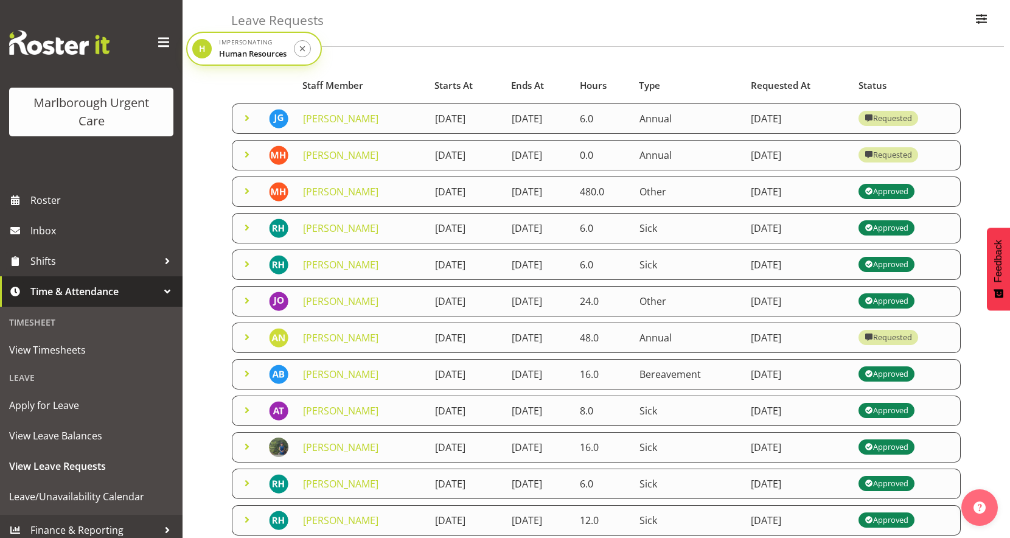
scroll to position [55, 0]
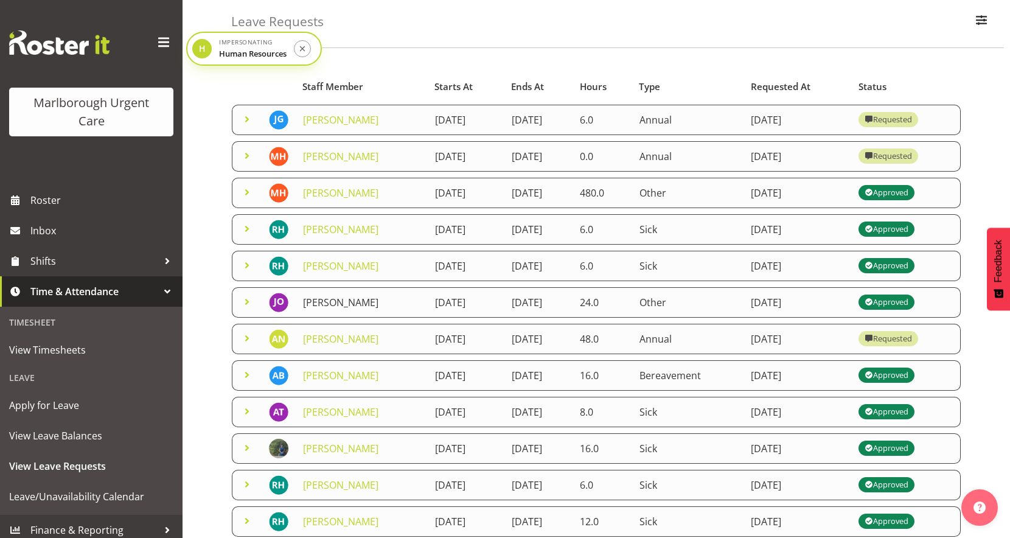
click at [352, 304] on link "Jenny O'Donnell" at bounding box center [340, 302] width 75 height 13
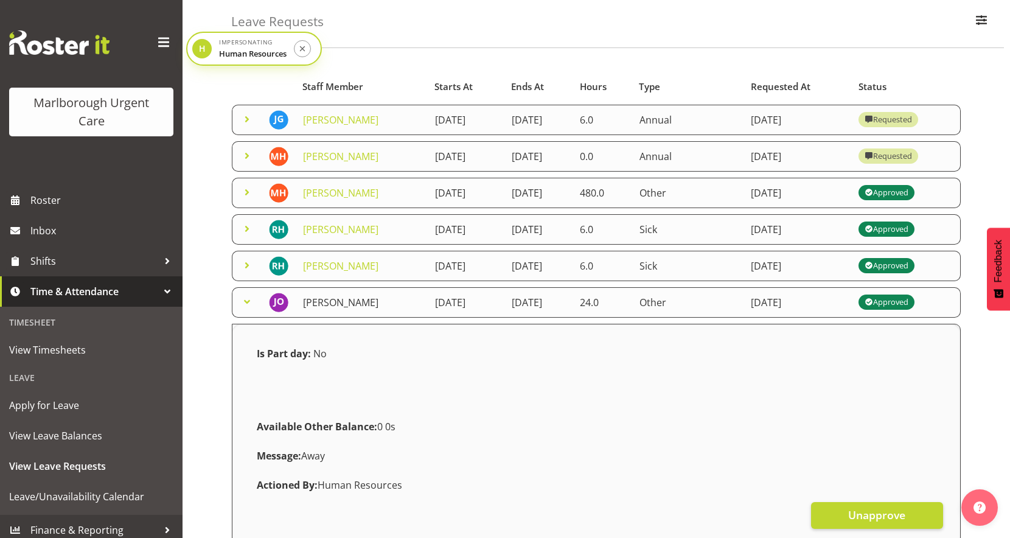
click at [330, 308] on link "[PERSON_NAME]" at bounding box center [340, 302] width 75 height 13
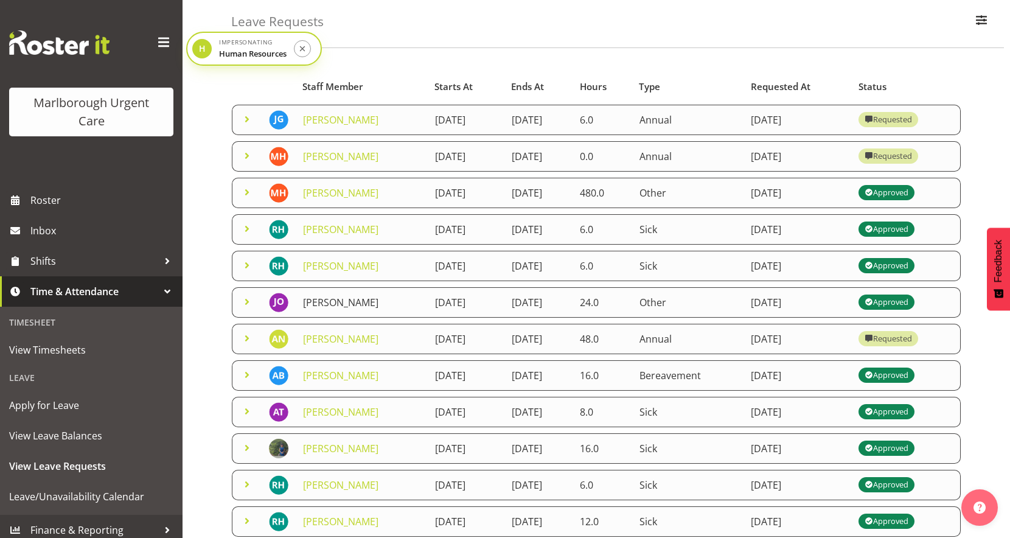
click at [330, 308] on link "[PERSON_NAME]" at bounding box center [340, 302] width 75 height 13
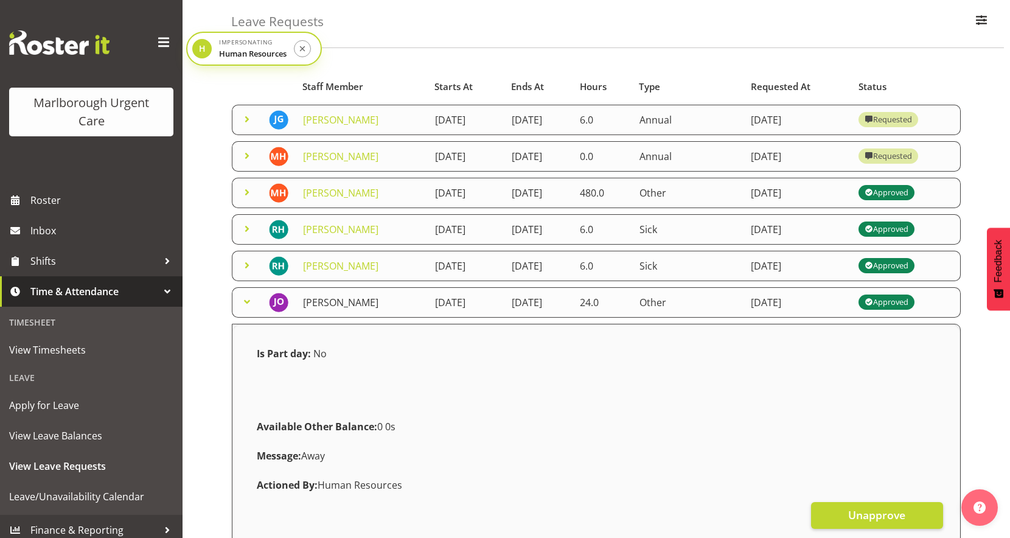
click at [330, 308] on link "[PERSON_NAME]" at bounding box center [340, 302] width 75 height 13
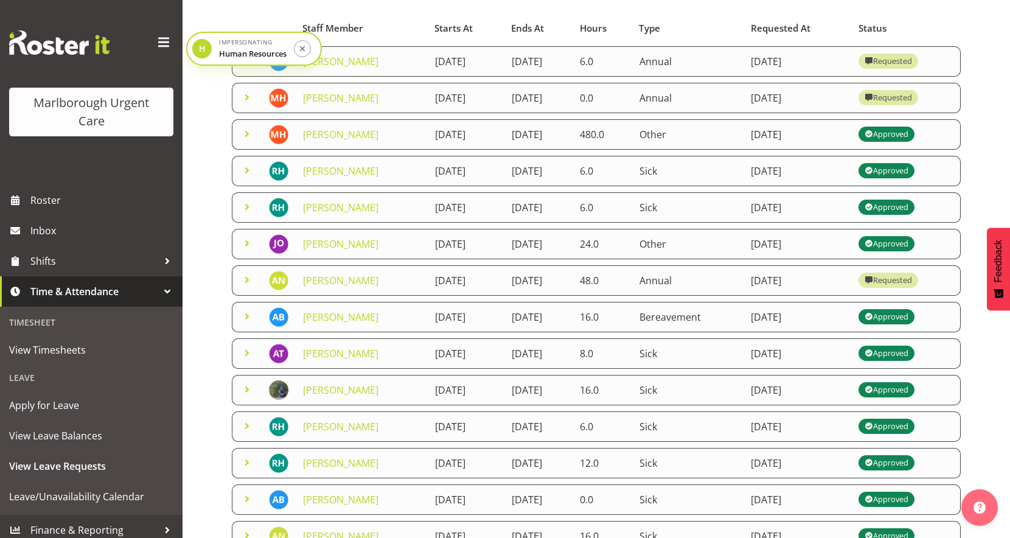
scroll to position [114, 0]
click at [248, 317] on span at bounding box center [247, 315] width 15 height 15
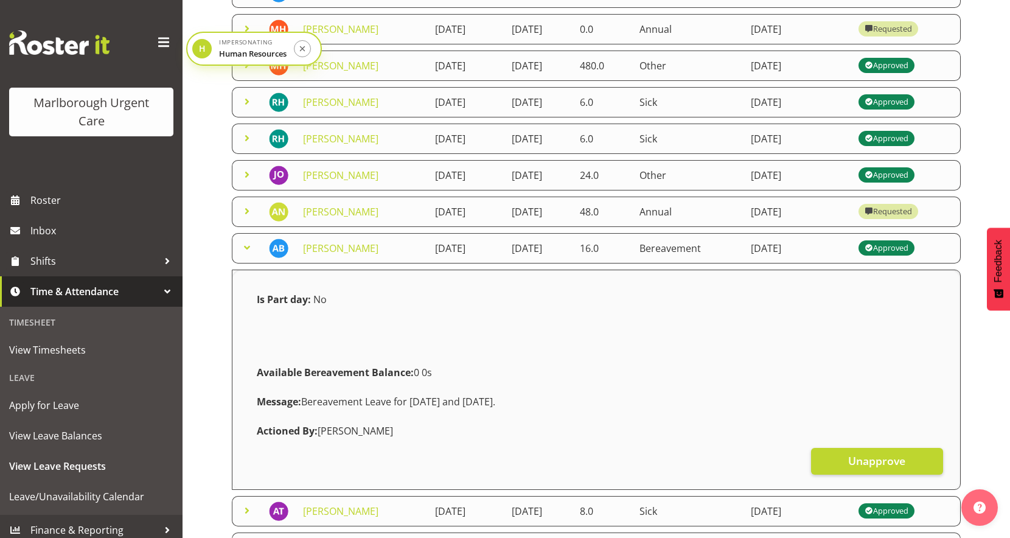
scroll to position [139, 0]
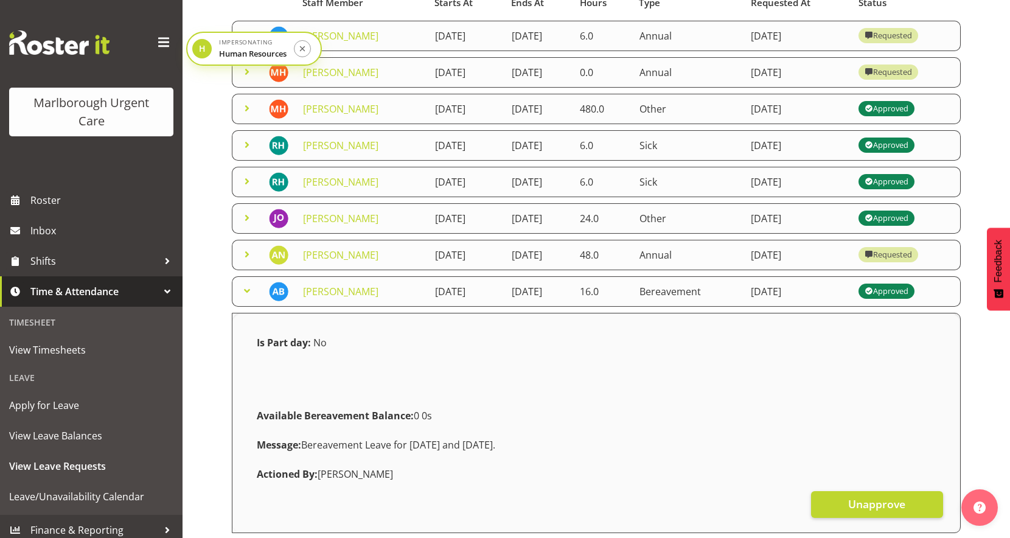
click at [396, 428] on div "Available Bereavement Balance: 0 0s" at bounding box center [595, 415] width 693 height 29
click at [91, 350] on span "View Timesheets" at bounding box center [91, 350] width 164 height 18
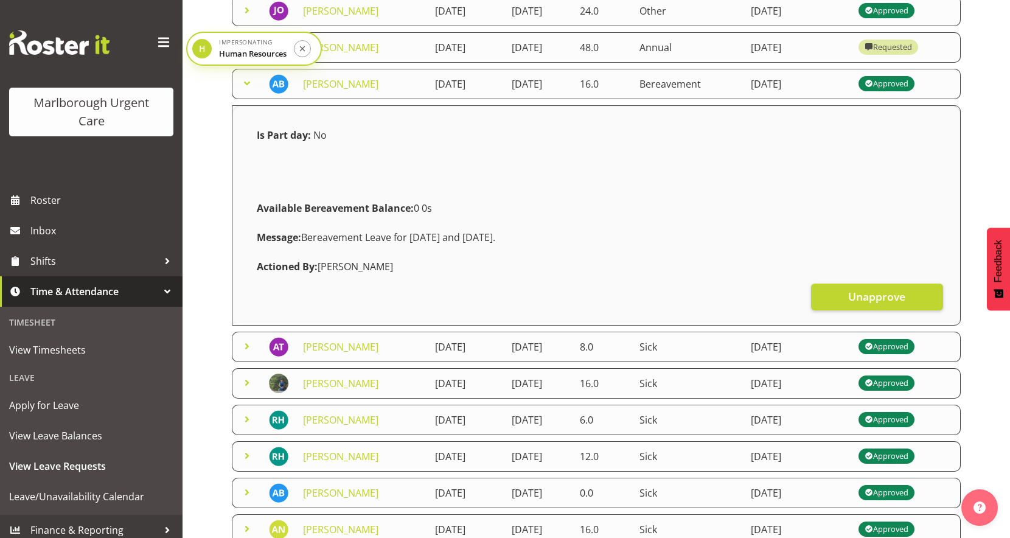
scroll to position [443, 0]
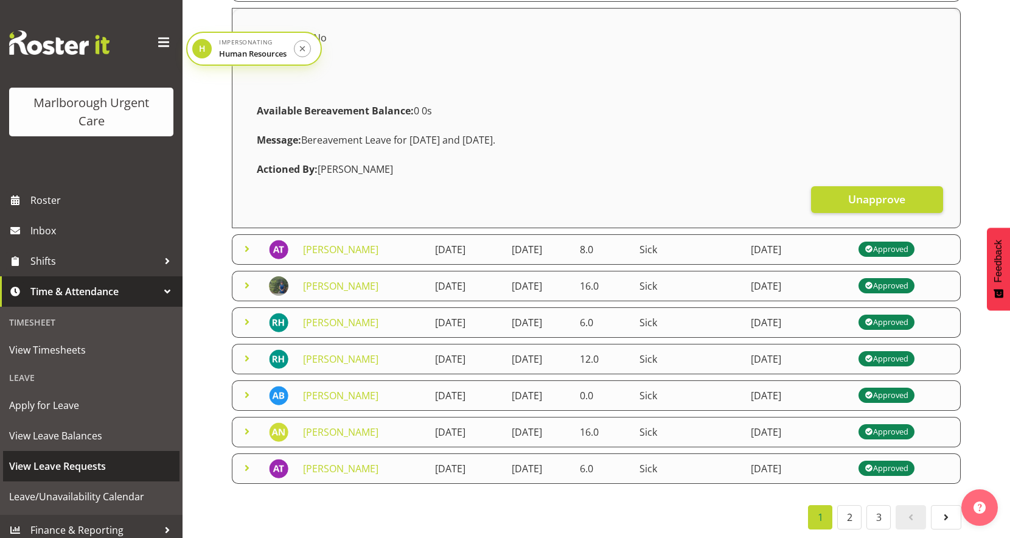
click at [65, 459] on span "View Leave Requests" at bounding box center [91, 466] width 164 height 18
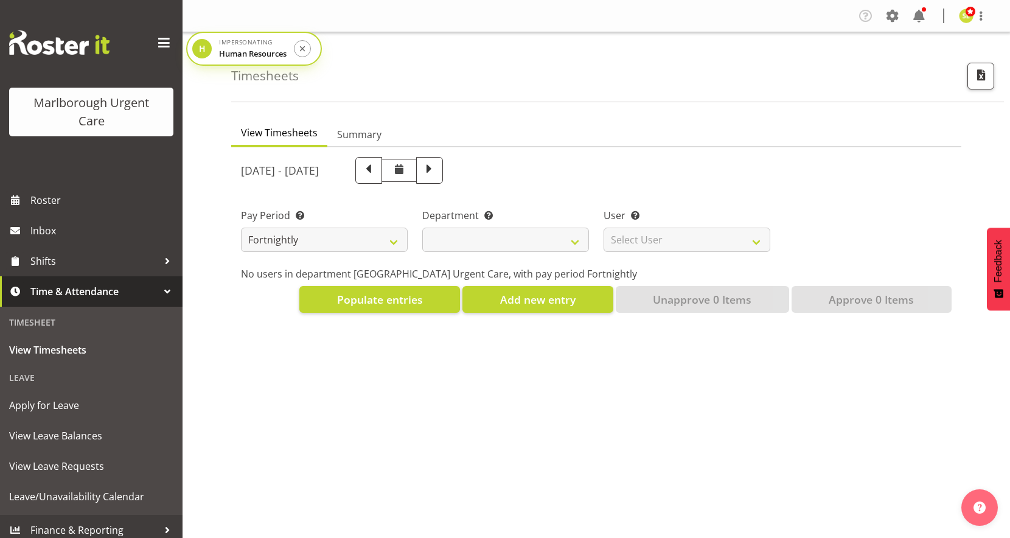
select select "11836"
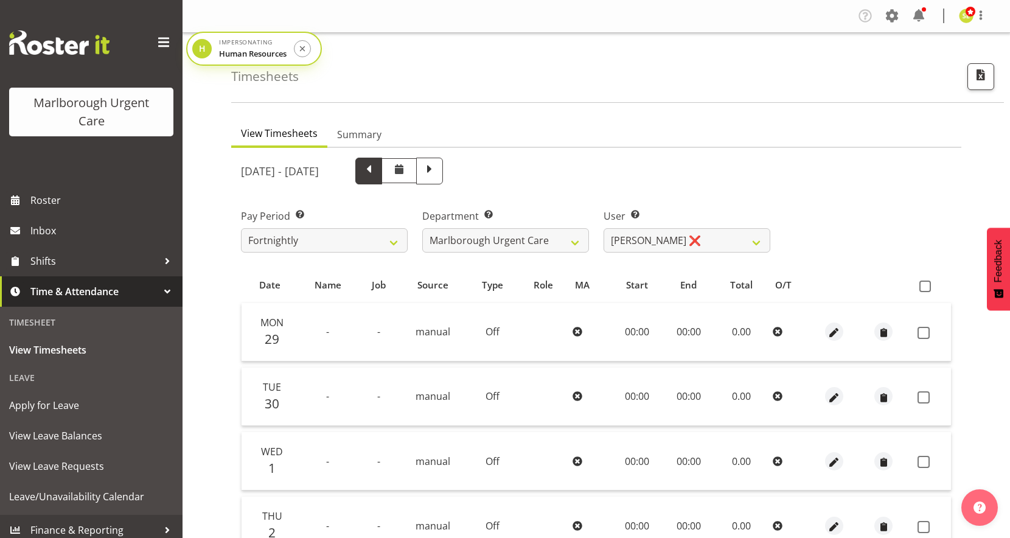
click at [377, 168] on span at bounding box center [369, 170] width 16 height 16
select select
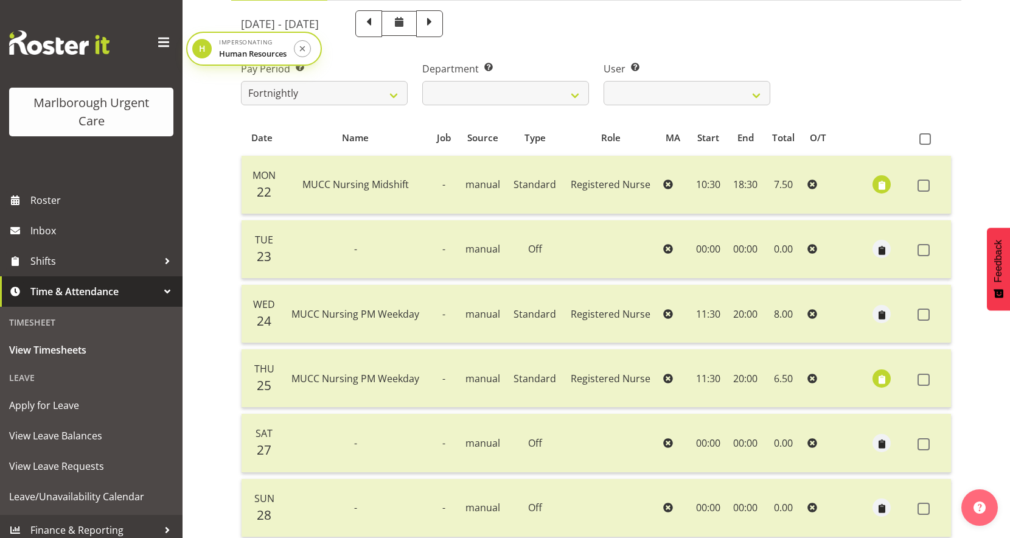
scroll to position [123, 0]
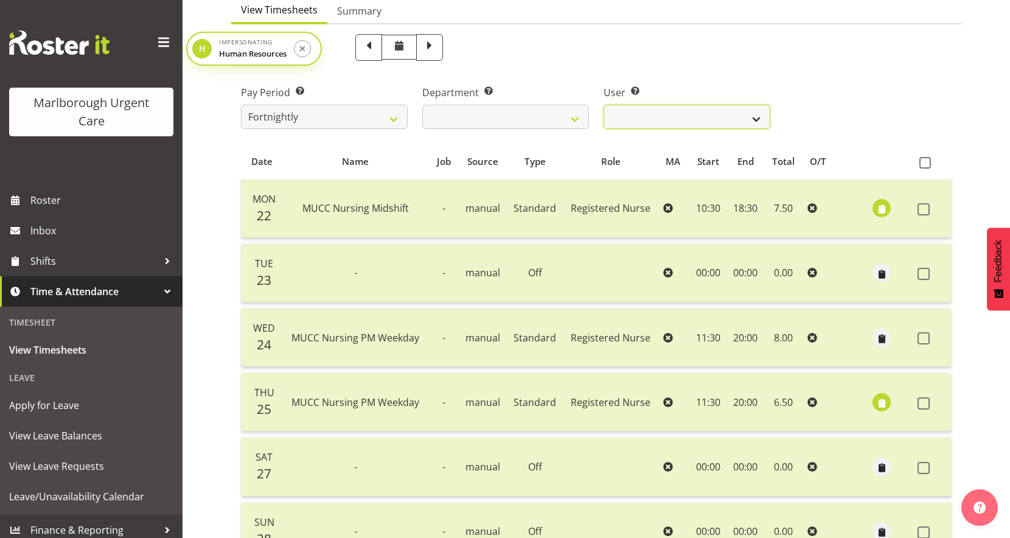
click at [656, 117] on select "Agnes Tyson ✔ Alysia Newman-Woods ✔ Andrew Brooks ✔ Cordelia Davies ✔ Gloria Va…" at bounding box center [686, 117] width 167 height 24
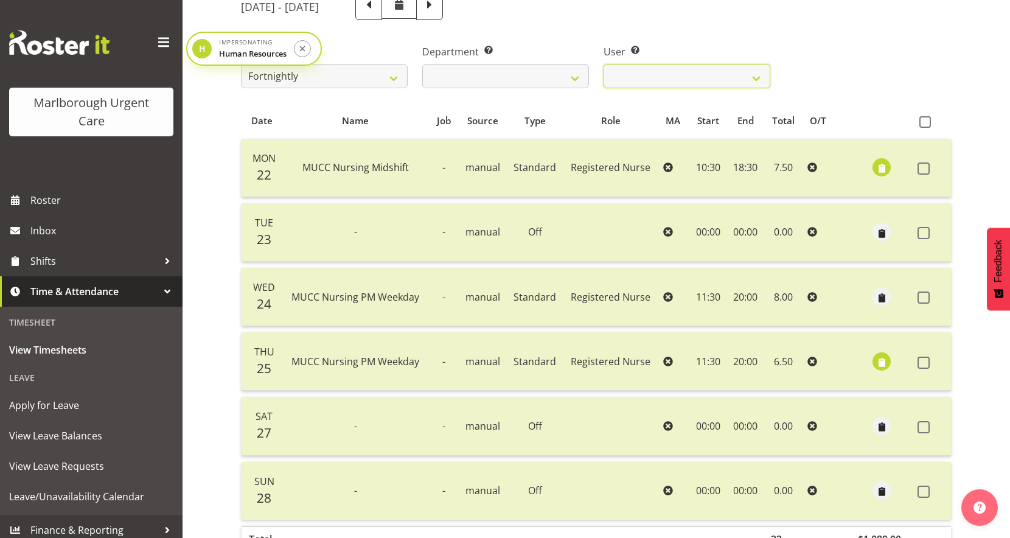
scroll to position [158, 0]
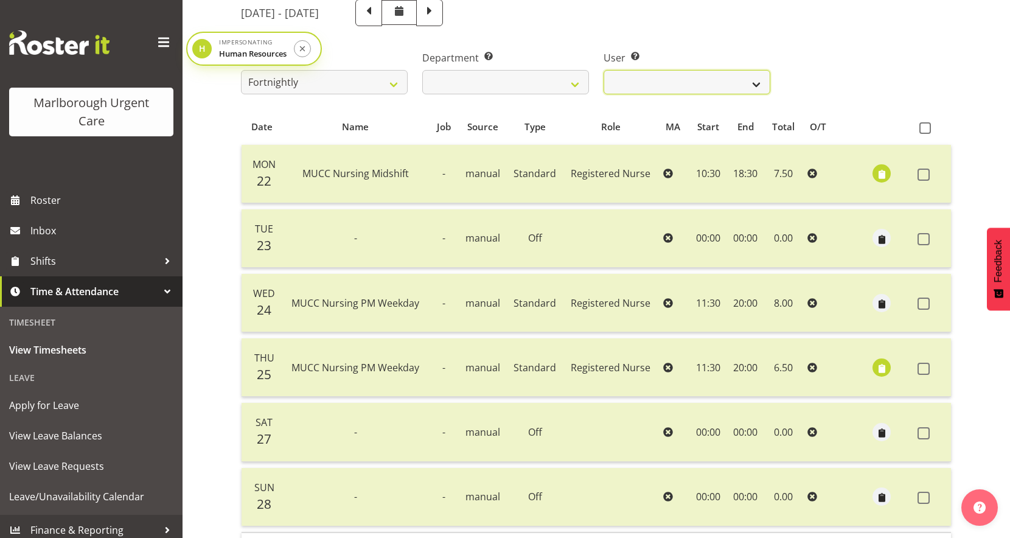
click at [643, 83] on select "Agnes Tyson ✔ Alysia Newman-Woods ✔ Andrew Brooks ✔ Cordelia Davies ✔ Gloria Va…" at bounding box center [686, 82] width 167 height 24
click at [603, 70] on select "Agnes Tyson ✔ Alysia Newman-Woods ✔ Andrew Brooks ✔ Cordelia Davies ✔ Gloria Va…" at bounding box center [686, 82] width 167 height 24
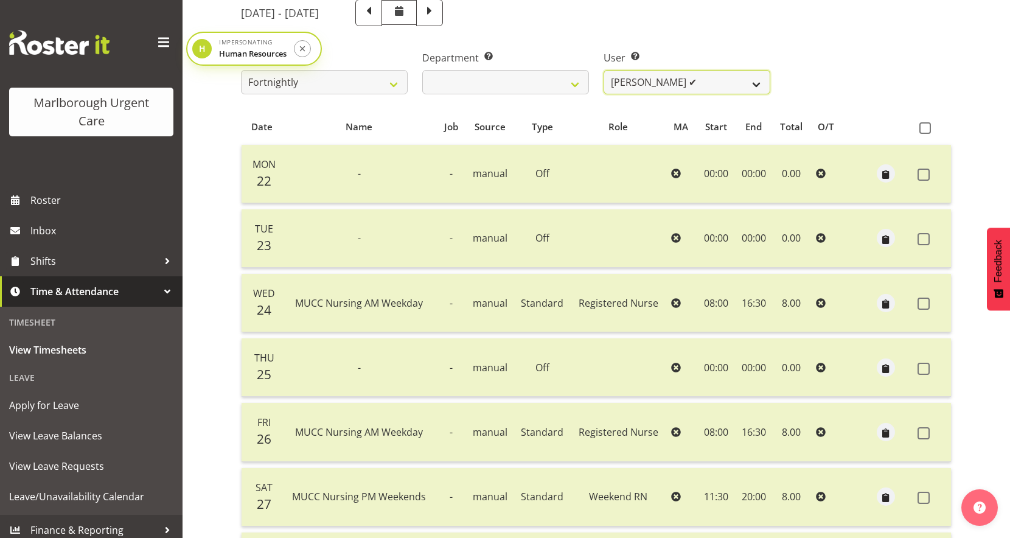
click at [661, 78] on select "Agnes Tyson ✔ Alysia Newman-Woods ✔ Andrew Brooks ✔ Cordelia Davies ✔ Gloria Va…" at bounding box center [686, 82] width 167 height 24
click at [603, 70] on select "Agnes Tyson ✔ Alysia Newman-Woods ✔ Andrew Brooks ✔ Cordelia Davies ✔ Gloria Va…" at bounding box center [686, 82] width 167 height 24
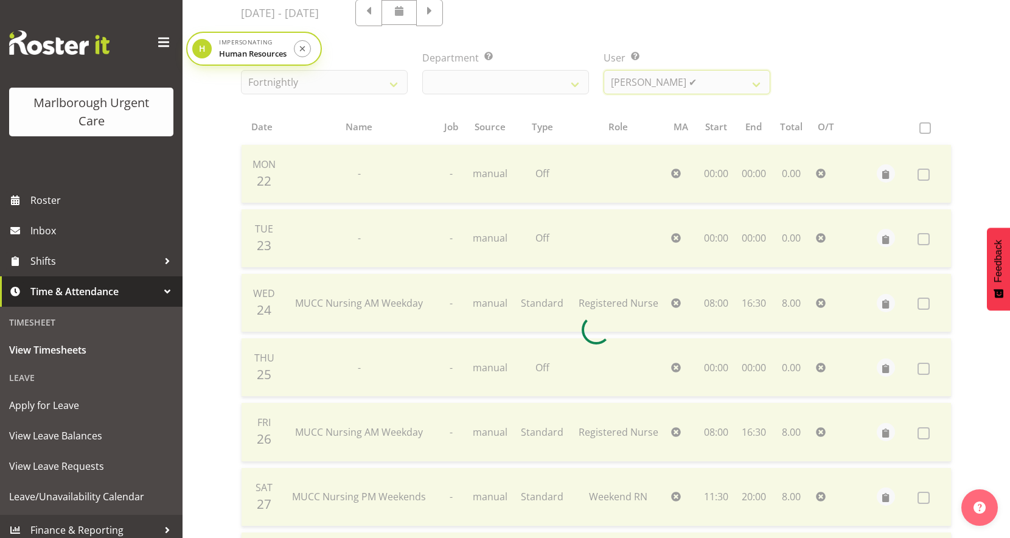
scroll to position [105, 0]
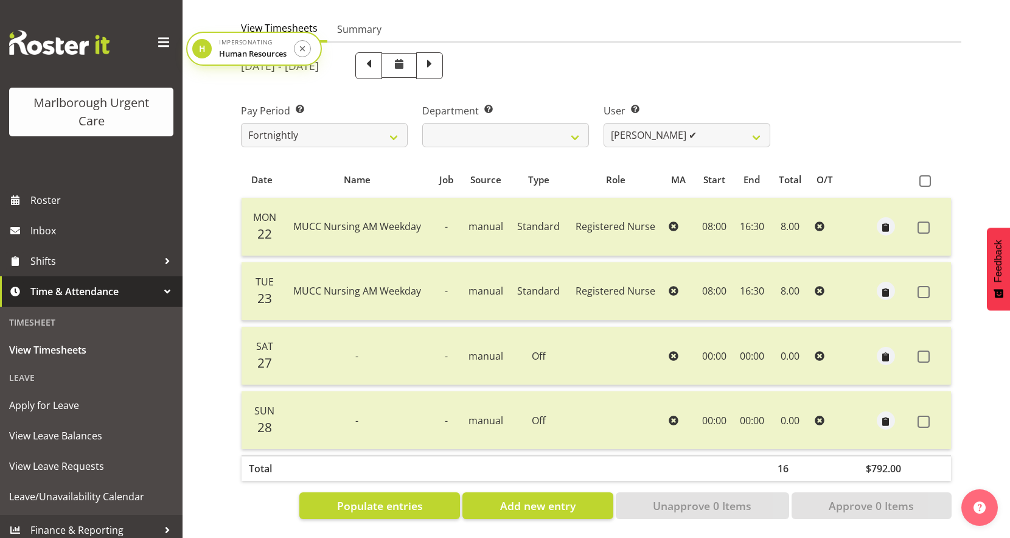
click at [655, 100] on div "User Select user. Note: This is filtered down by the previous two drop-down ite…" at bounding box center [686, 120] width 181 height 68
click at [655, 134] on select "Agnes Tyson ✔ Alysia Newman-Woods ✔ Andrew Brooks ✔ Cordelia Davies ✔ Gloria Va…" at bounding box center [686, 135] width 167 height 24
click at [603, 123] on select "Agnes Tyson ✔ Alysia Newman-Woods ✔ Andrew Brooks ✔ Cordelia Davies ✔ Gloria Va…" at bounding box center [686, 135] width 167 height 24
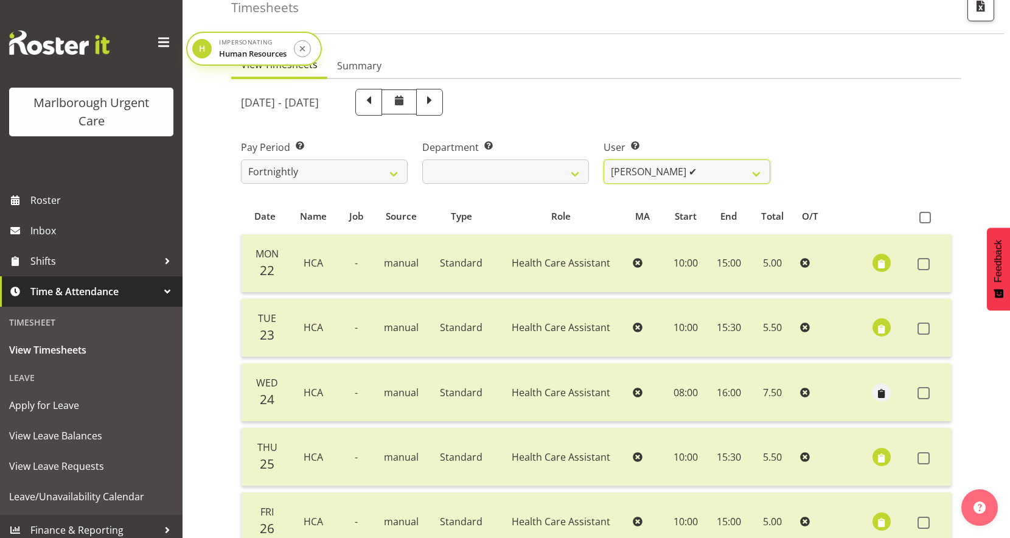
scroll to position [164, 0]
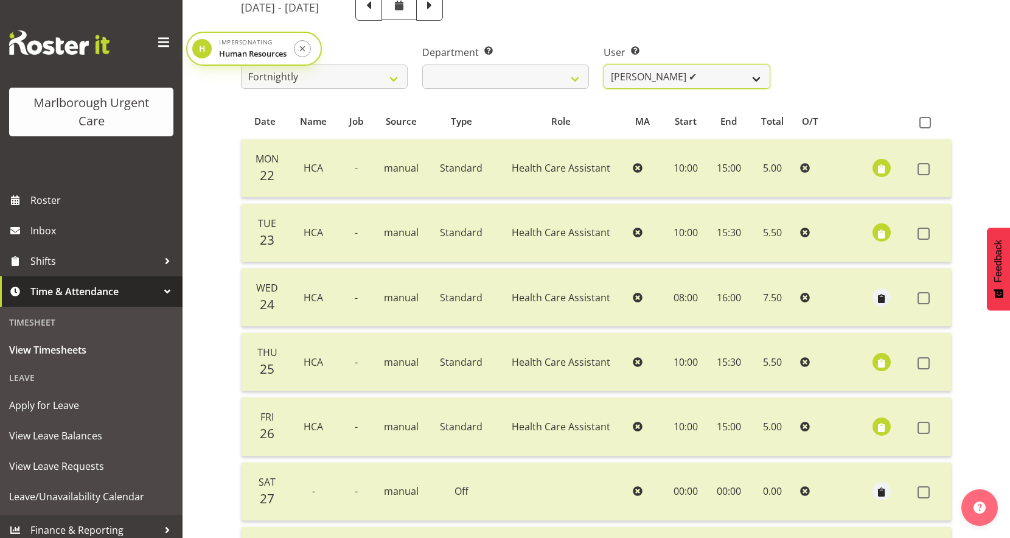
click at [623, 76] on select "Agnes Tyson ✔ Alysia Newman-Woods ✔ Andrew Brooks ✔ Cordelia Davies ✔ Gloria Va…" at bounding box center [686, 76] width 167 height 24
select select "11839"
click at [603, 64] on select "Agnes Tyson ✔ Alysia Newman-Woods ✔ Andrew Brooks ✔ Cordelia Davies ✔ Gloria Va…" at bounding box center [686, 76] width 167 height 24
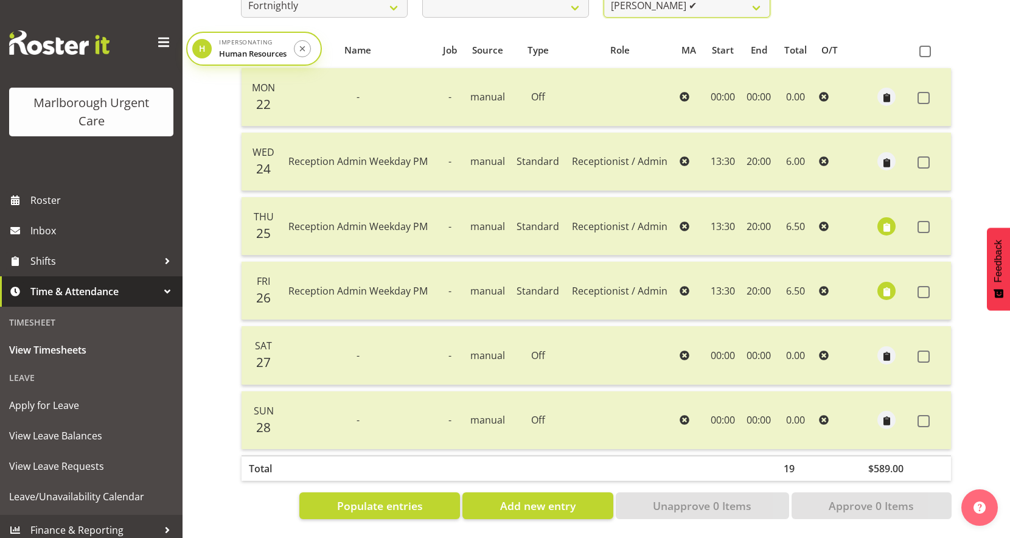
scroll to position [90, 0]
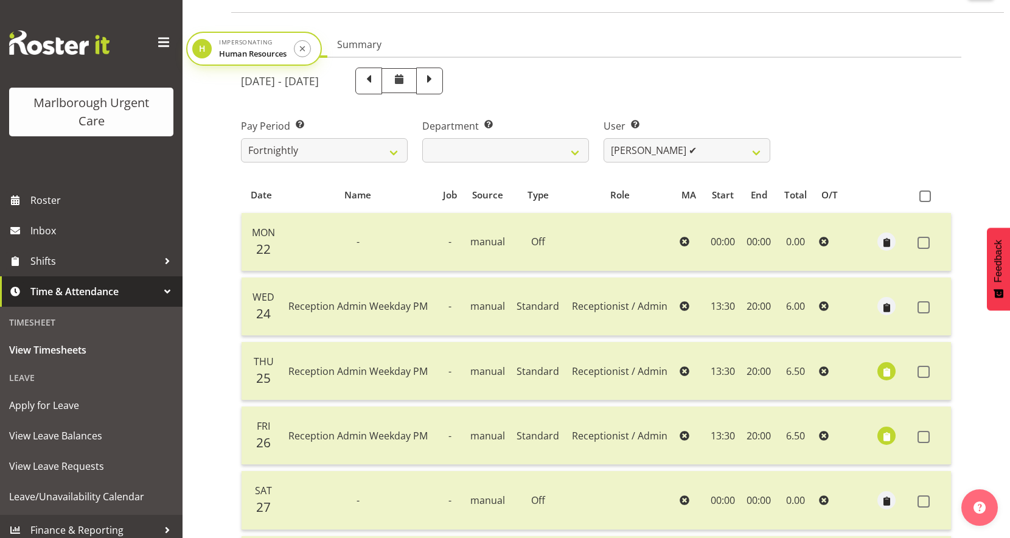
click at [566, 83] on div "September 22nd - September 28th 2025" at bounding box center [505, 81] width 529 height 27
click at [443, 83] on span at bounding box center [429, 81] width 27 height 27
select select
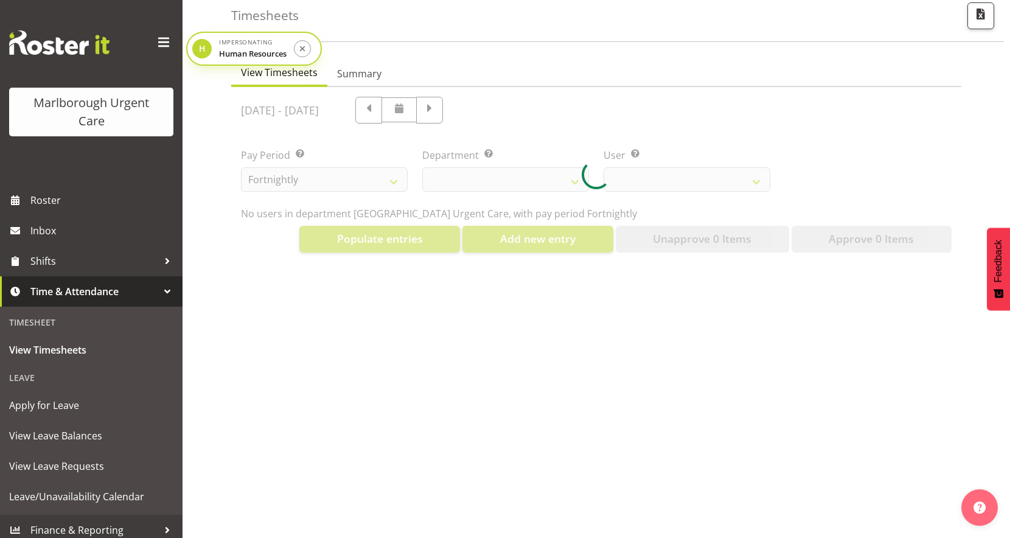
select select "11839"
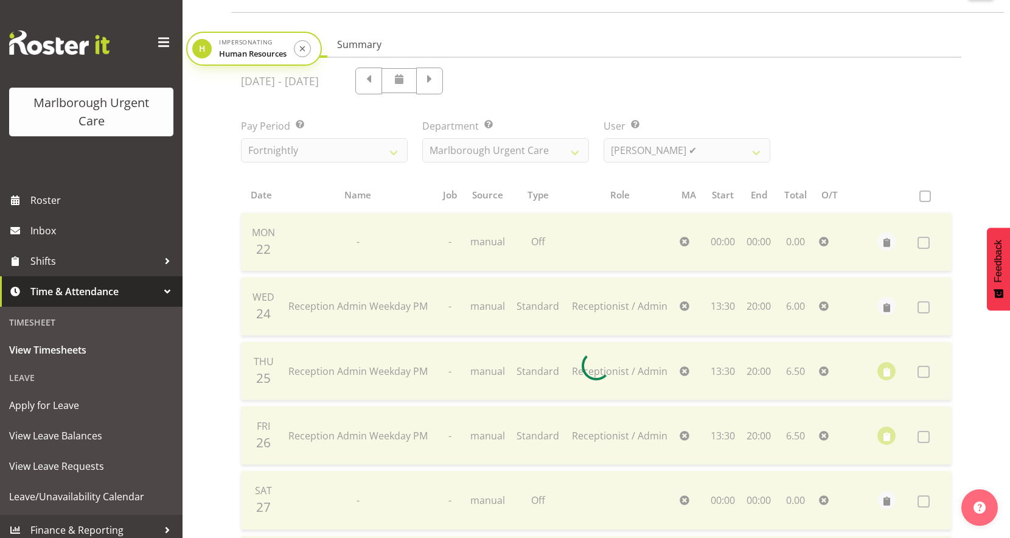
scroll to position [60, 0]
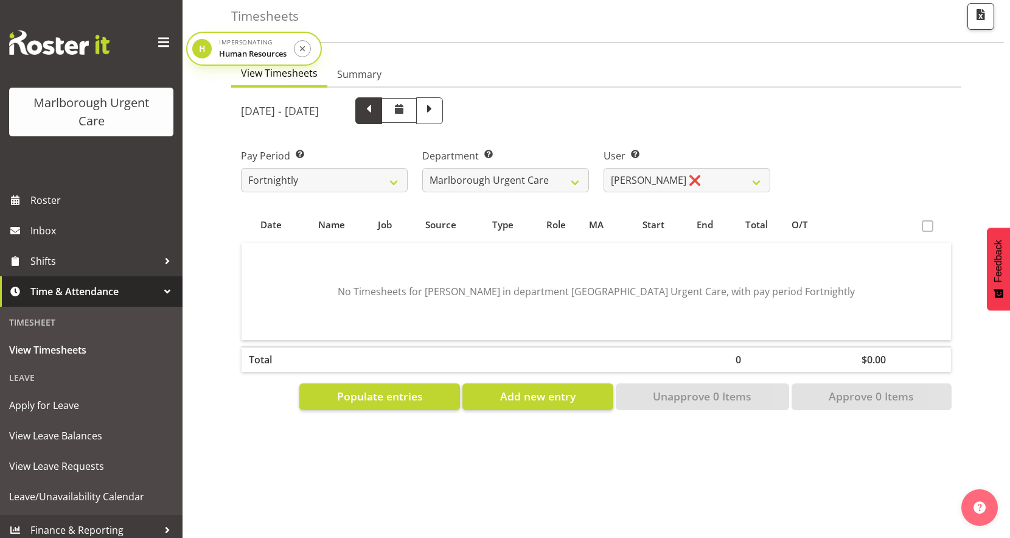
click at [377, 107] on span at bounding box center [369, 110] width 16 height 16
select select
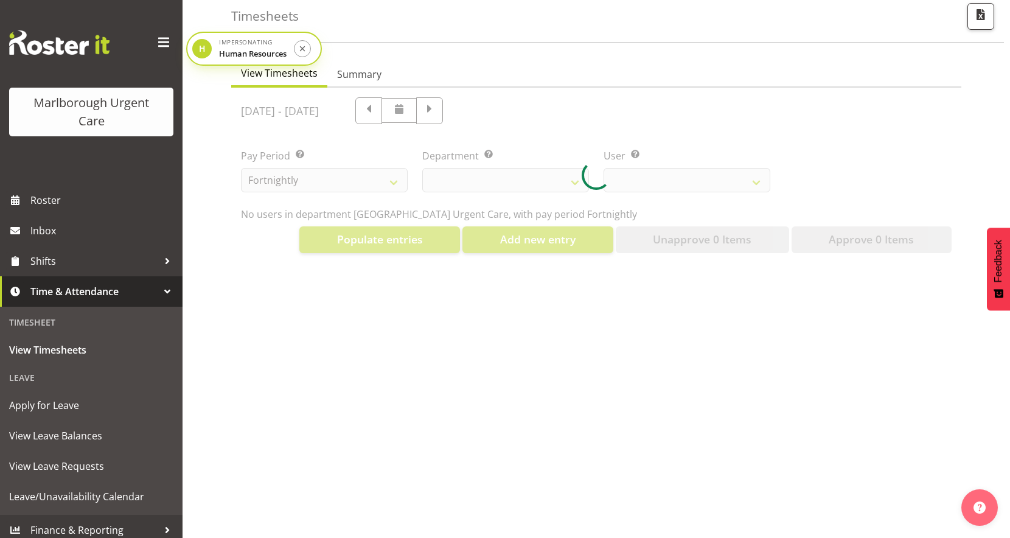
select select "11839"
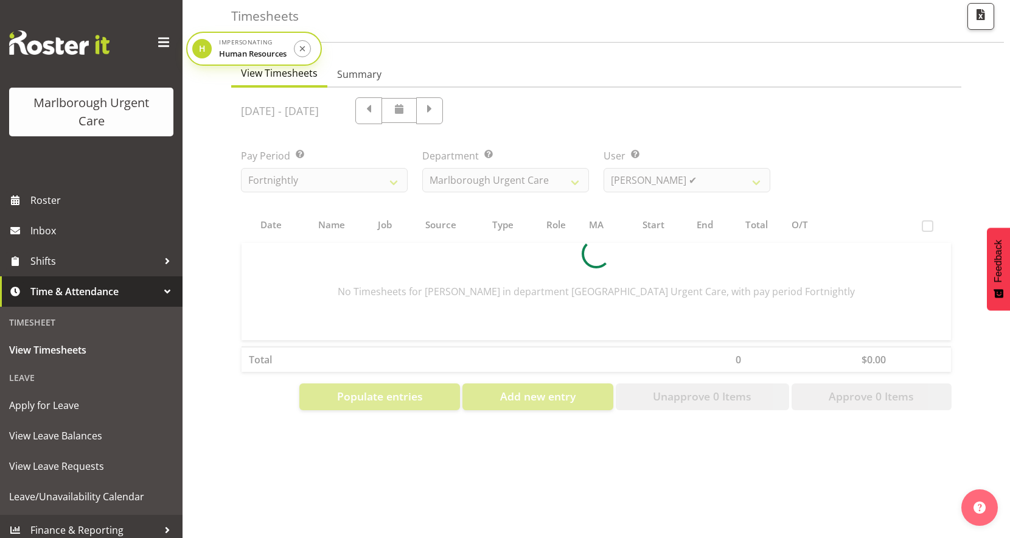
scroll to position [90, 0]
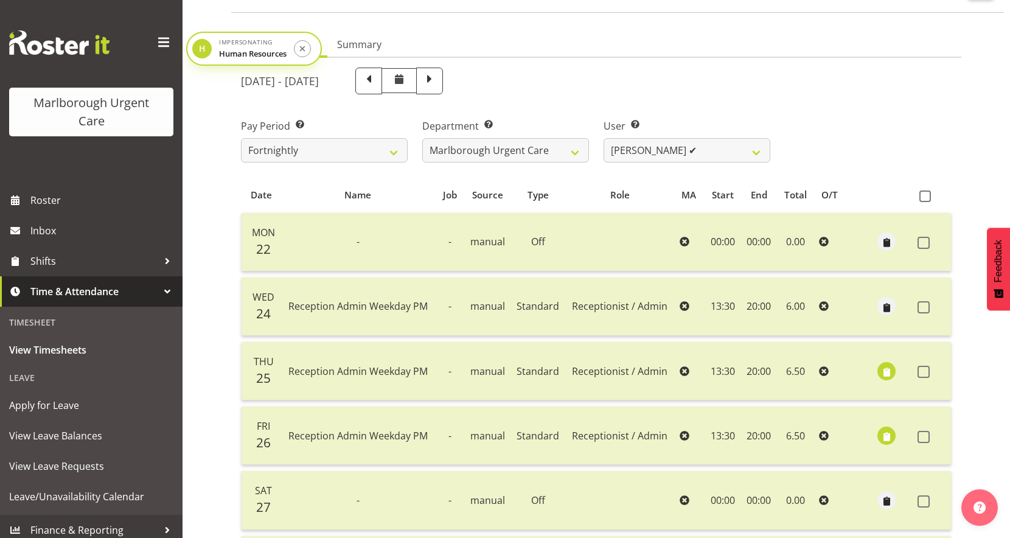
click at [495, 106] on div "September 22nd - September 28th 2025 Pay Period Select which pay period you wou…" at bounding box center [596, 361] width 710 height 603
click at [382, 90] on span at bounding box center [368, 81] width 27 height 27
select select
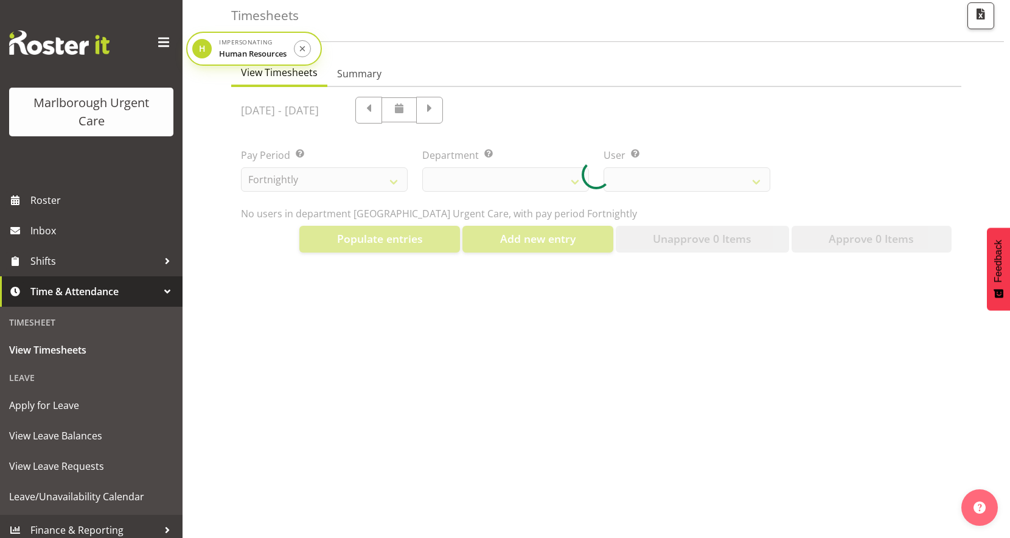
select select "11839"
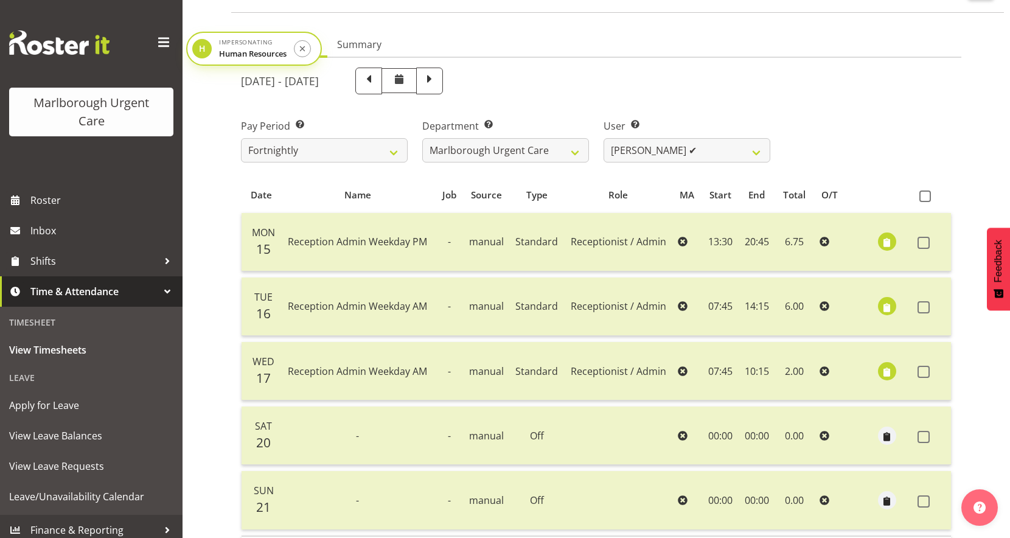
click at [486, 103] on div "Department Select which department you would like to view. Marlborough Urgent C…" at bounding box center [505, 136] width 181 height 68
click at [377, 78] on span at bounding box center [369, 80] width 16 height 16
select select
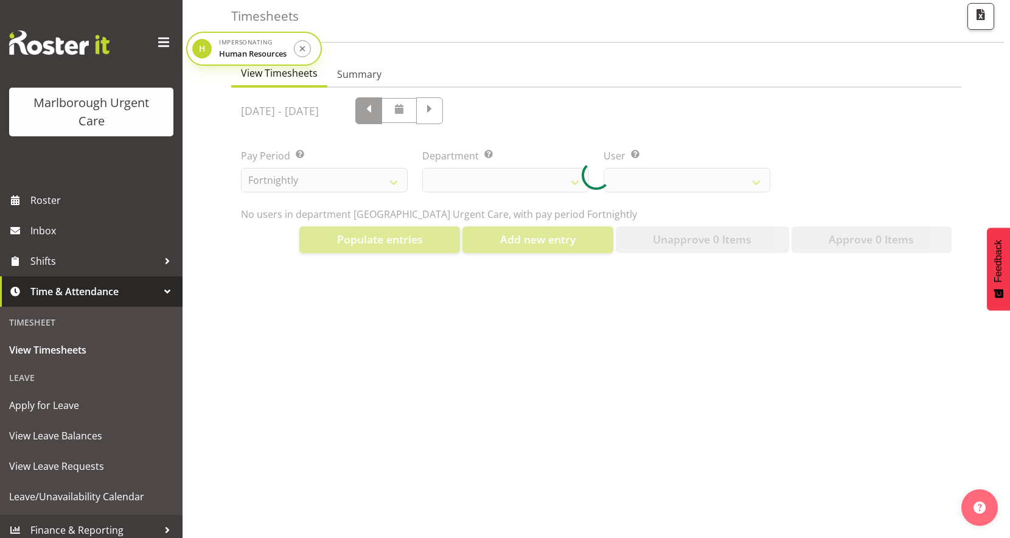
select select "11839"
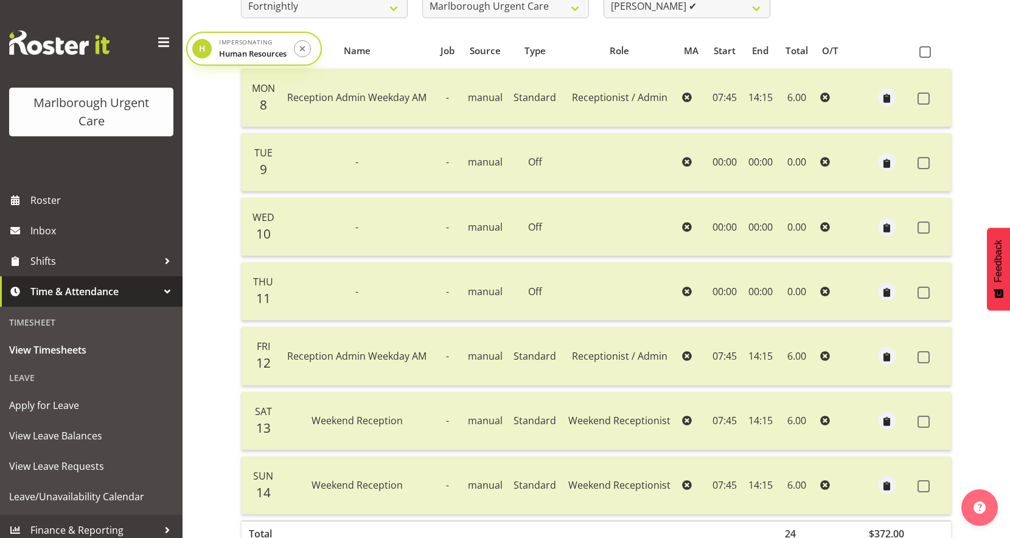
scroll to position [141, 0]
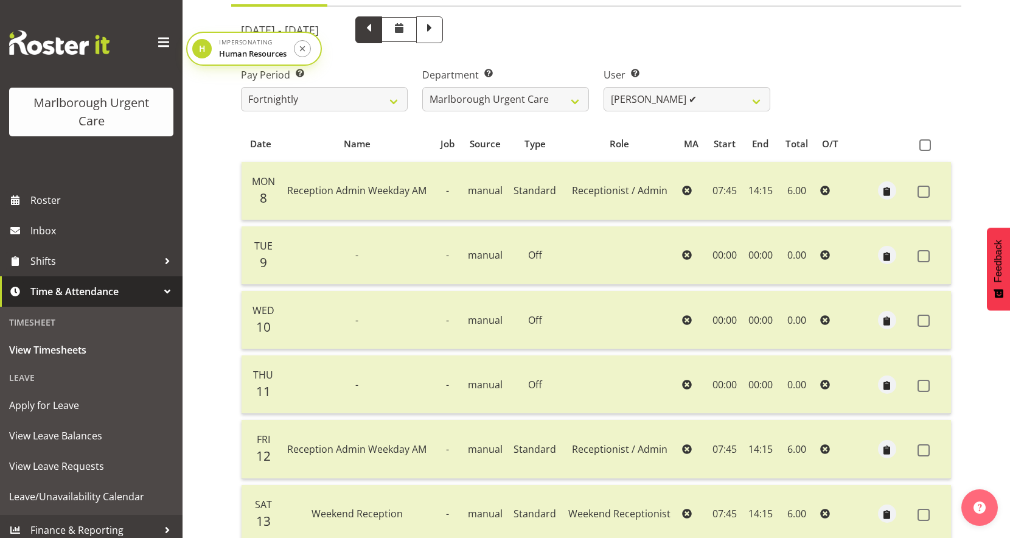
click at [377, 28] on span at bounding box center [369, 29] width 16 height 16
select select
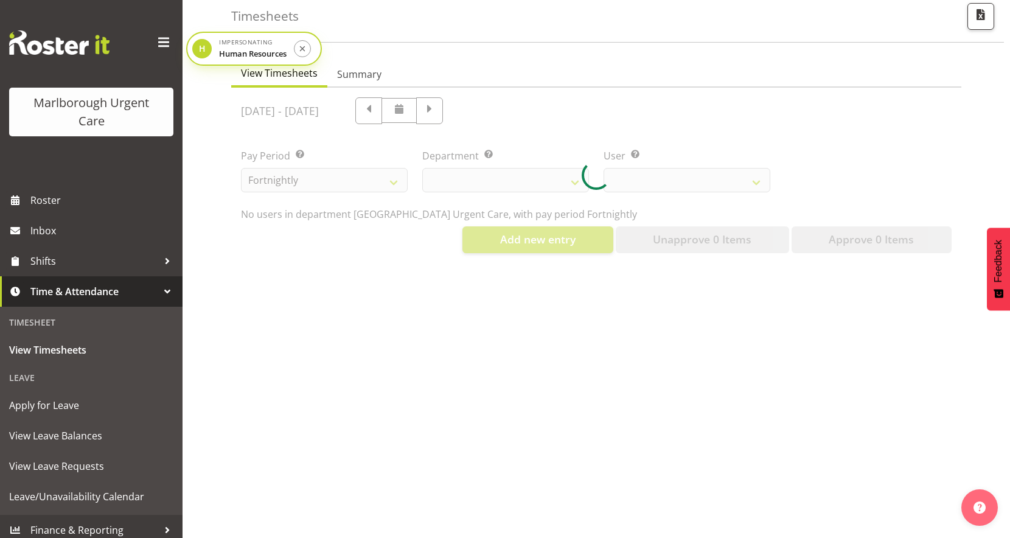
select select "11839"
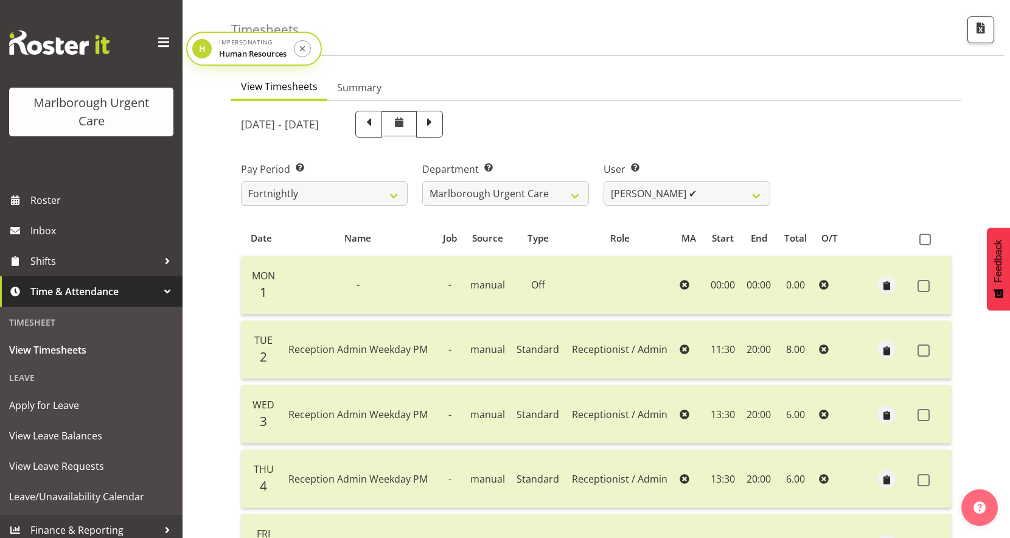
scroll to position [42, 0]
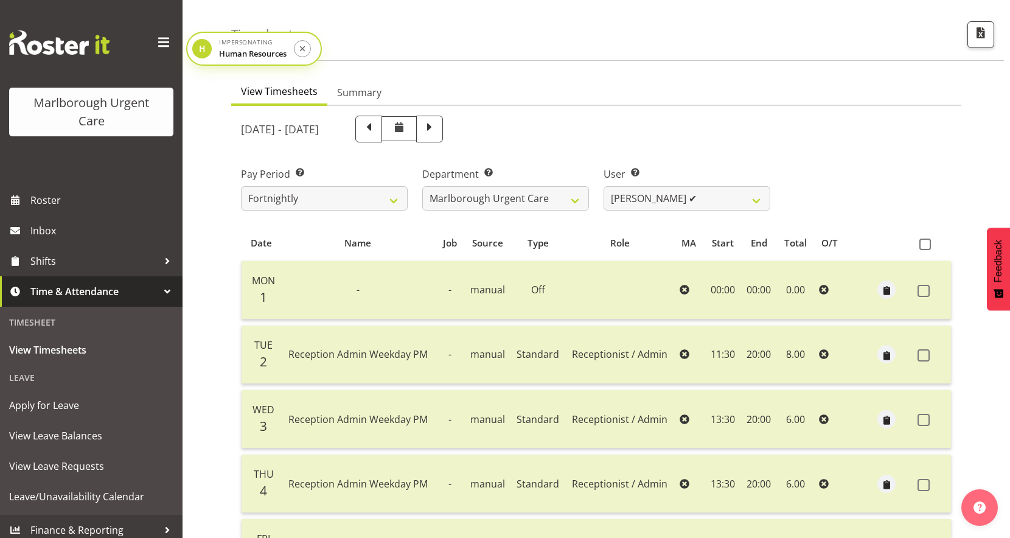
click at [712, 83] on ul "View Timesheets Summary" at bounding box center [596, 92] width 730 height 27
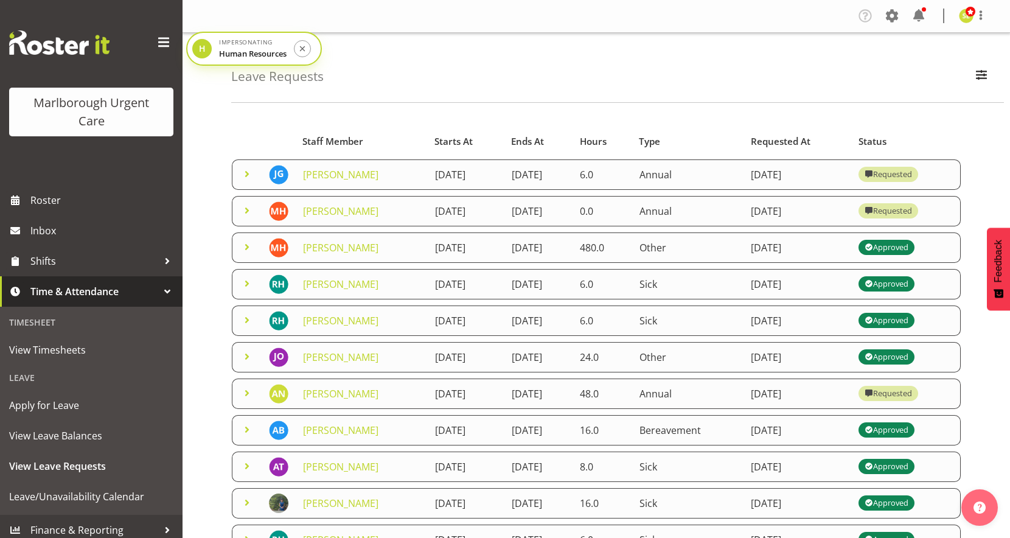
click at [245, 248] on span at bounding box center [247, 247] width 15 height 15
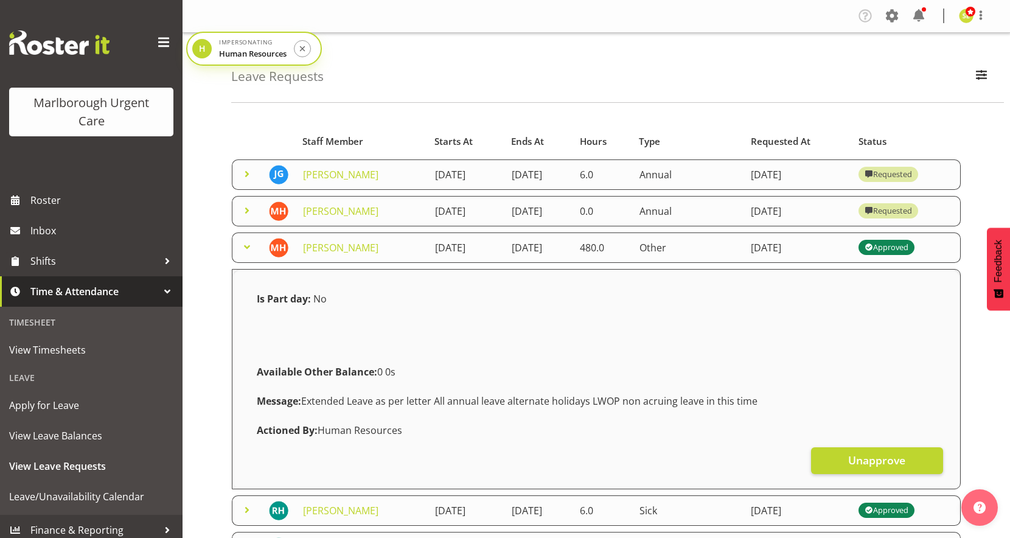
click at [245, 247] on span at bounding box center [247, 247] width 15 height 15
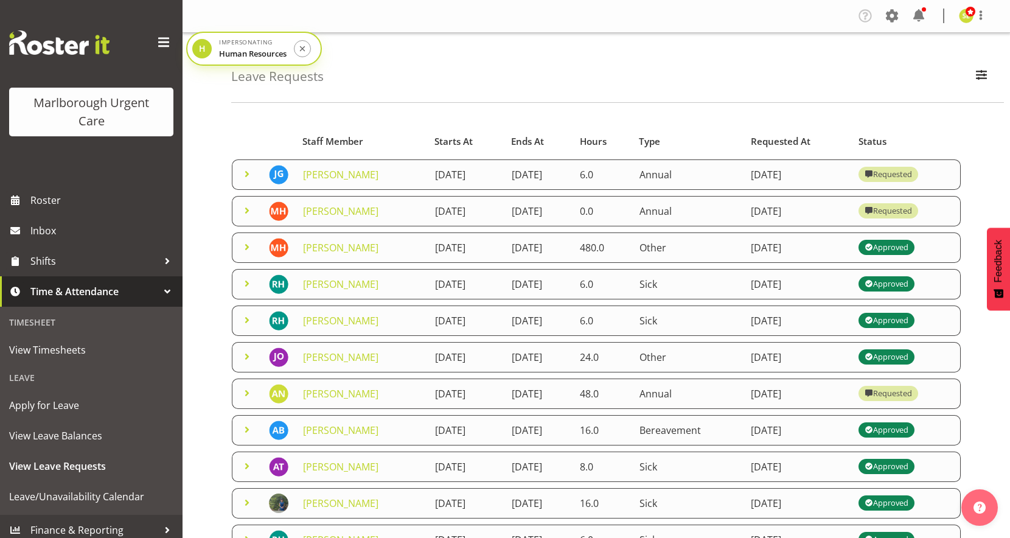
click at [245, 178] on span at bounding box center [247, 174] width 15 height 15
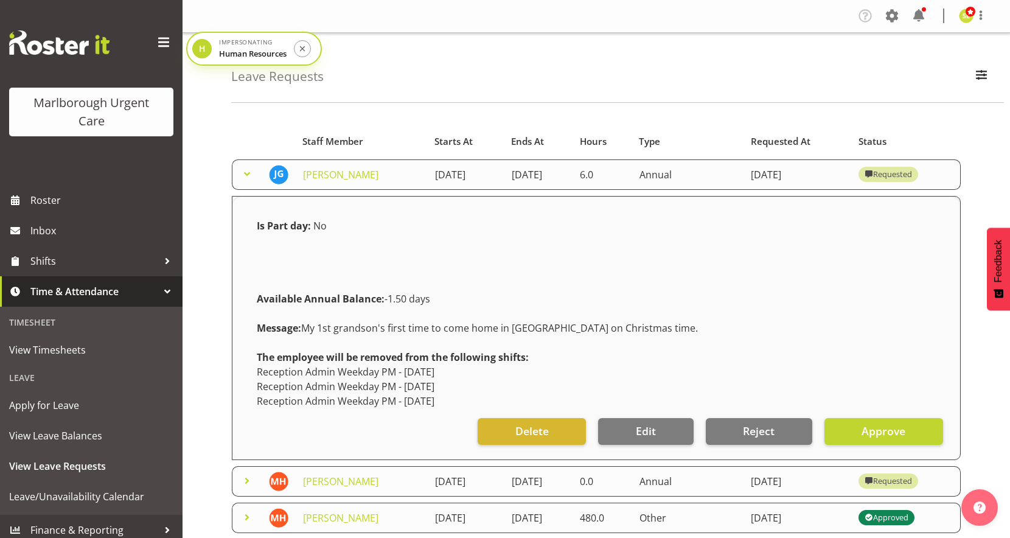
click at [245, 178] on span at bounding box center [247, 174] width 15 height 15
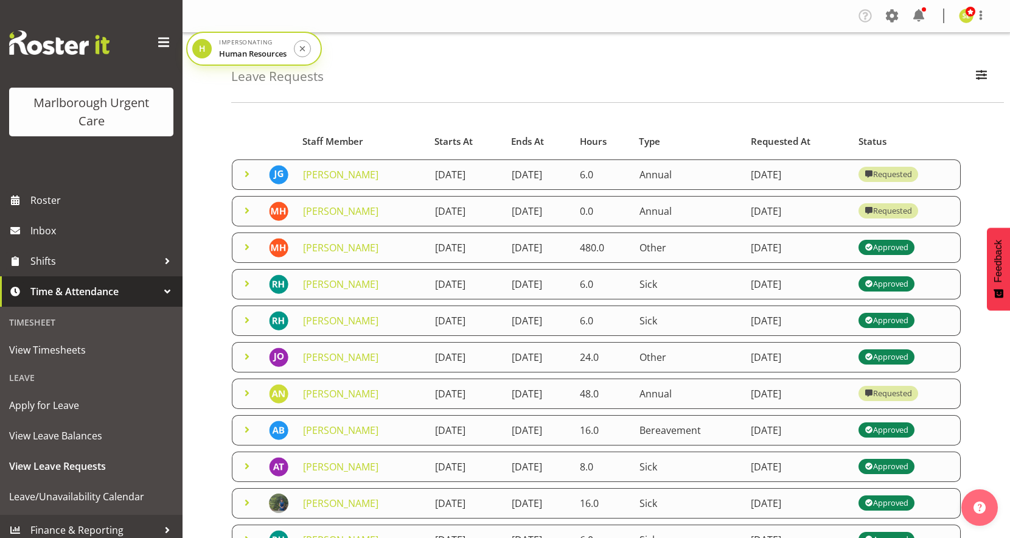
click at [253, 244] on span at bounding box center [247, 247] width 15 height 15
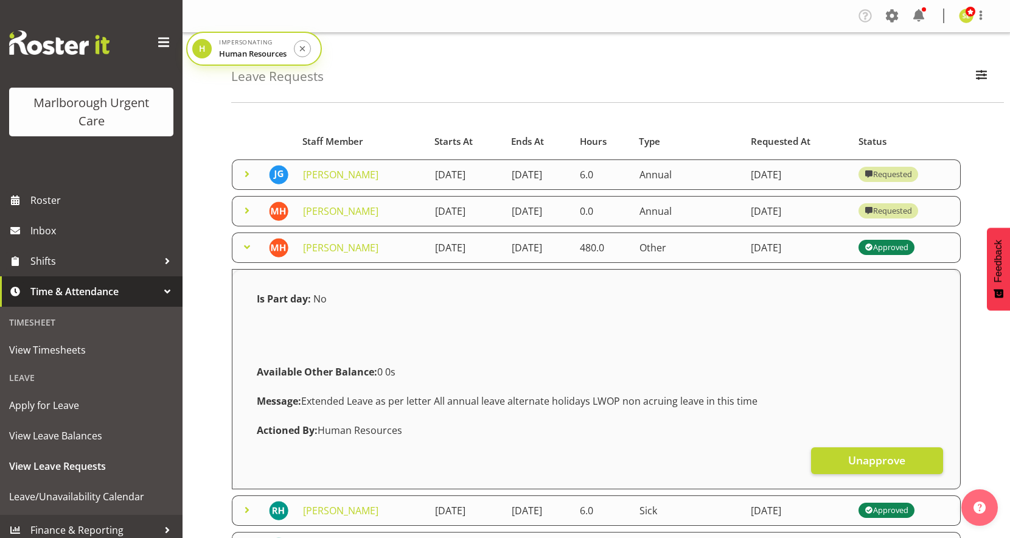
click at [252, 243] on span at bounding box center [247, 247] width 15 height 15
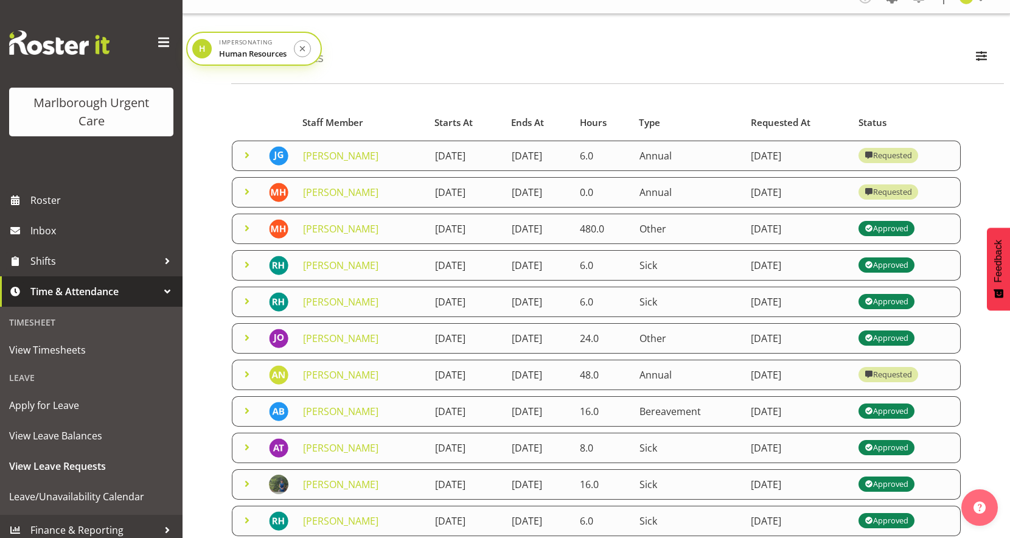
scroll to position [20, 0]
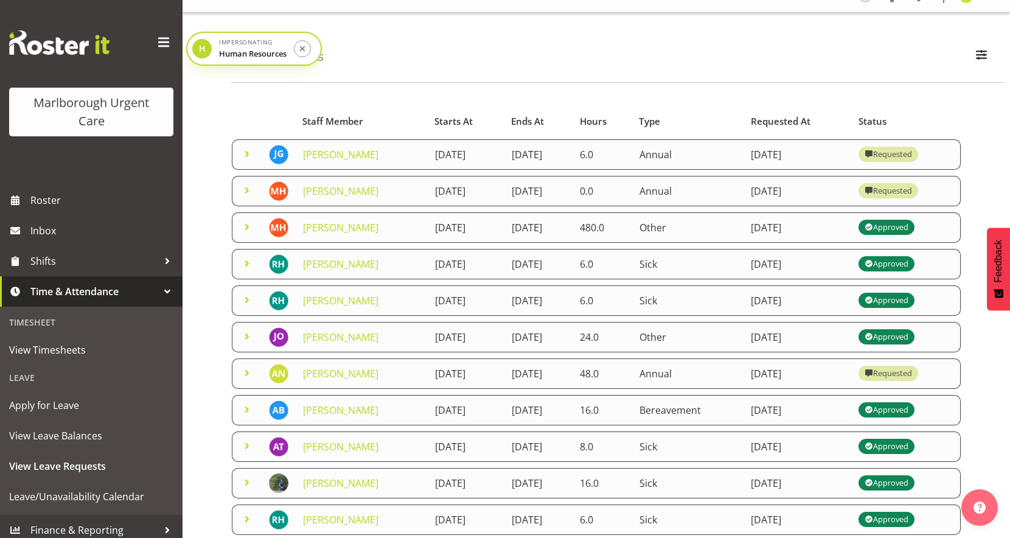
click at [248, 266] on span at bounding box center [247, 263] width 15 height 15
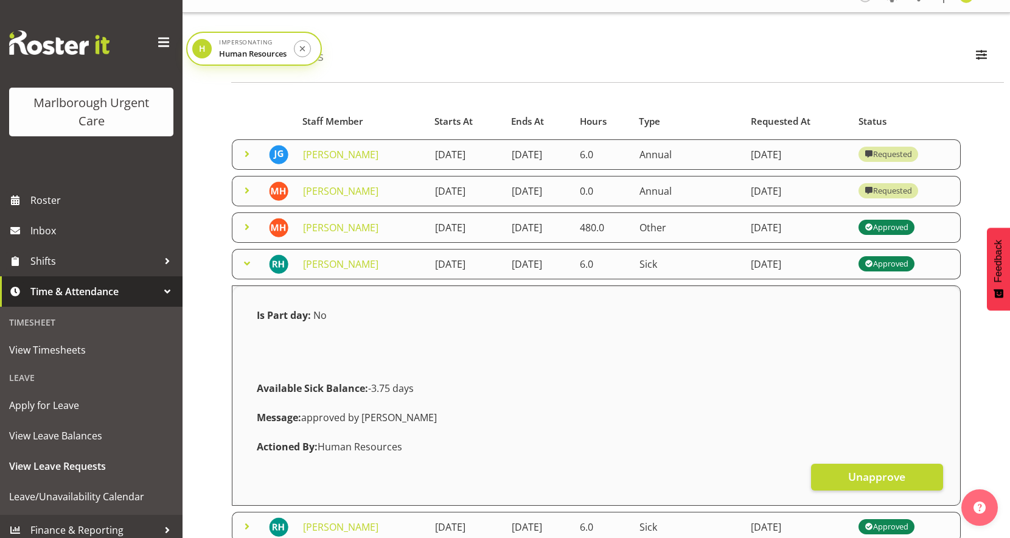
click at [248, 266] on span at bounding box center [247, 263] width 15 height 15
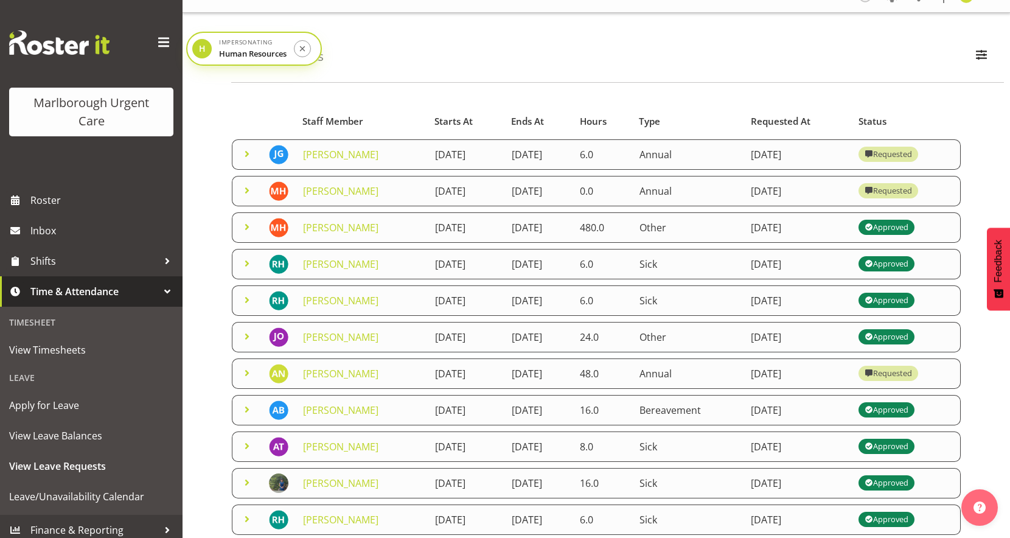
click at [249, 186] on span at bounding box center [247, 190] width 15 height 15
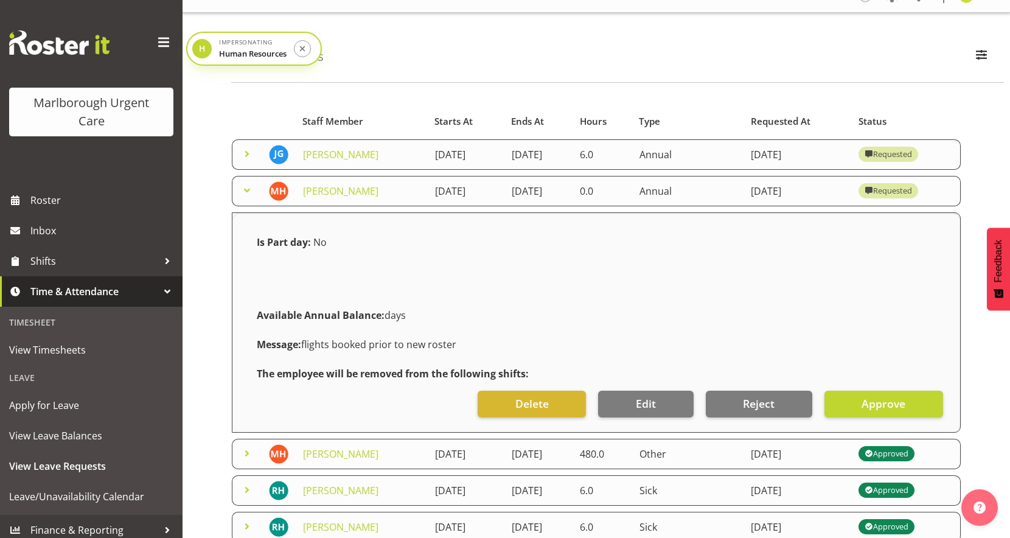
click at [246, 191] on span at bounding box center [247, 190] width 15 height 15
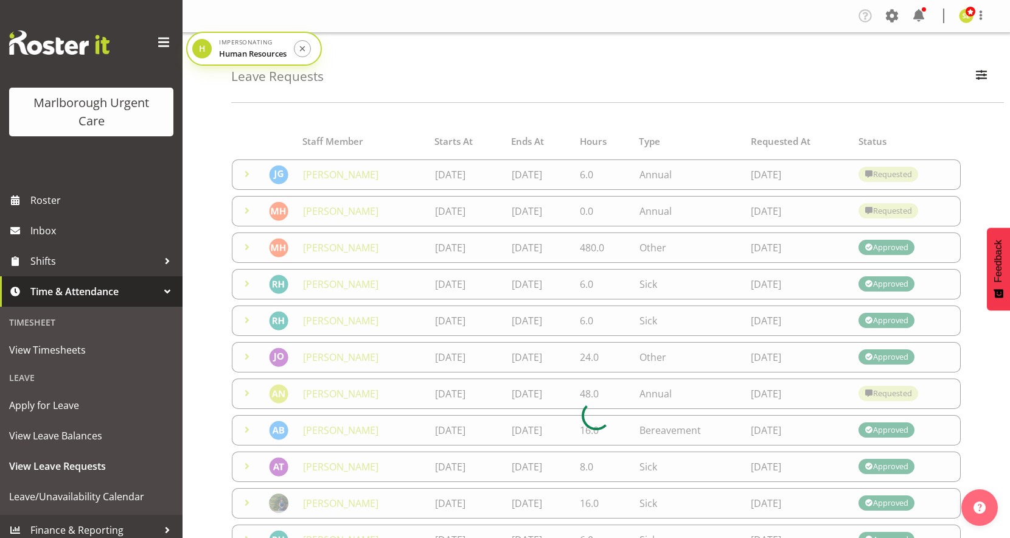
scroll to position [20, 0]
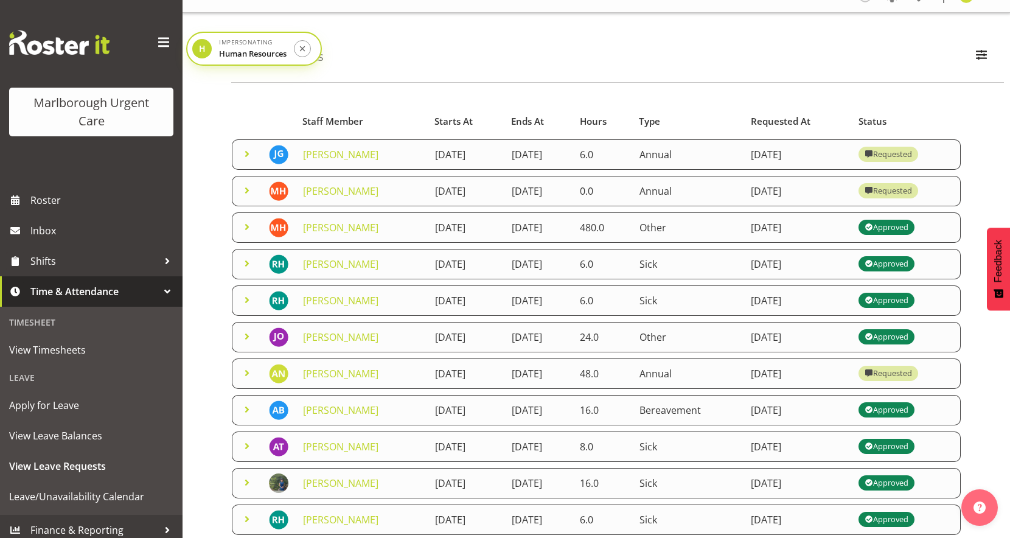
click at [246, 225] on span at bounding box center [247, 227] width 15 height 15
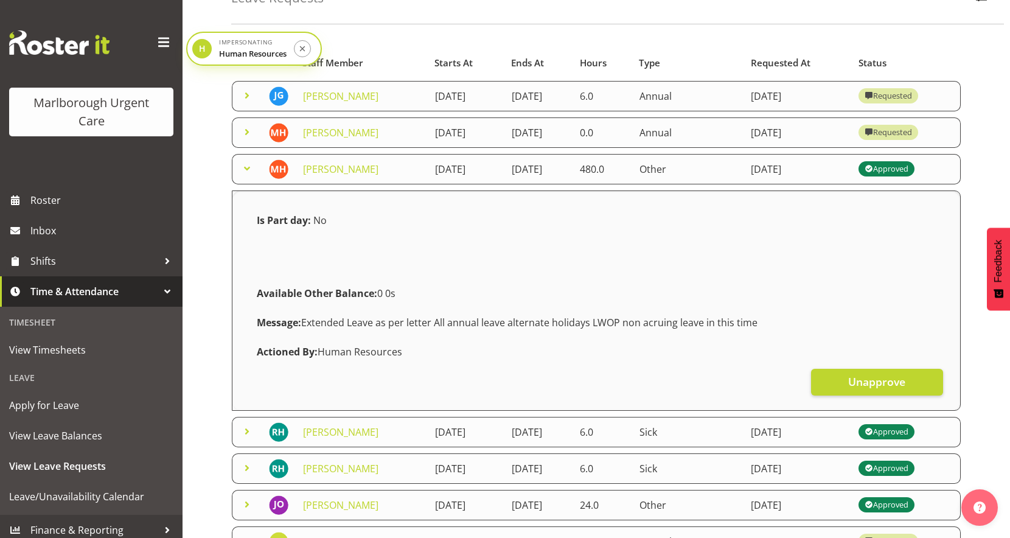
scroll to position [80, 0]
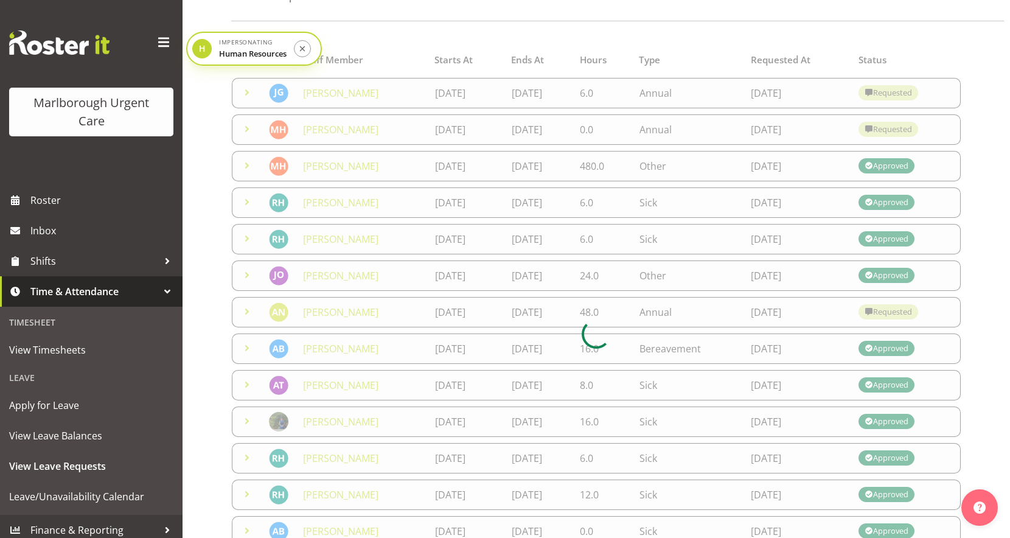
scroll to position [82, 0]
